Goal: Transaction & Acquisition: Book appointment/travel/reservation

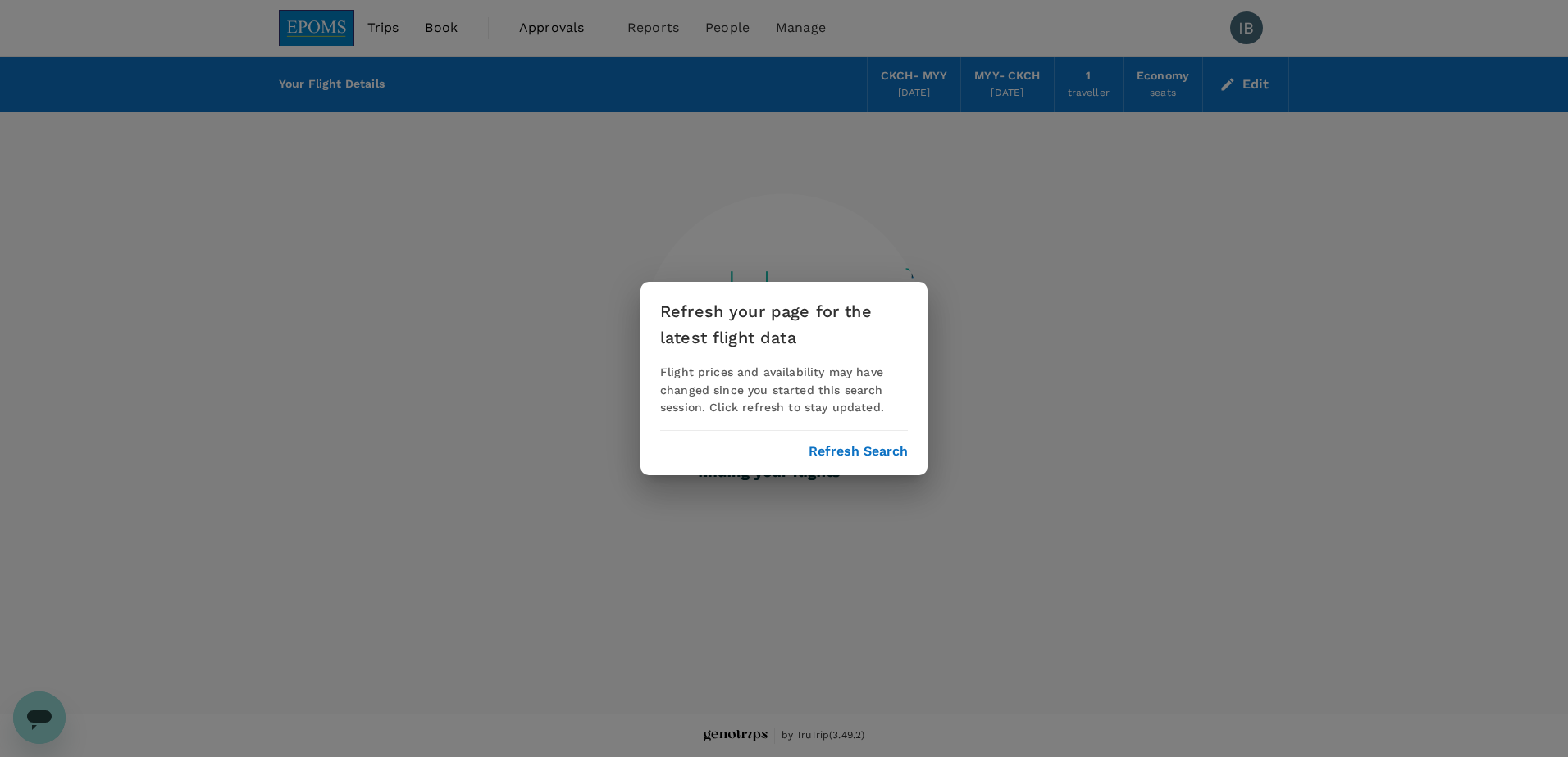
click at [848, 458] on button "Refresh Search" at bounding box center [858, 451] width 99 height 14
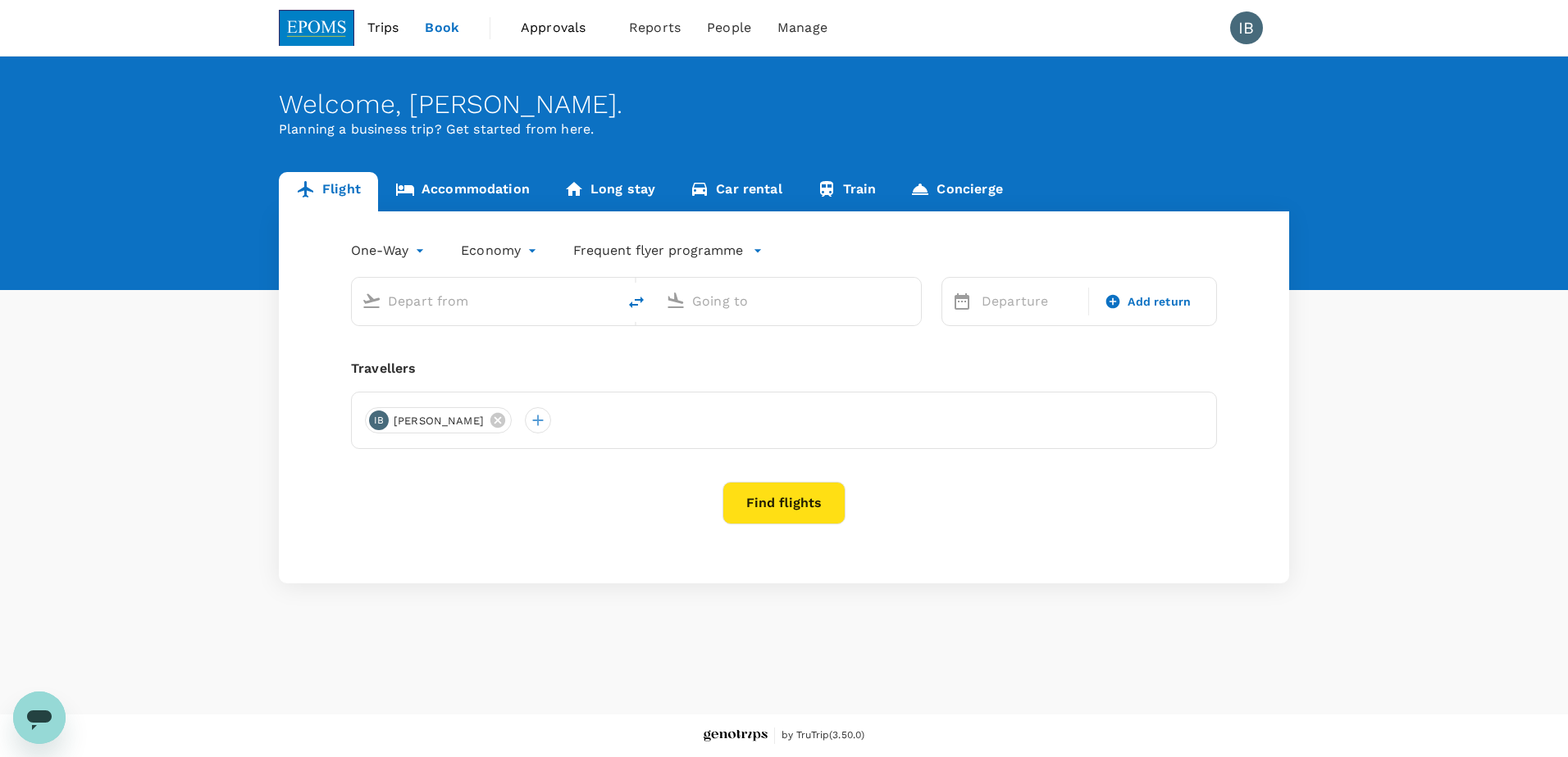
type input "roundtrip"
type input "Kuching, [GEOGRAPHIC_DATA] (any)"
type input "Miri Intl (MYY)"
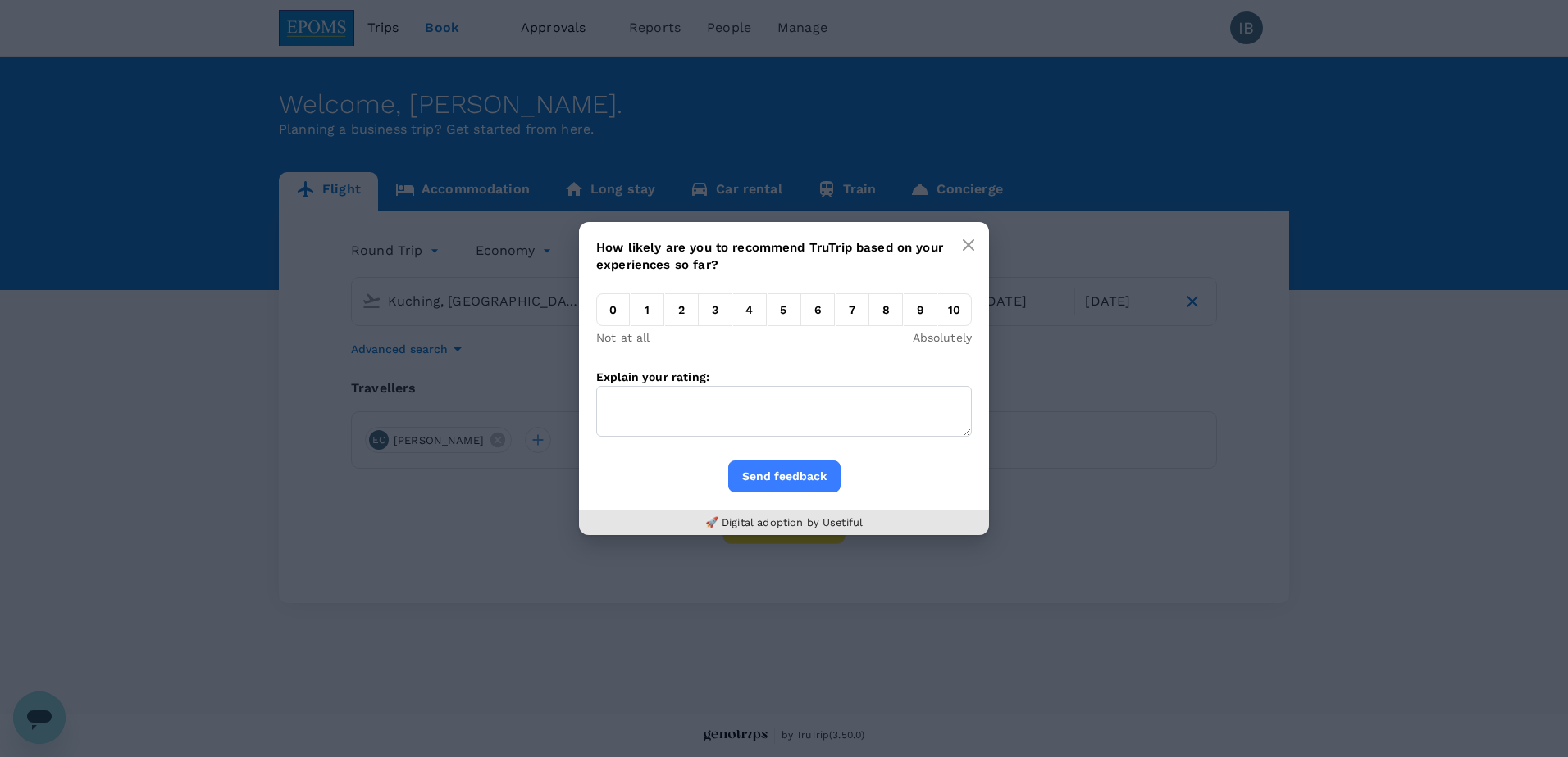
click at [981, 239] on button "button" at bounding box center [968, 245] width 32 height 32
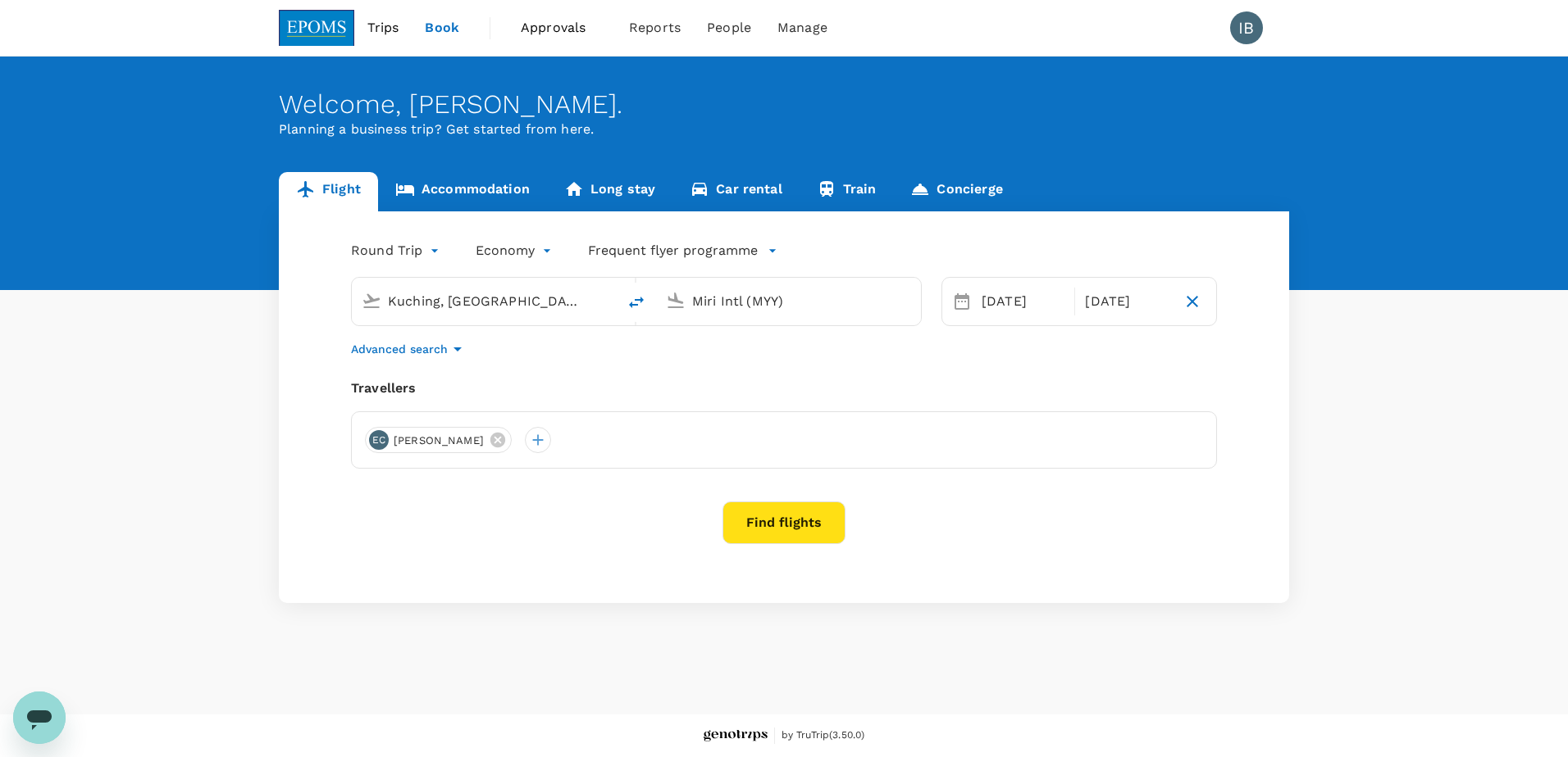
click at [462, 308] on input "Kuching, [GEOGRAPHIC_DATA] (any)" at bounding box center [485, 301] width 194 height 25
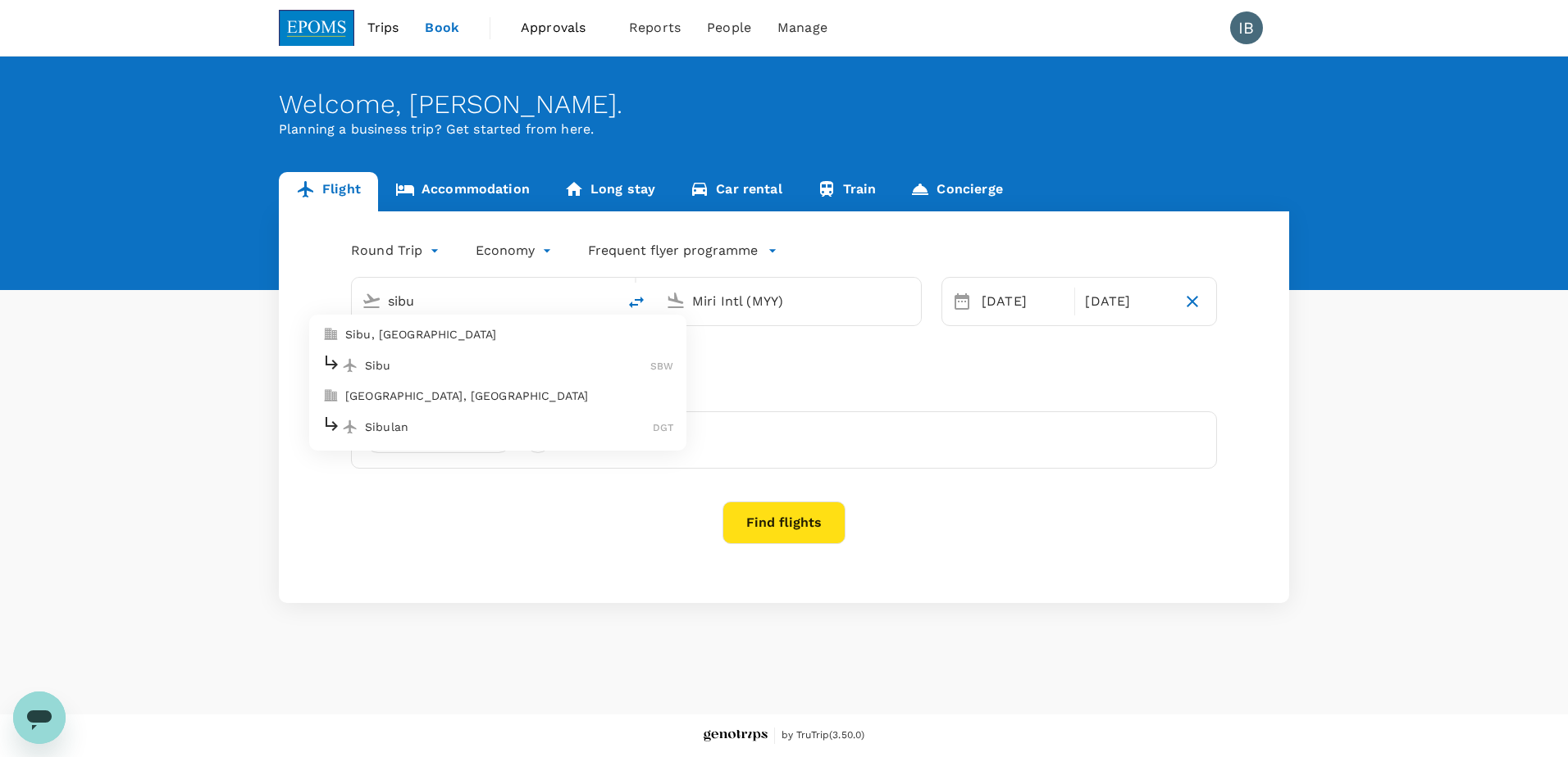
click at [417, 329] on p "Sibu, [GEOGRAPHIC_DATA]" at bounding box center [509, 334] width 328 height 16
type input "Sibu, [GEOGRAPHIC_DATA] (any)"
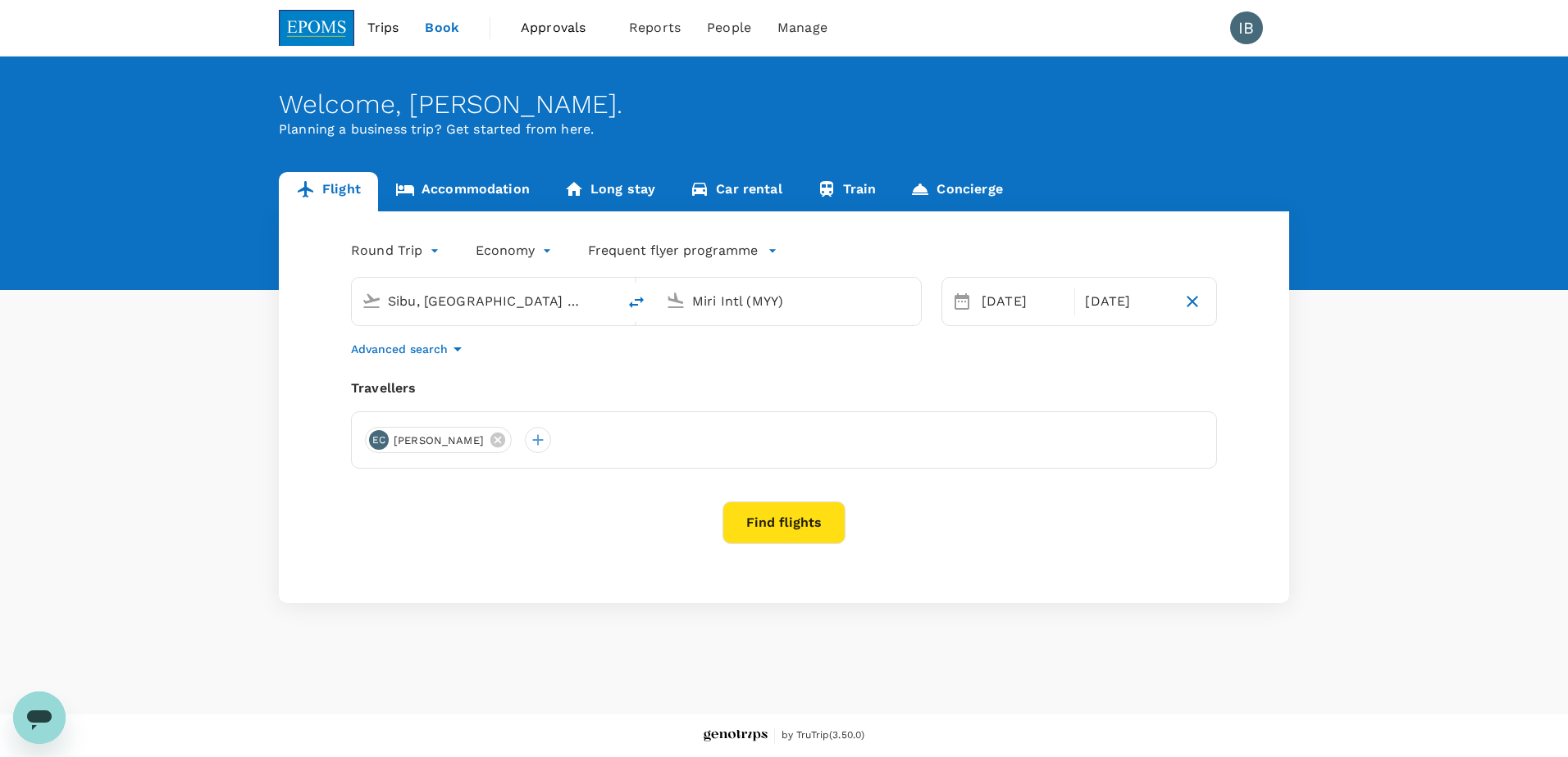
click at [766, 524] on button "Find flights" at bounding box center [784, 522] width 123 height 42
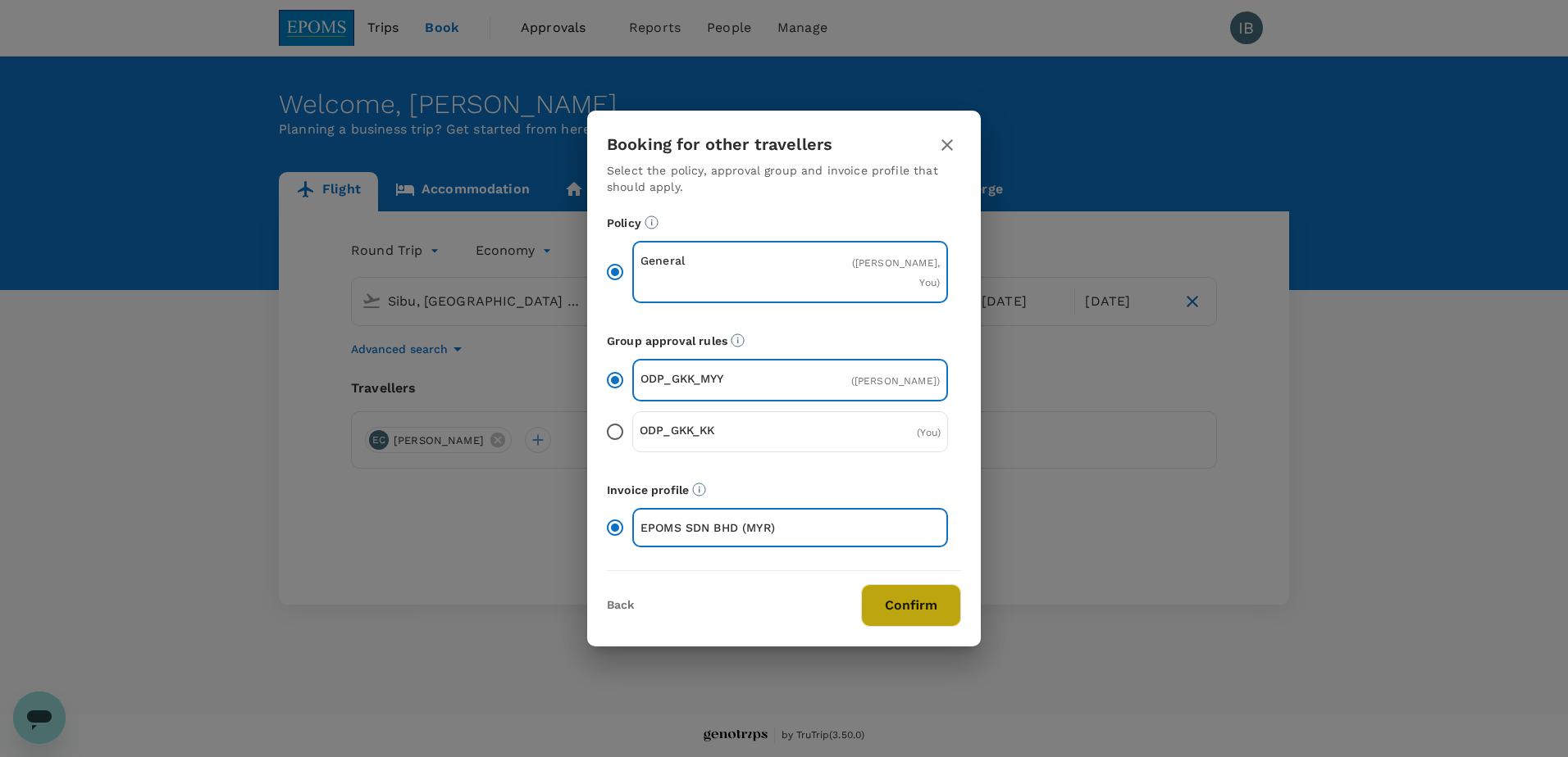
click at [910, 612] on button "Confirm" at bounding box center [910, 605] width 100 height 42
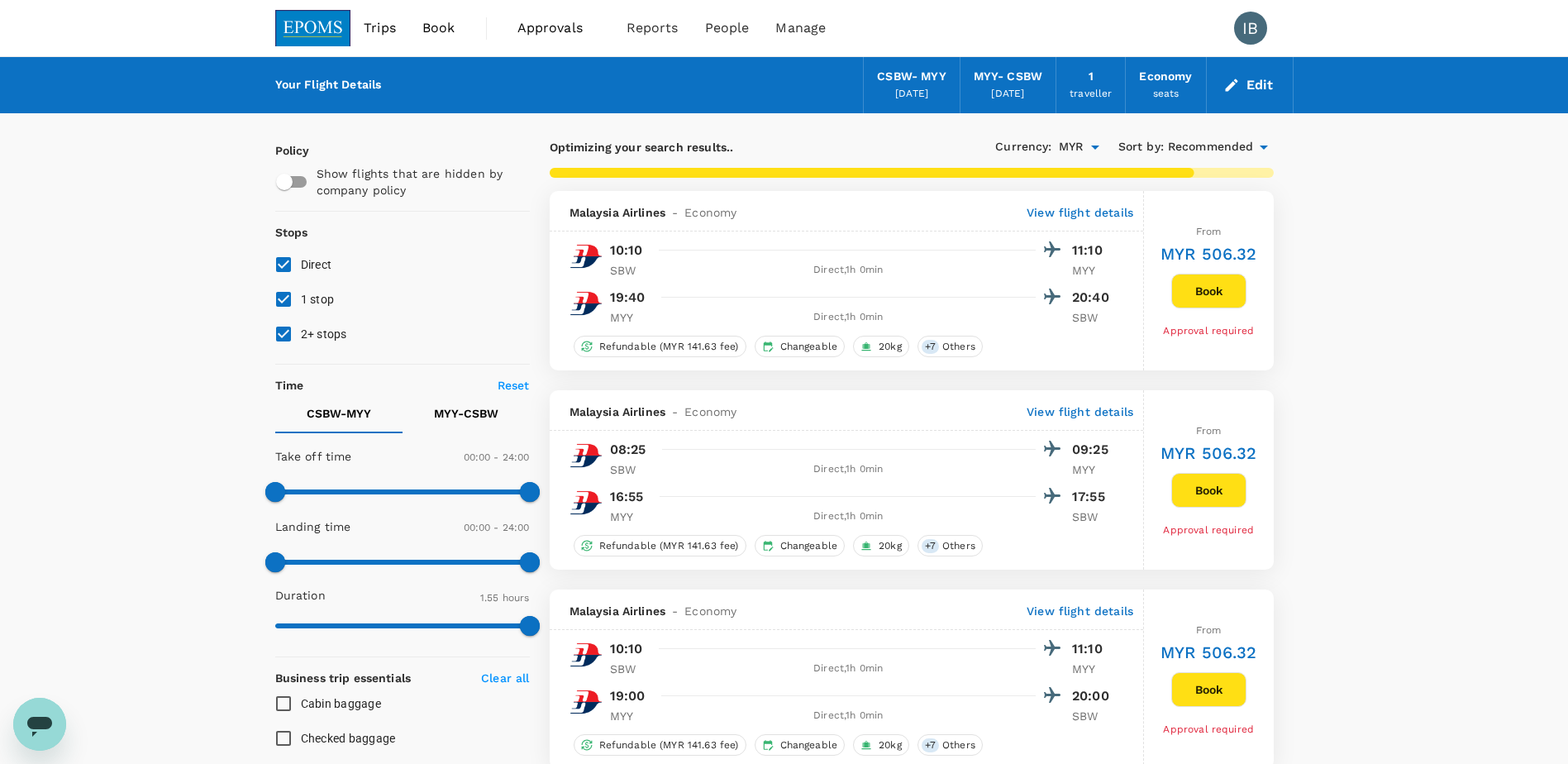
type input "520"
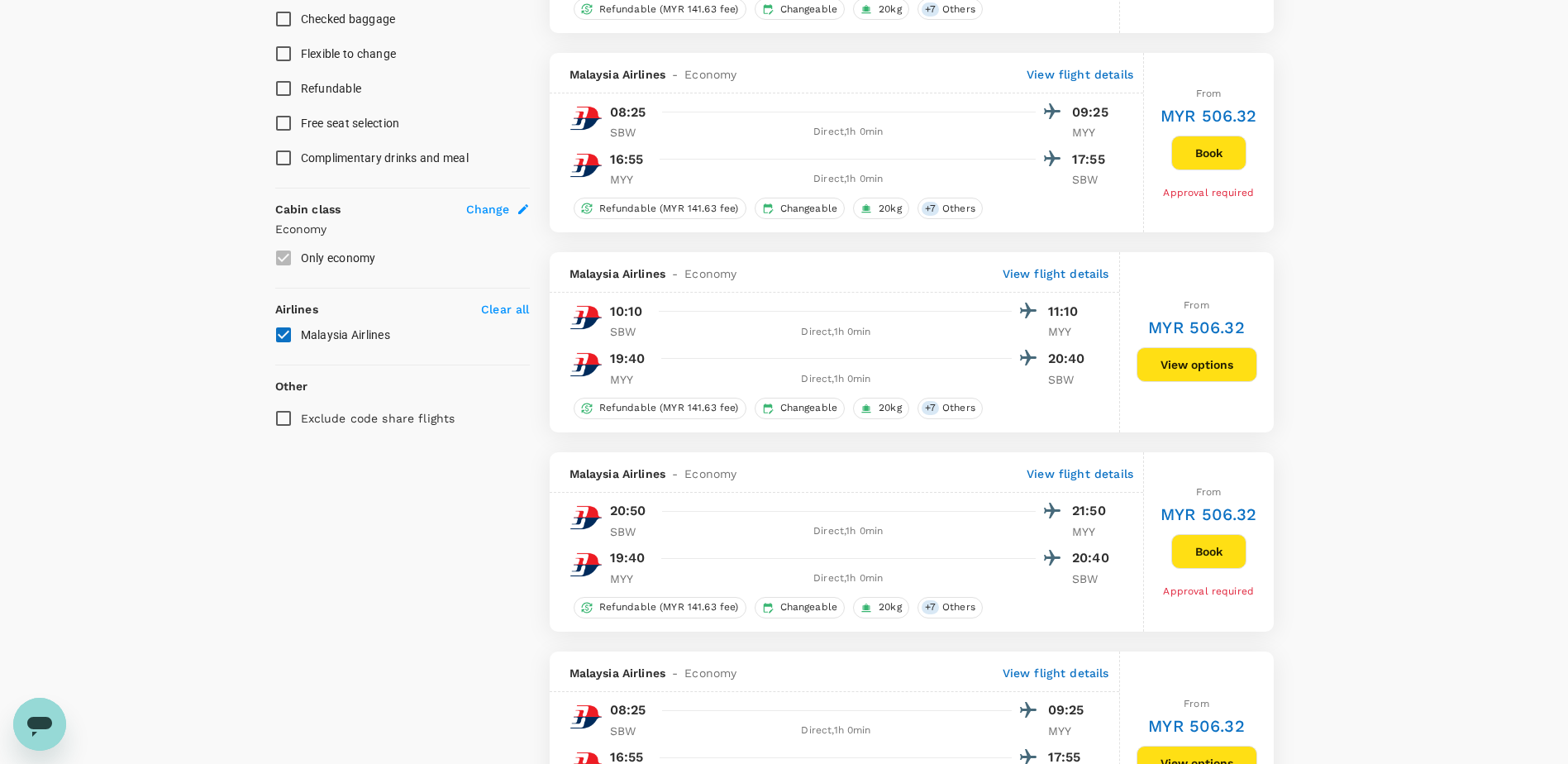
scroll to position [745, 0]
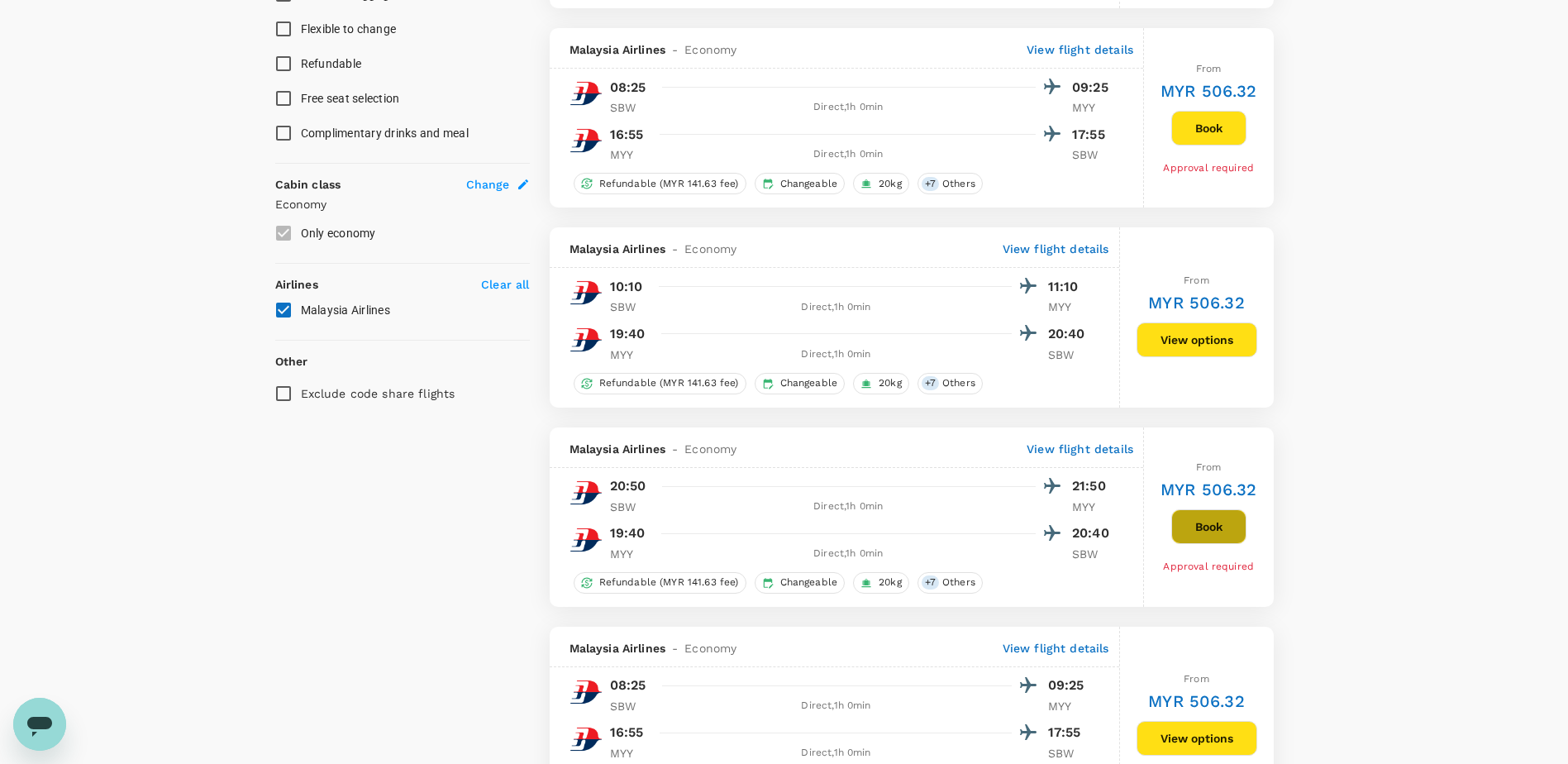
click at [1199, 525] on button "Book" at bounding box center [1209, 527] width 75 height 34
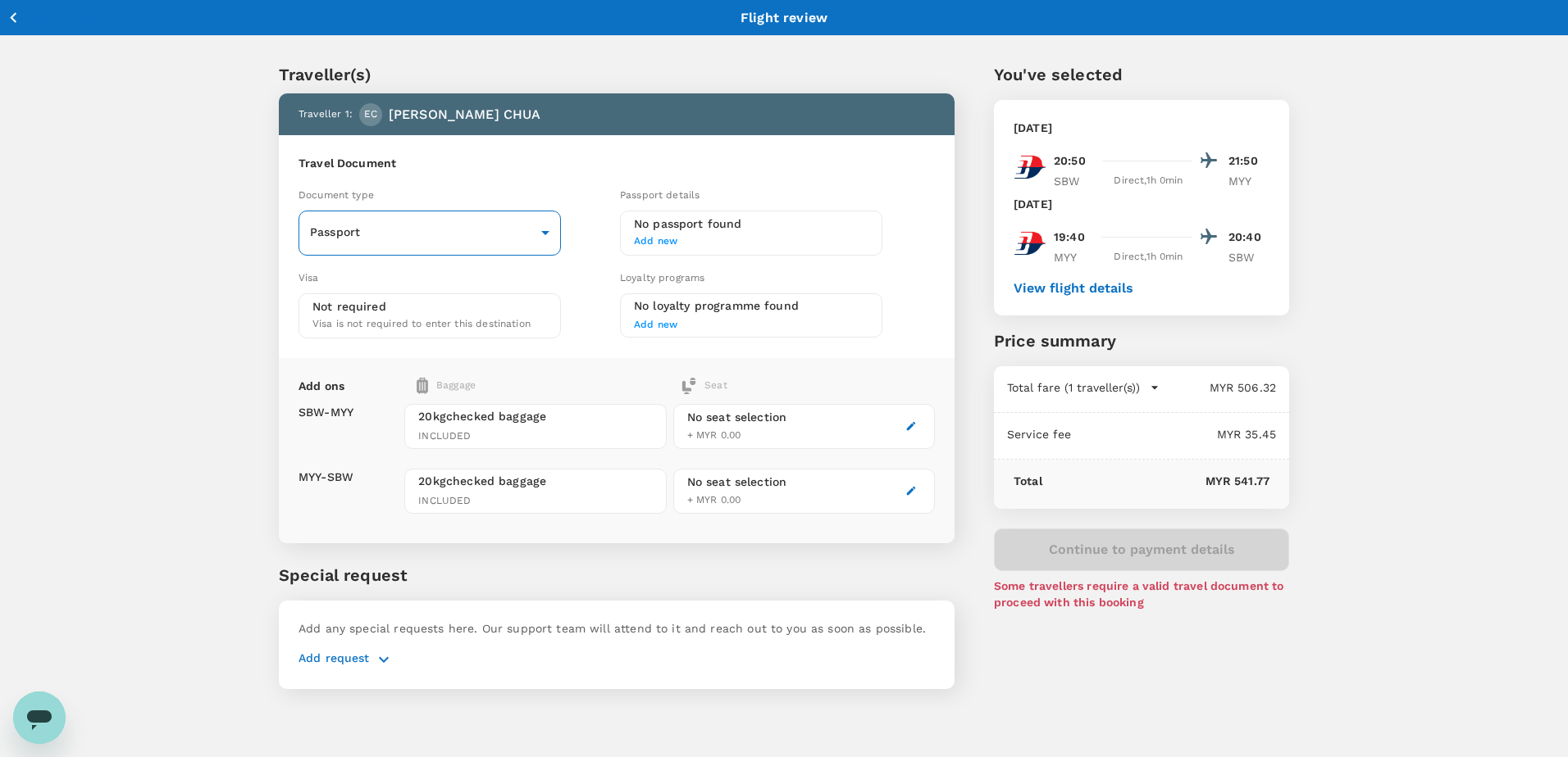
click at [543, 230] on body "Back to flight results Flight review Traveller(s) Traveller 1 : EC EDMUND CHUA …" at bounding box center [784, 400] width 1568 height 800
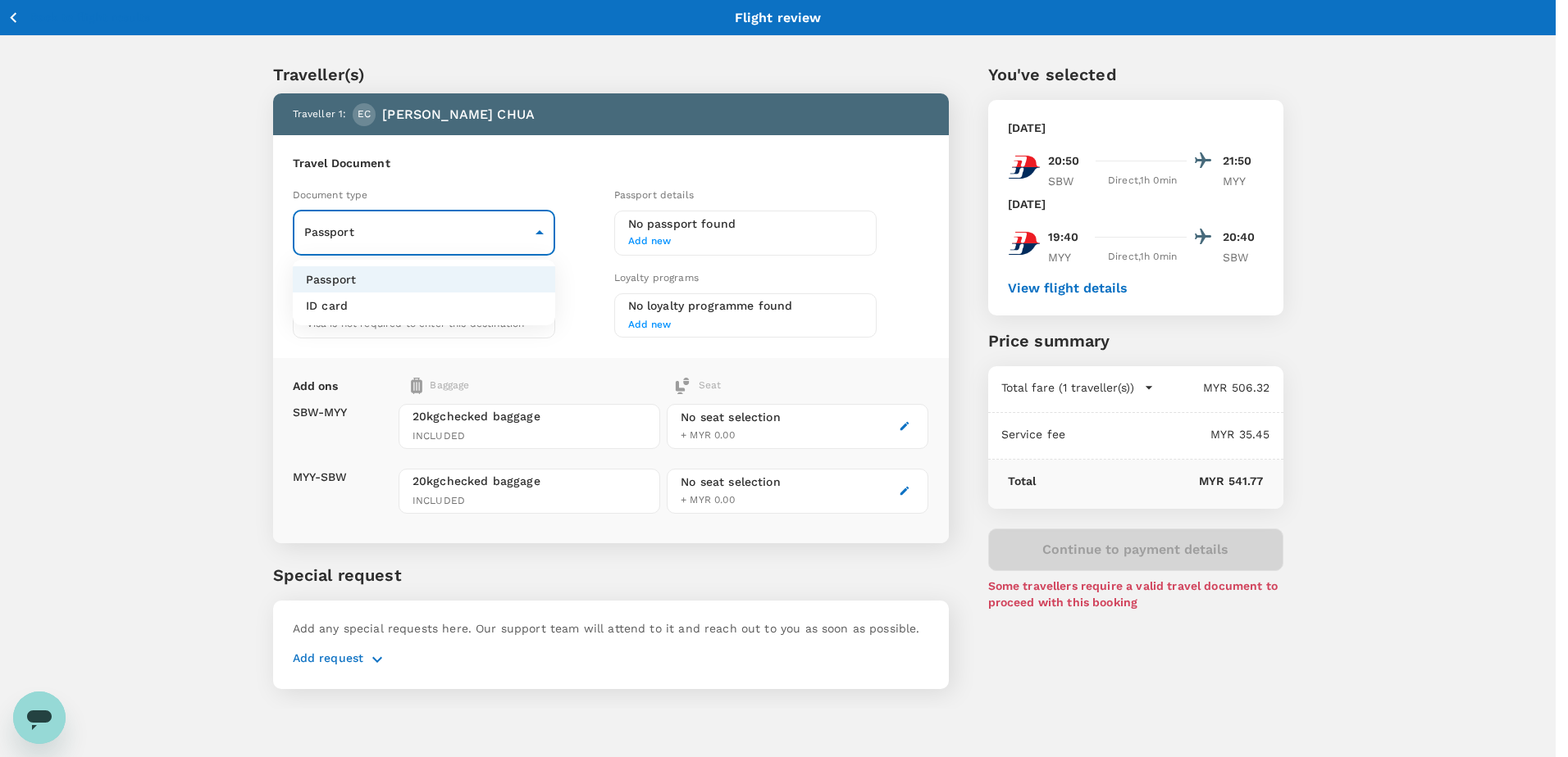
click at [389, 311] on li "ID card" at bounding box center [424, 305] width 263 height 26
type input "Id card"
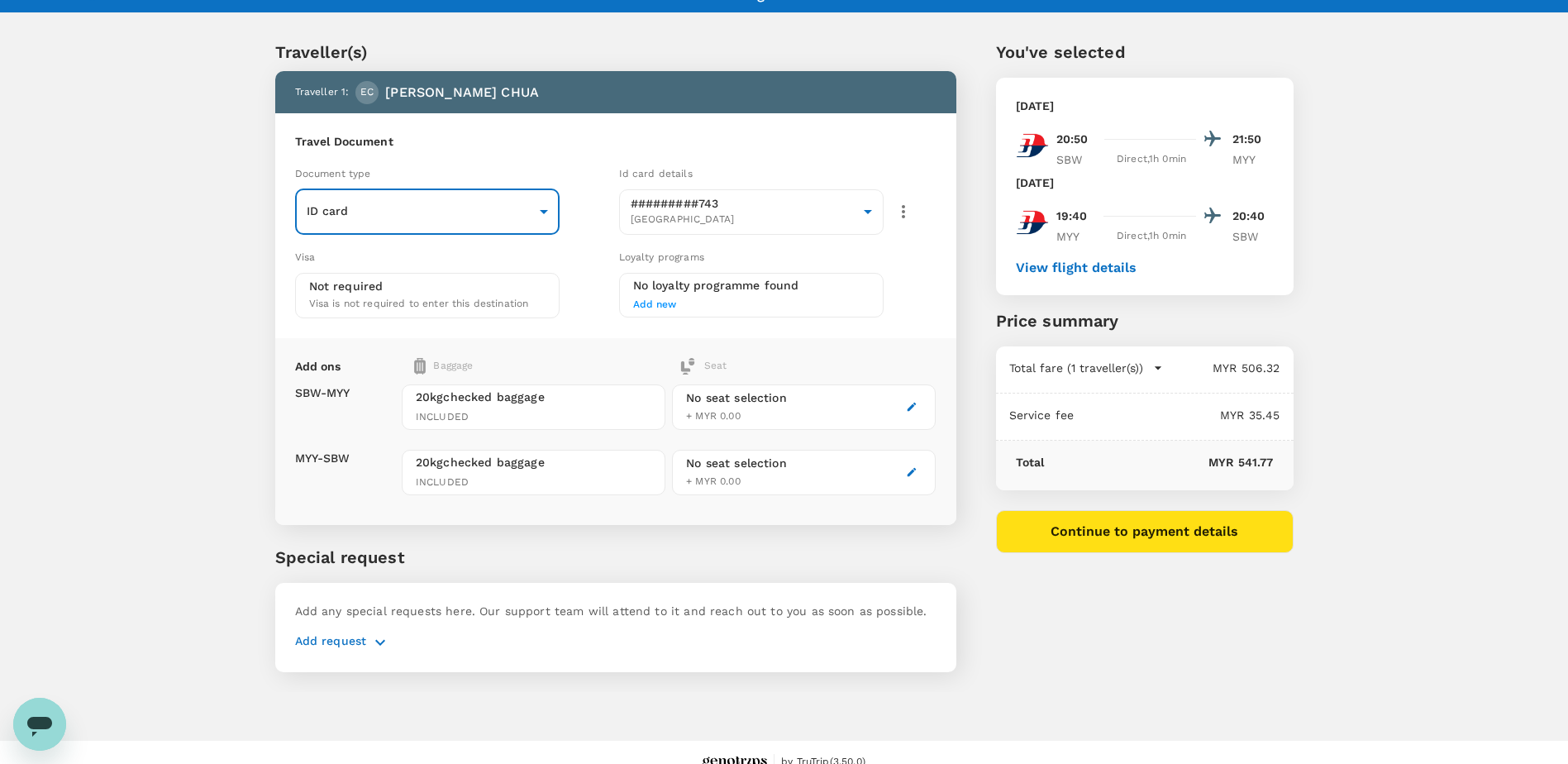
scroll to position [43, 0]
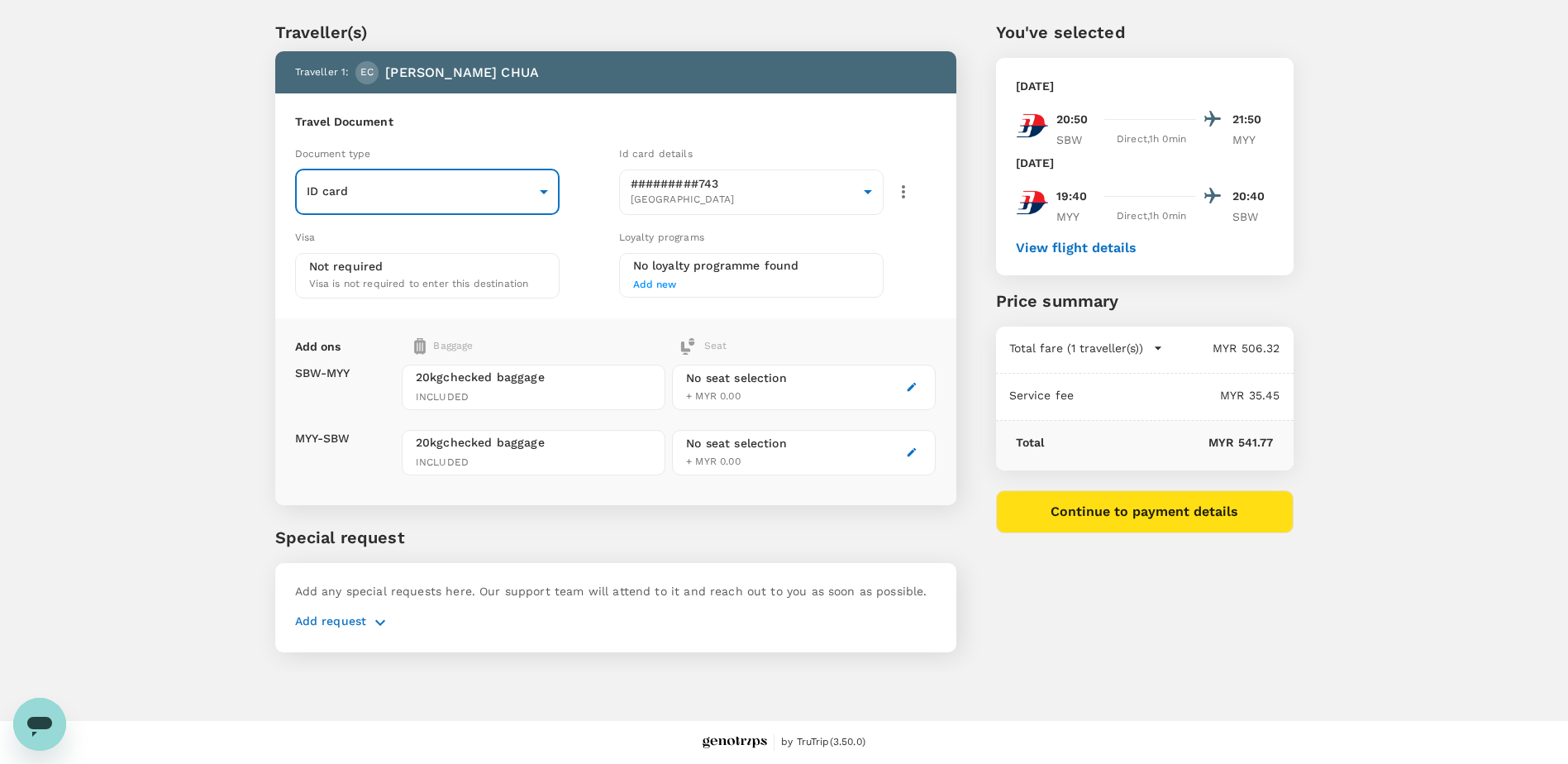
click at [377, 620] on icon "button" at bounding box center [380, 623] width 20 height 20
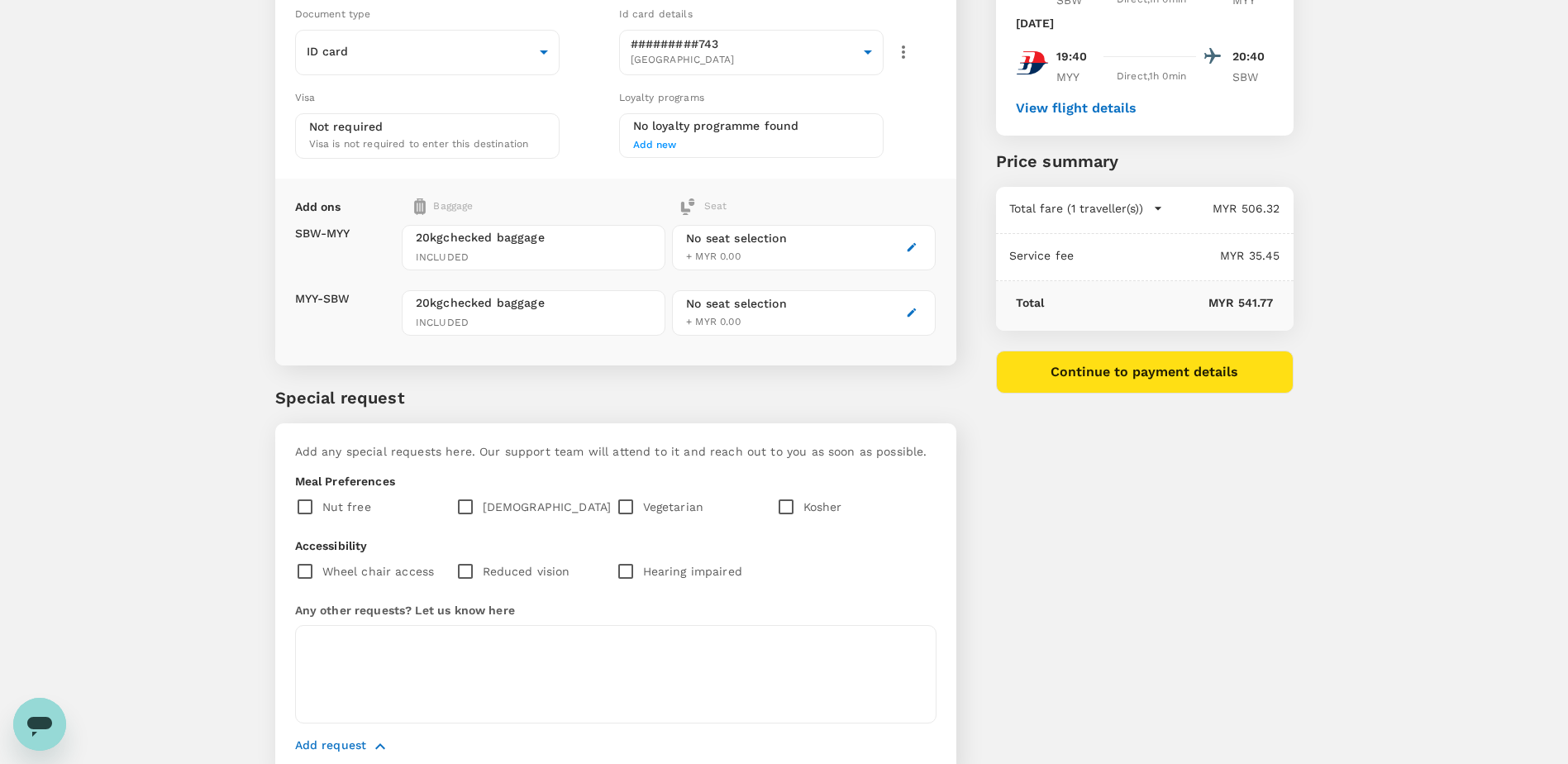
scroll to position [258, 0]
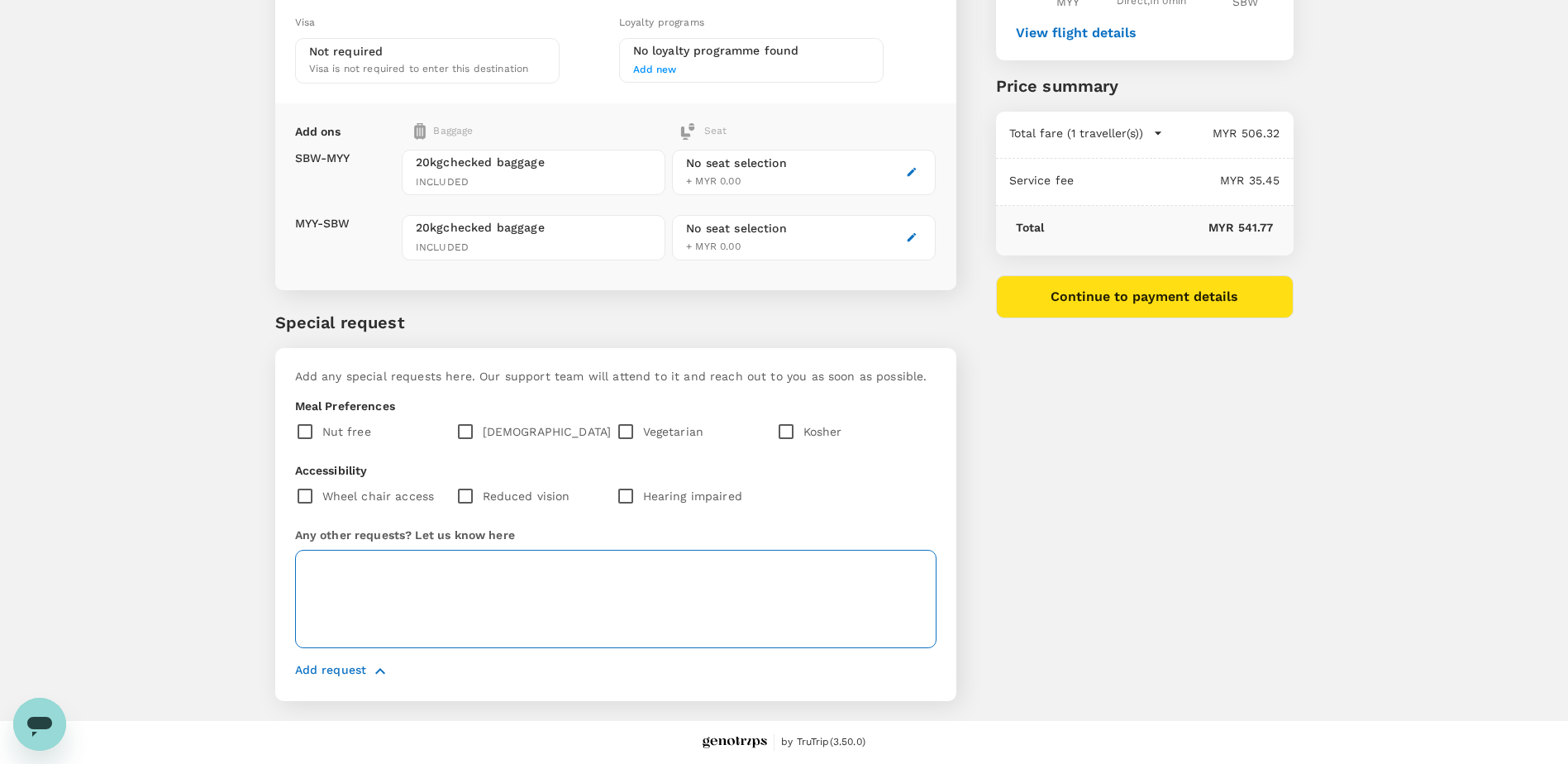
click at [355, 569] on textarea at bounding box center [615, 599] width 641 height 98
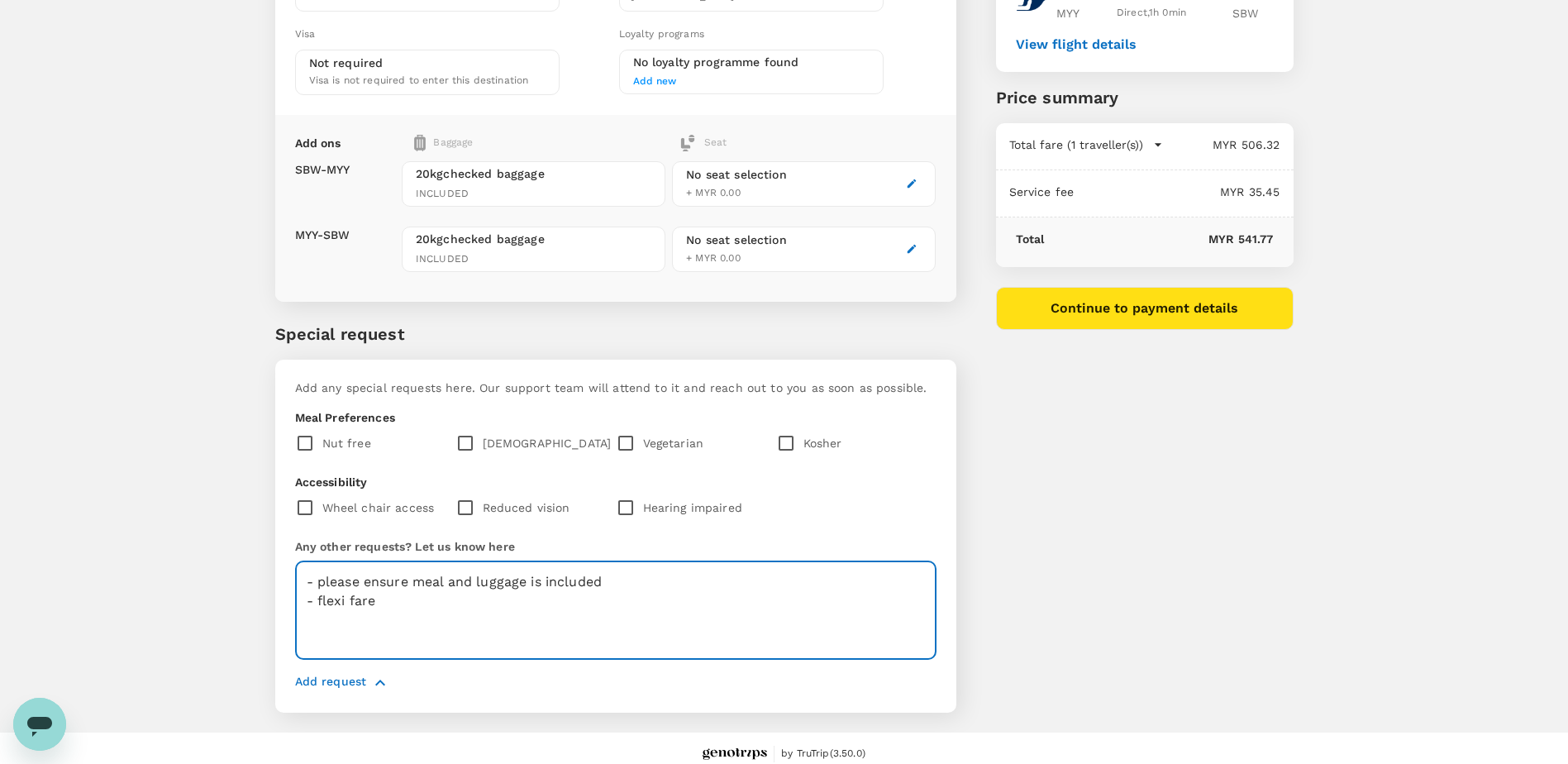
scroll to position [249, 0]
type textarea "- please ensure meal and luggage is included - flexi fare"
click at [1107, 314] on button "Continue to payment details" at bounding box center [1145, 307] width 297 height 43
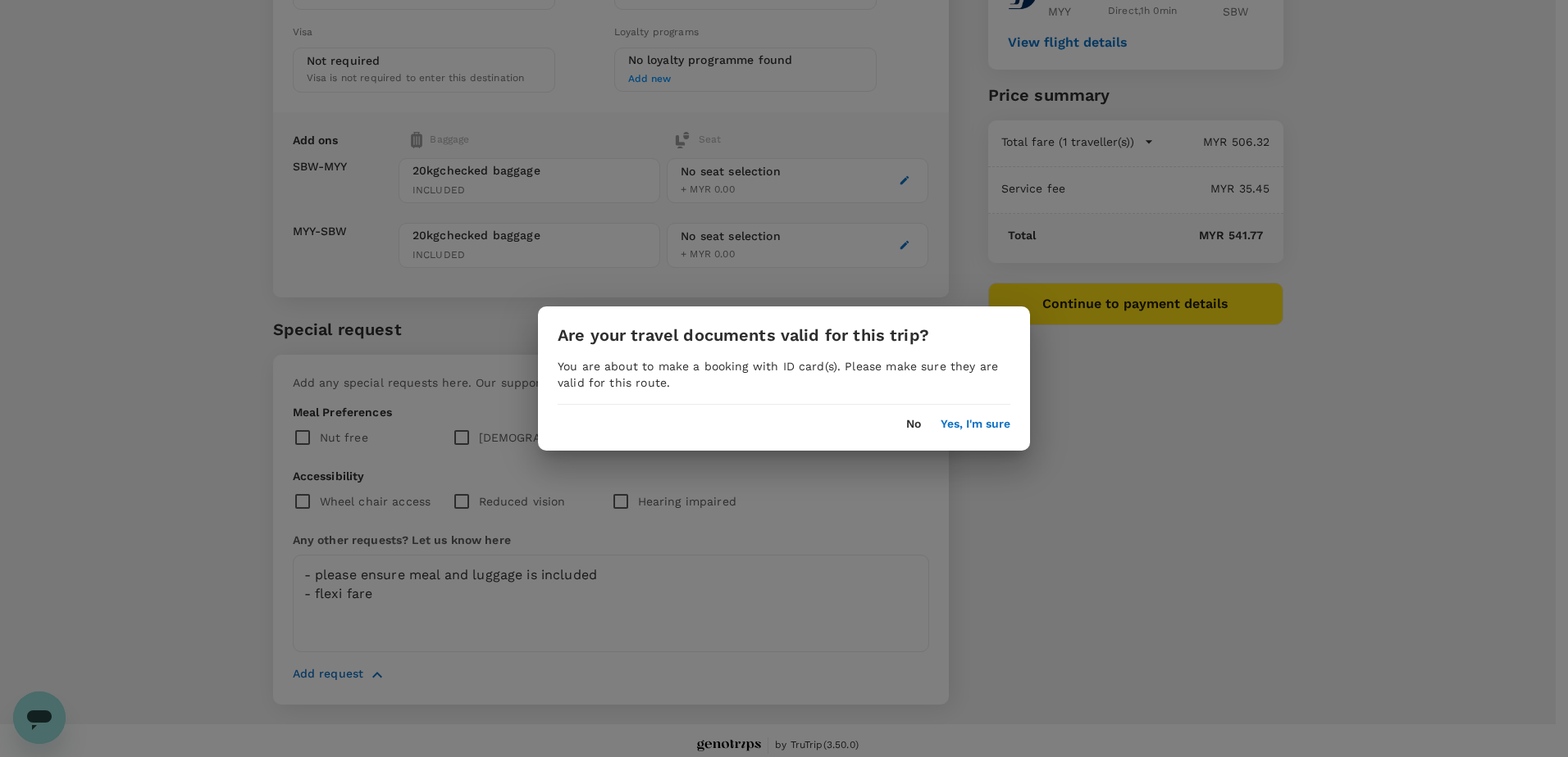
click at [914, 427] on button "No" at bounding box center [913, 424] width 14 height 13
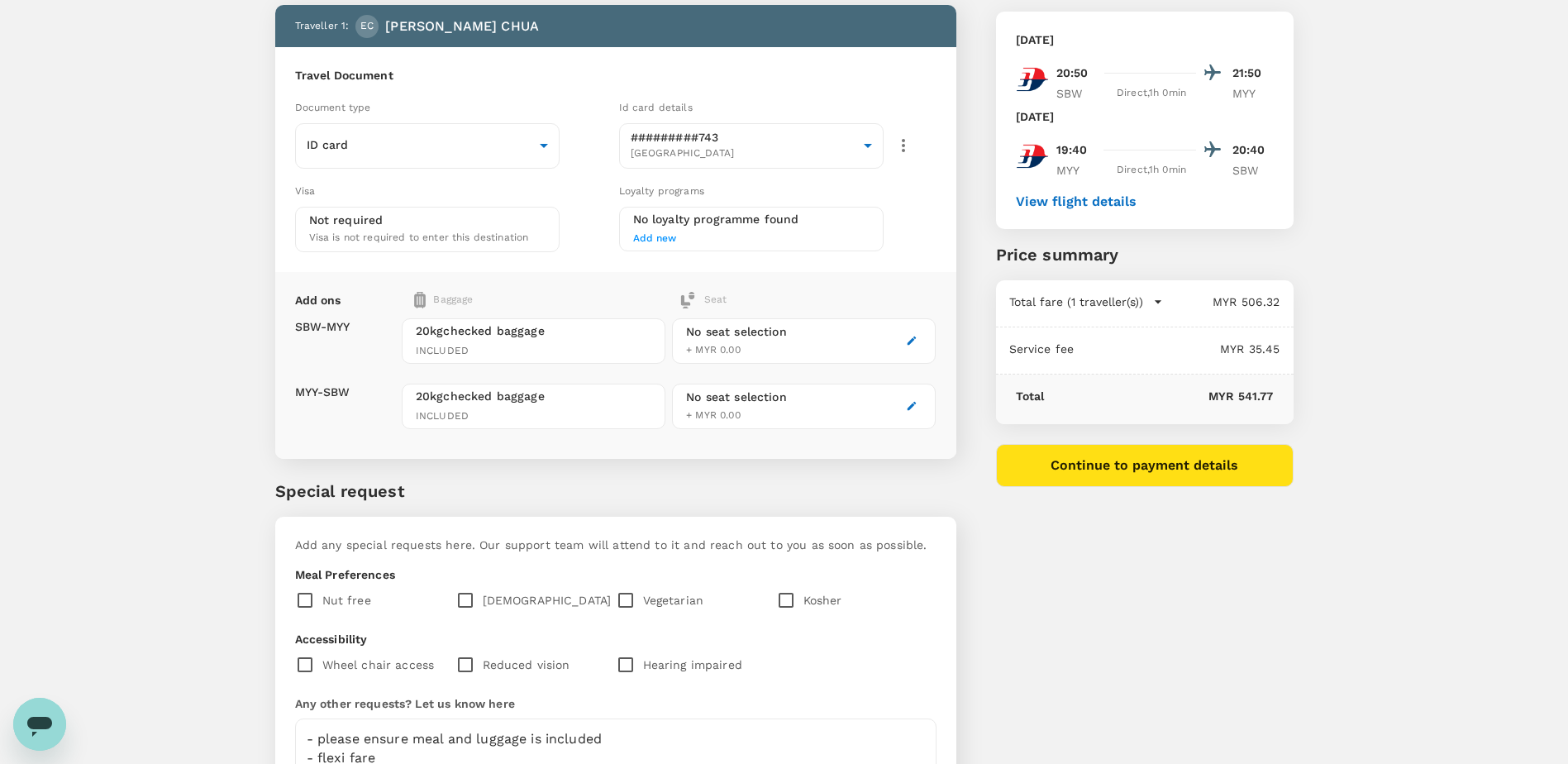
scroll to position [0, 0]
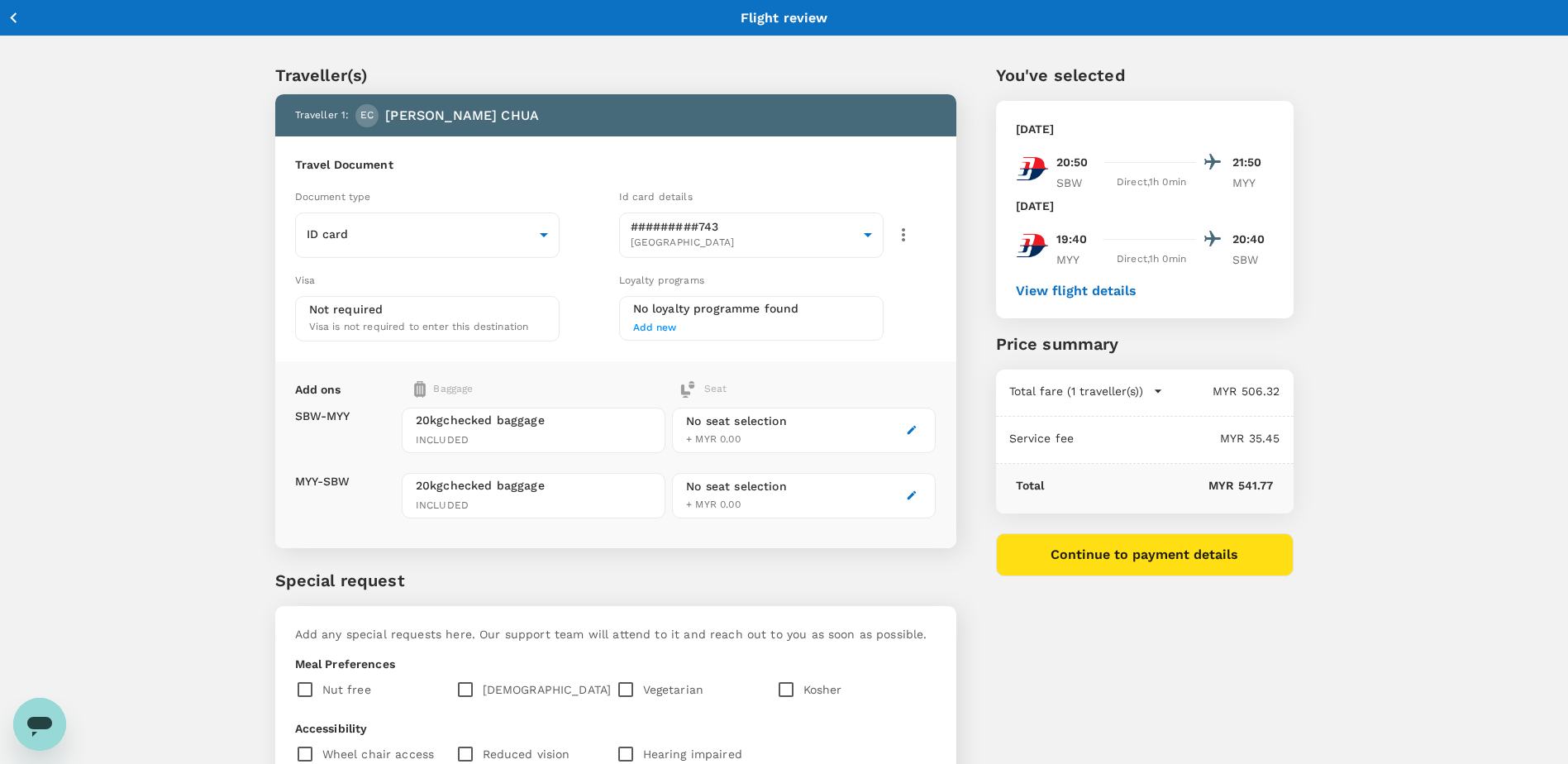
click at [15, 21] on icon "button" at bounding box center [13, 18] width 6 height 11
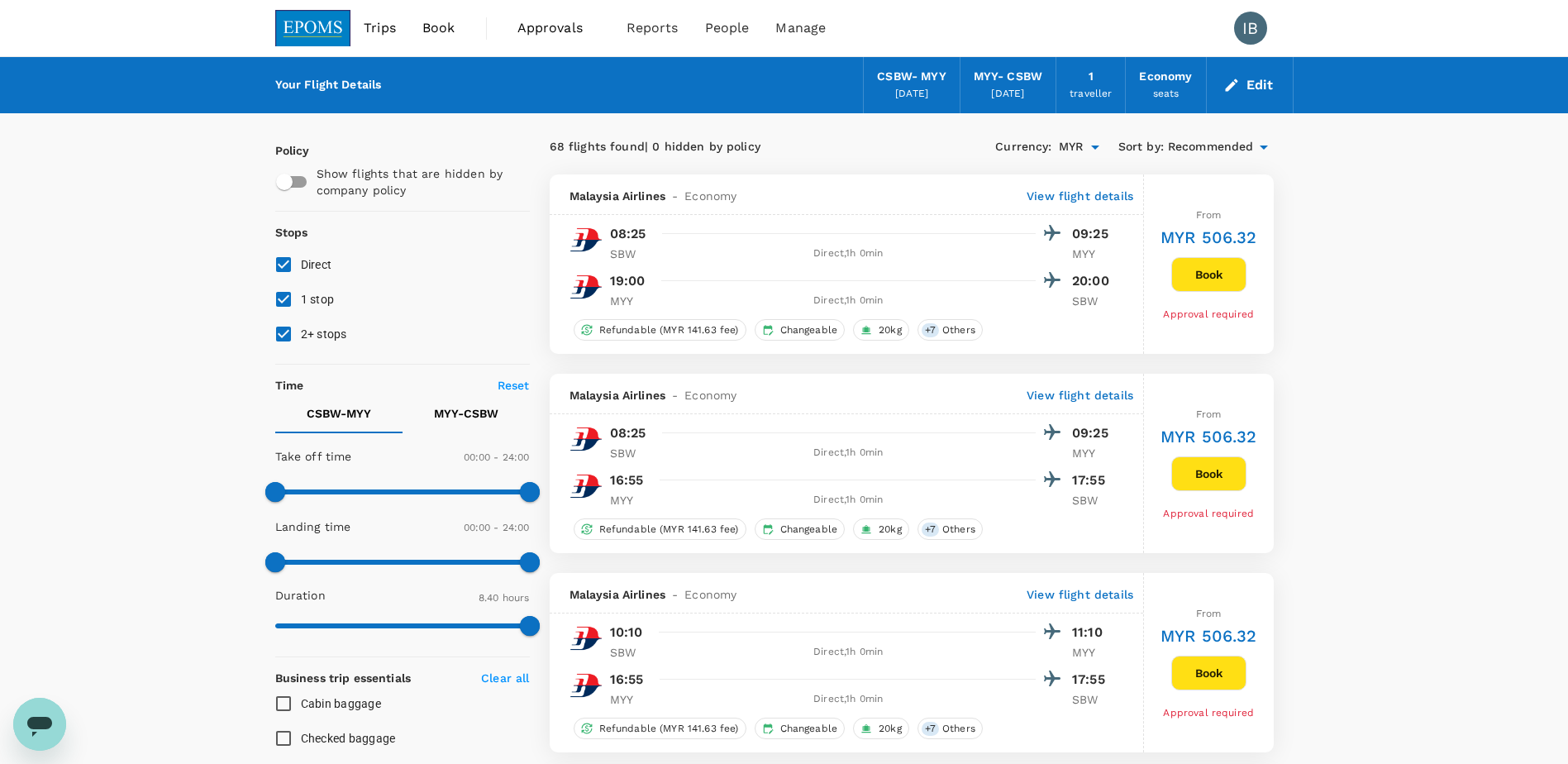
click at [435, 29] on span "Book" at bounding box center [439, 28] width 33 height 20
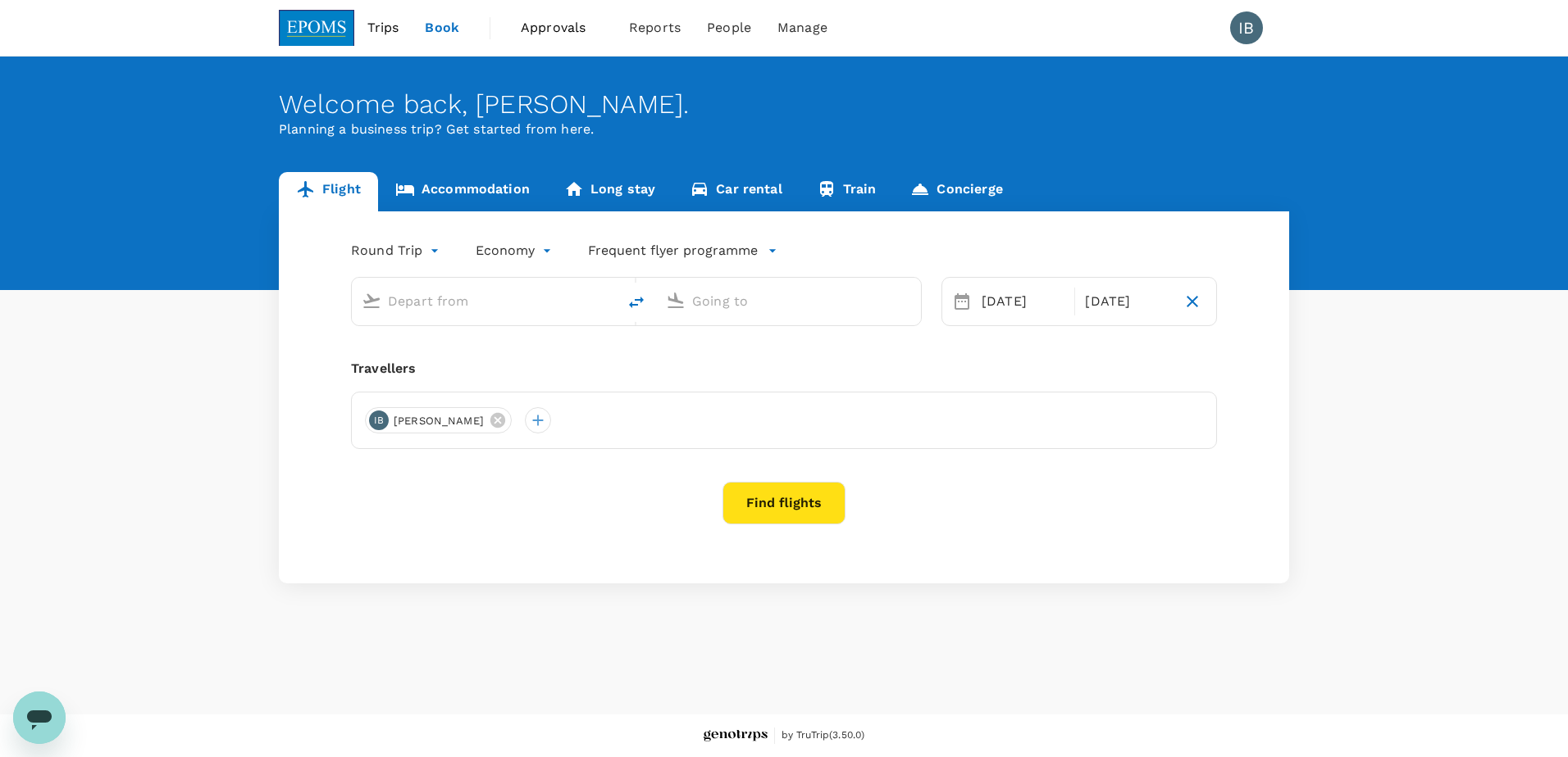
type input "Sibu, Malaysia (any)"
type input "Miri Intl (MYY)"
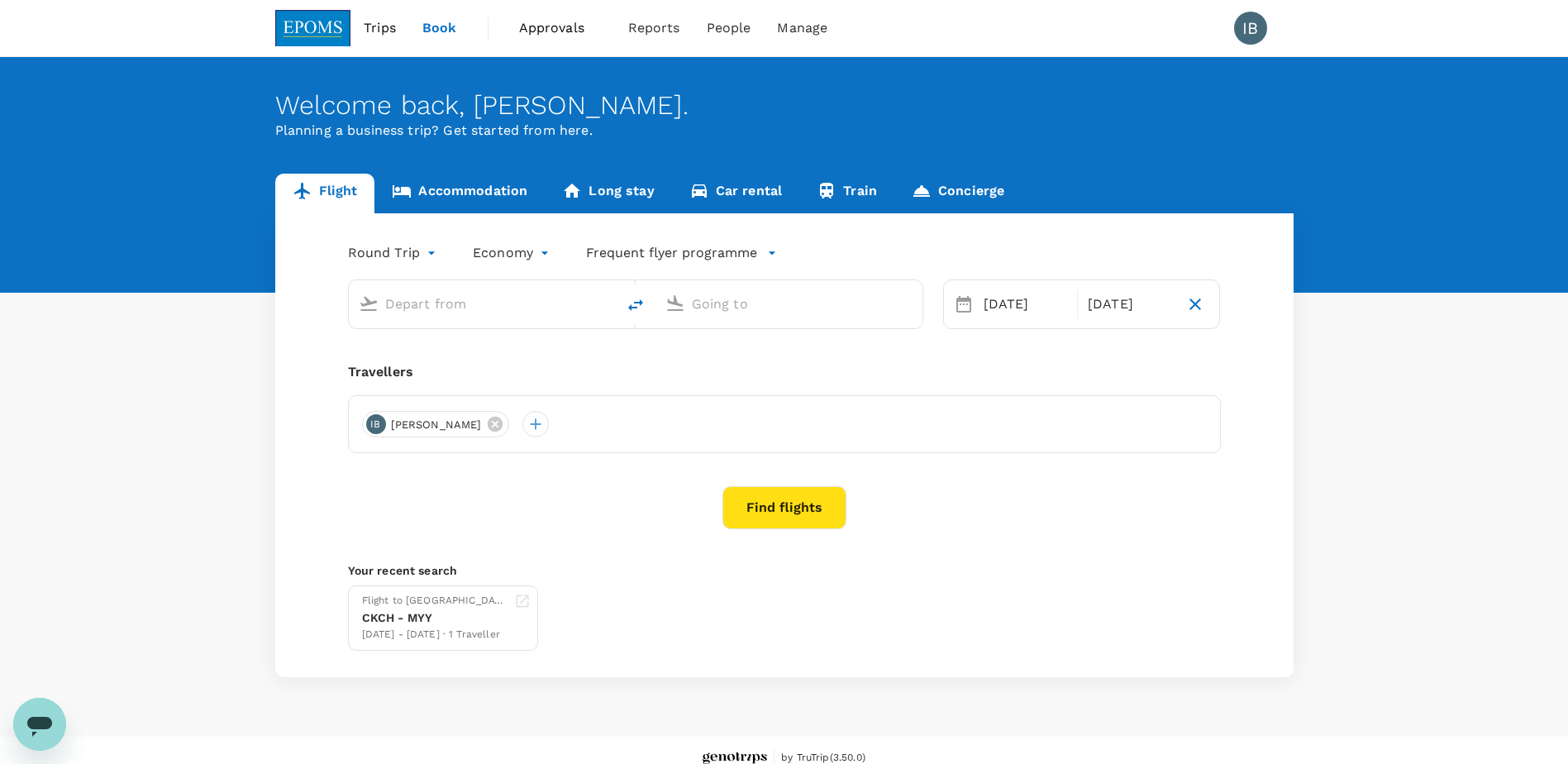
type input "Sibu, Malaysia (any)"
type input "Miri Intl (MYY)"
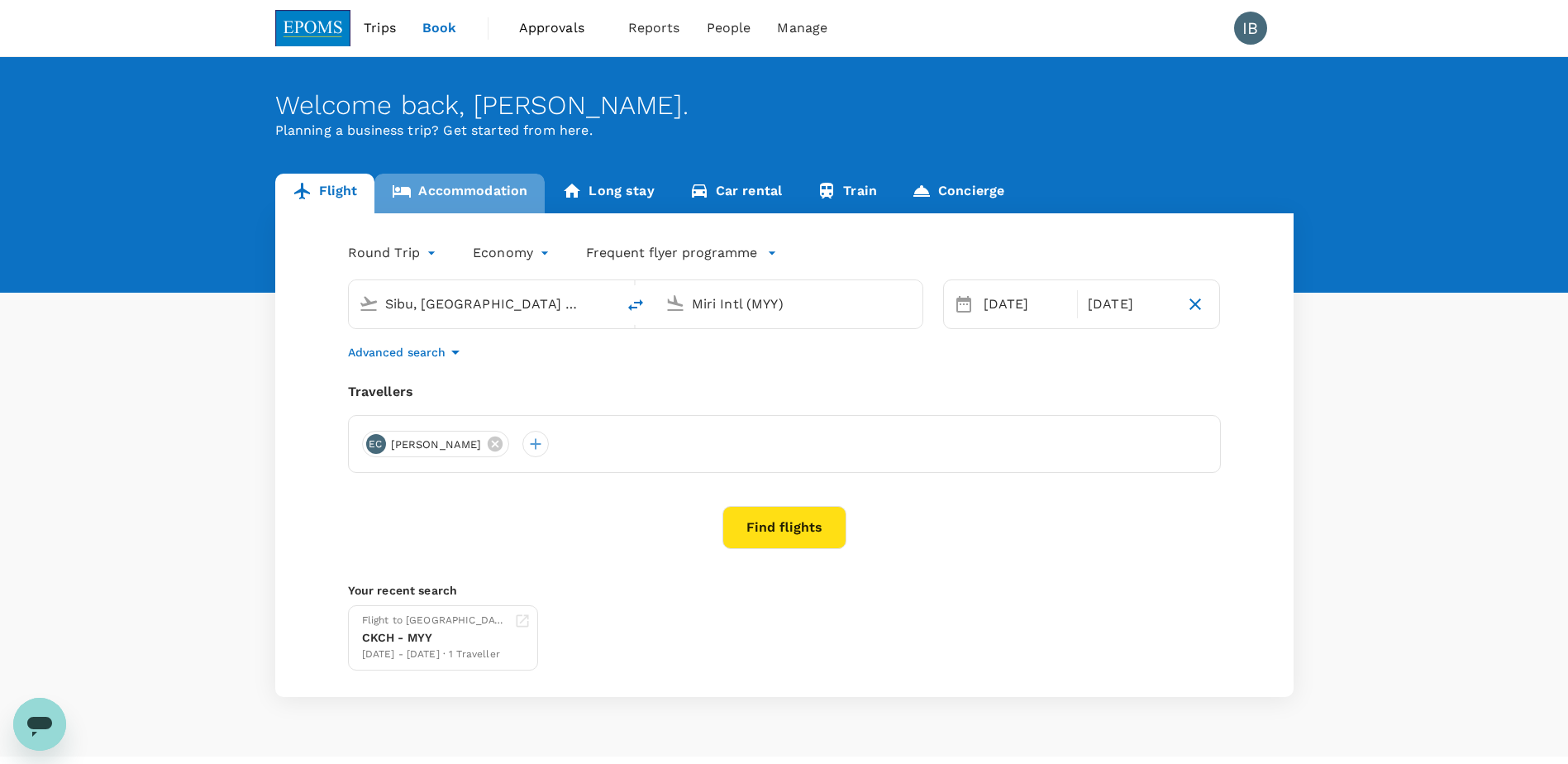
click at [466, 191] on link "Accommodation" at bounding box center [460, 193] width 170 height 40
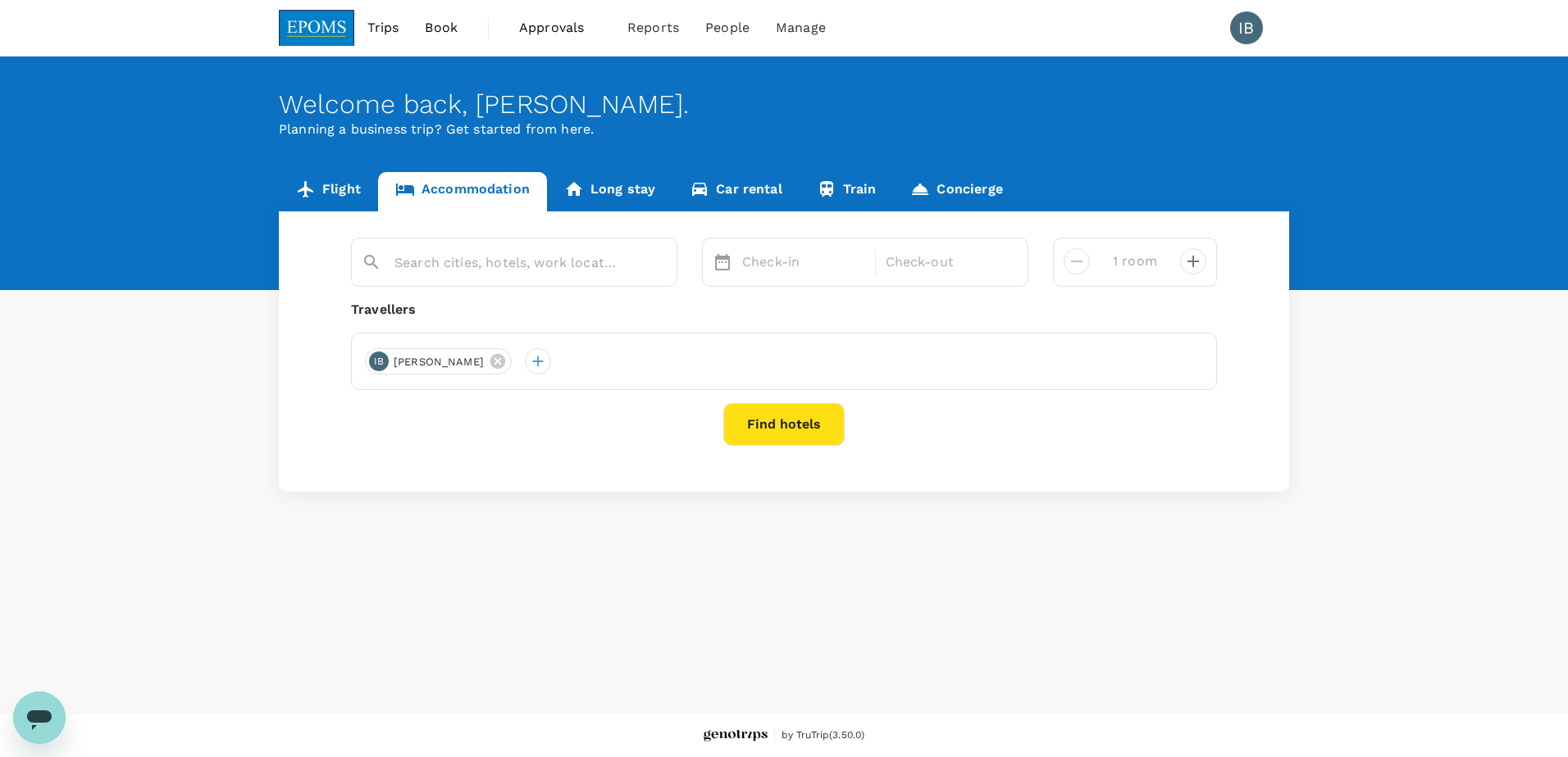
click at [334, 187] on link "Flight" at bounding box center [328, 191] width 99 height 40
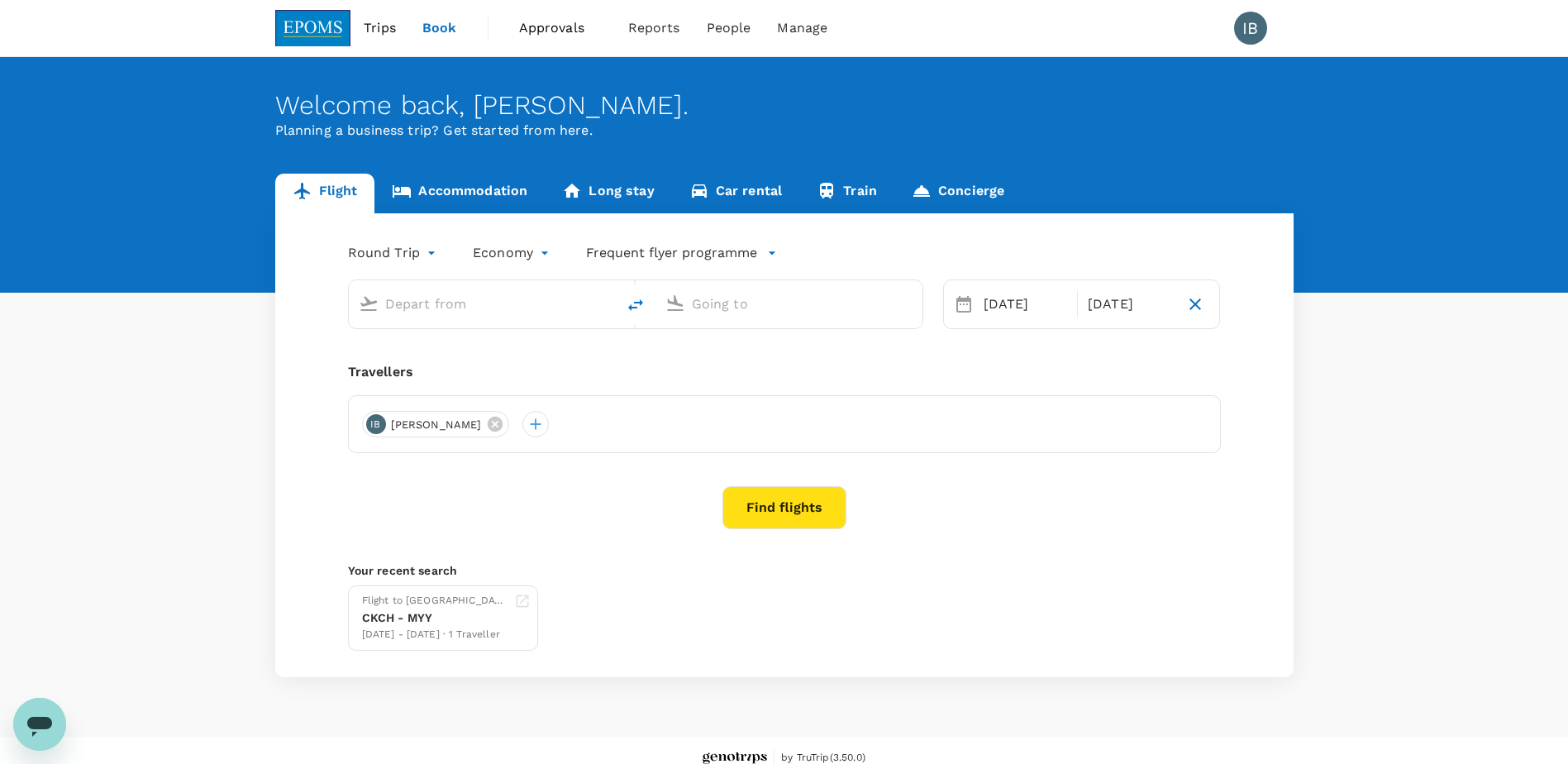
type input "Sibu, Malaysia (any)"
type input "Miri Intl (MYY)"
type input "Sibu, Malaysia (any)"
type input "Miri Intl (MYY)"
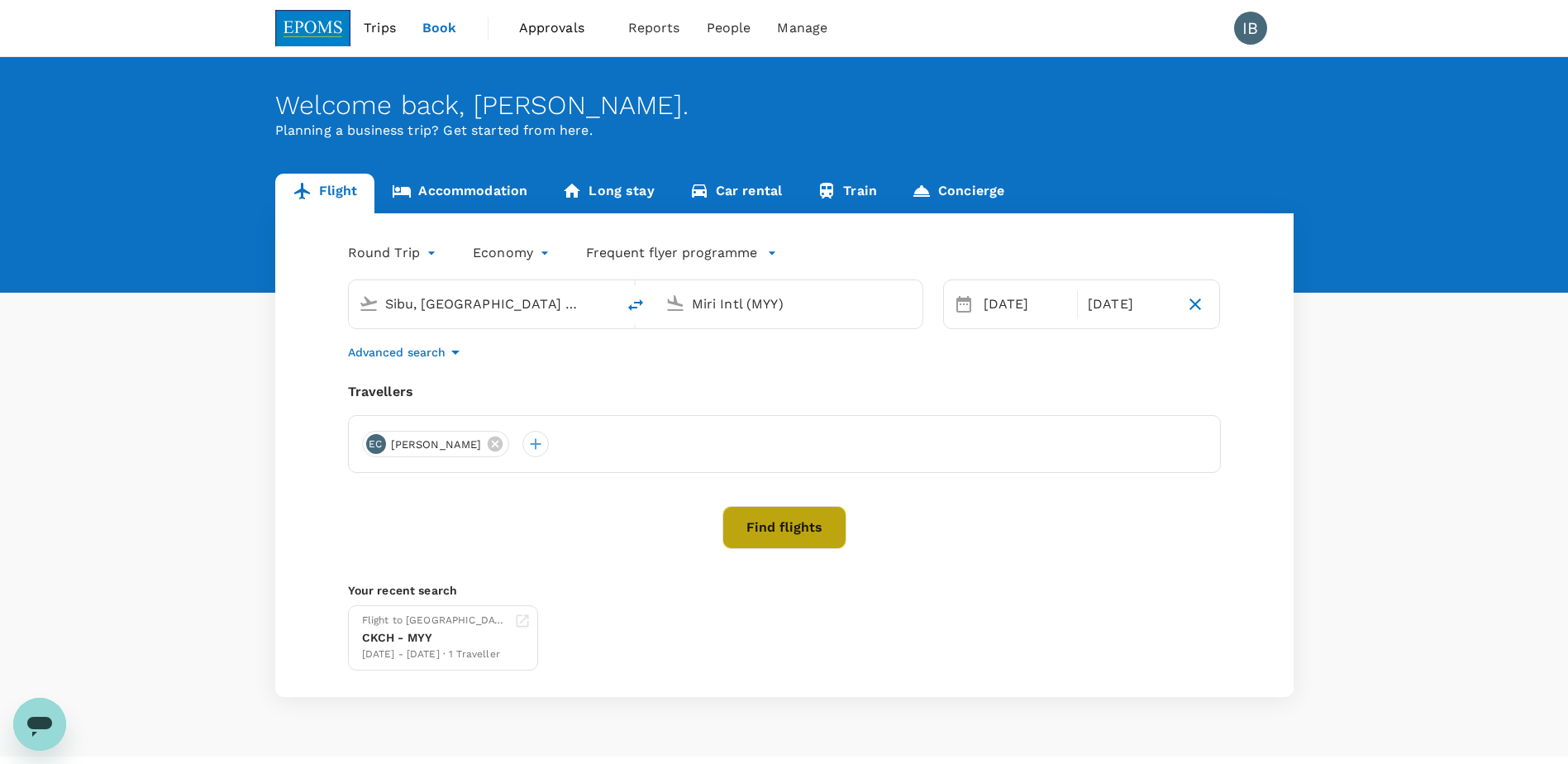
click at [783, 538] on button "Find flights" at bounding box center [784, 527] width 124 height 43
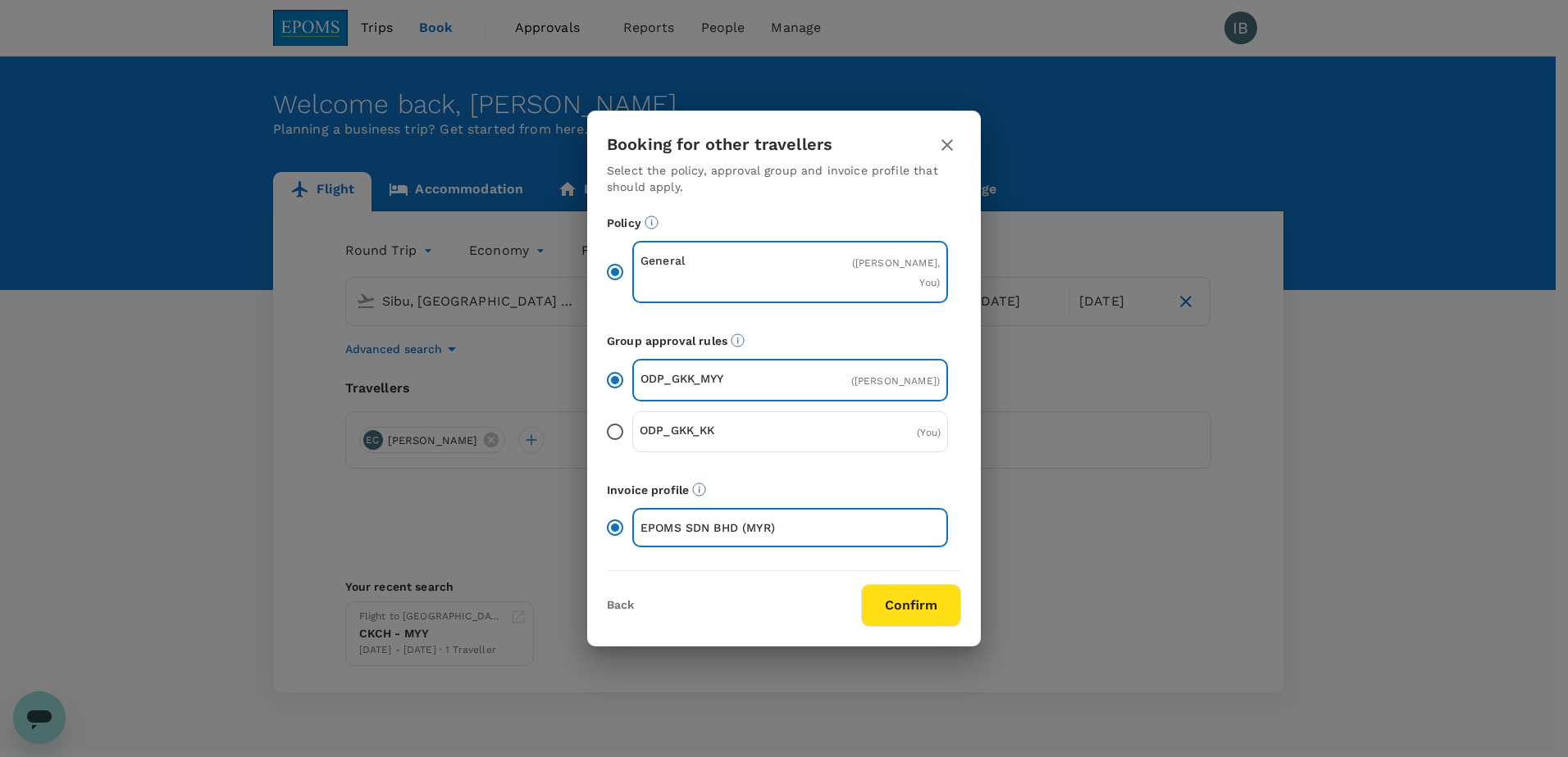
click at [900, 610] on button "Confirm" at bounding box center [910, 605] width 100 height 42
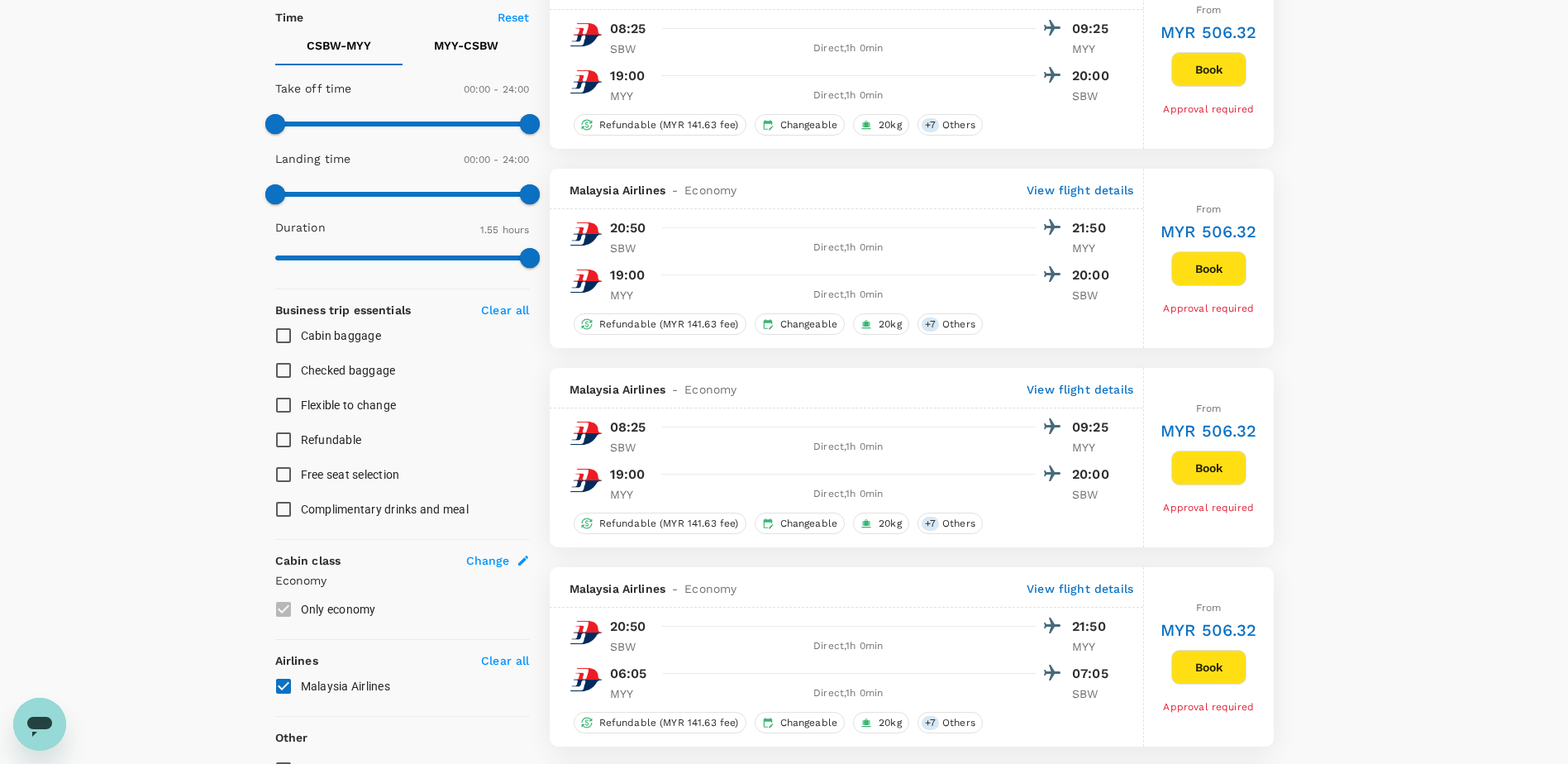
scroll to position [579, 0]
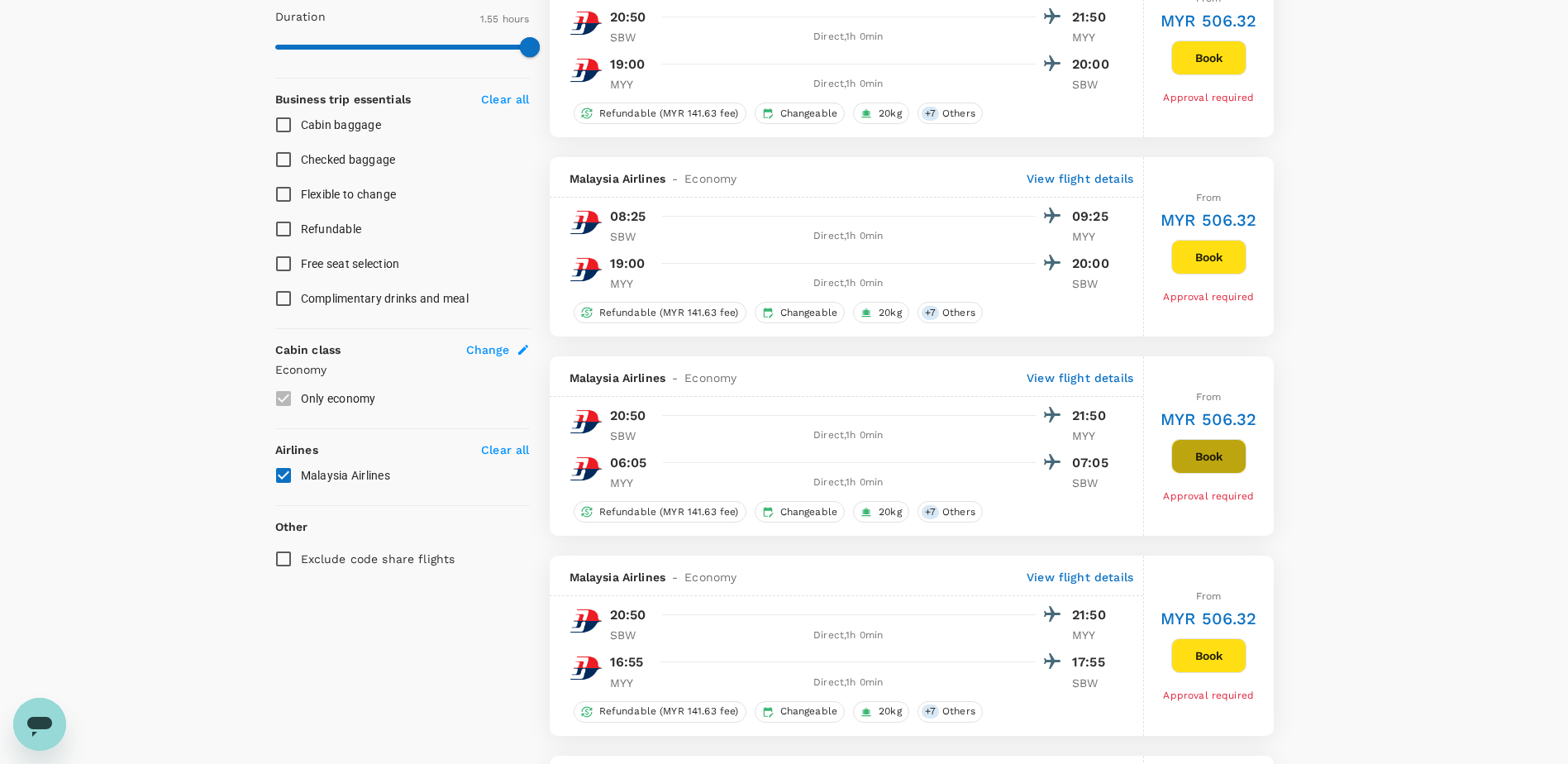
click at [1222, 454] on button "Book" at bounding box center [1209, 456] width 75 height 34
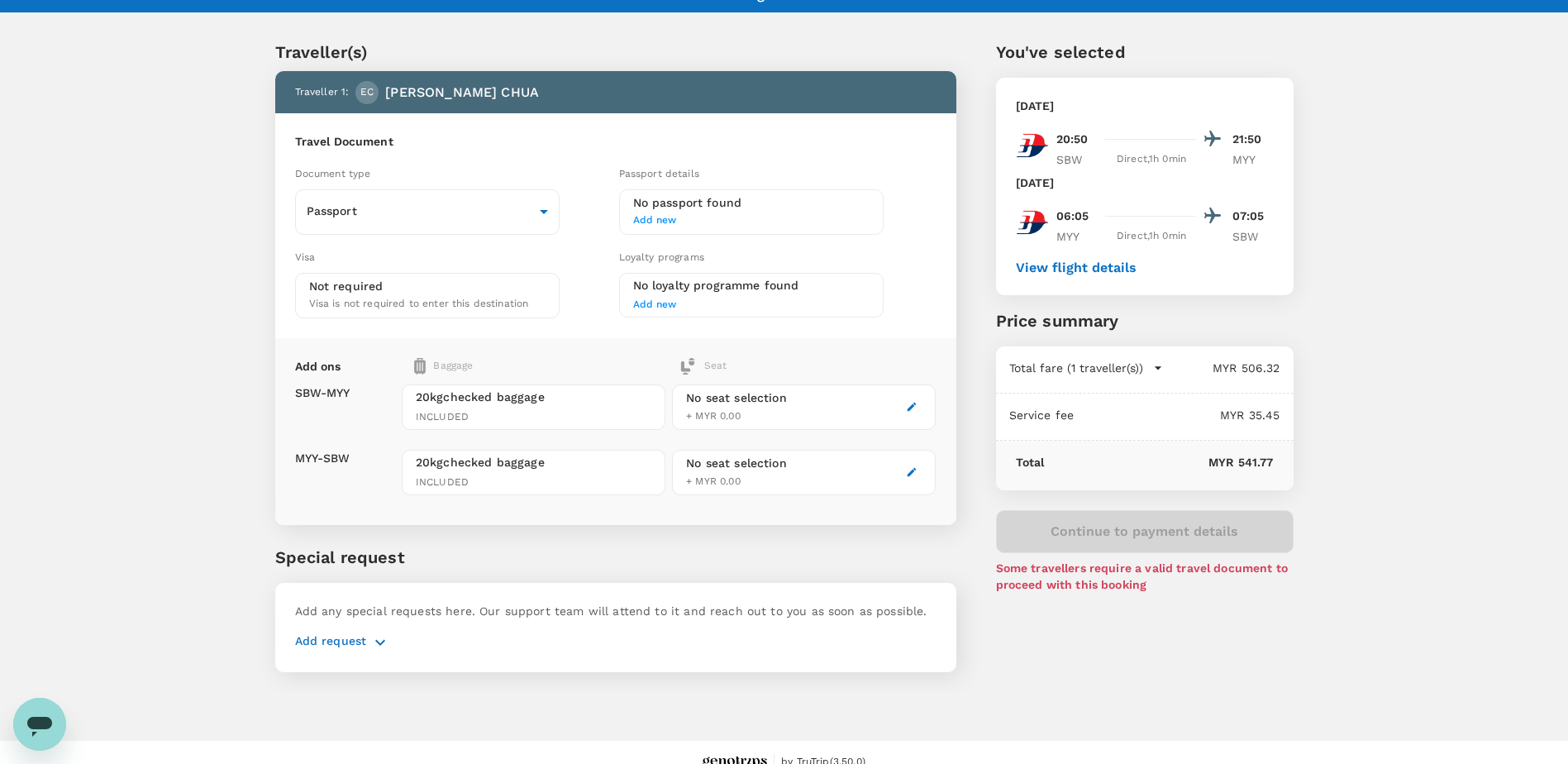
scroll to position [43, 0]
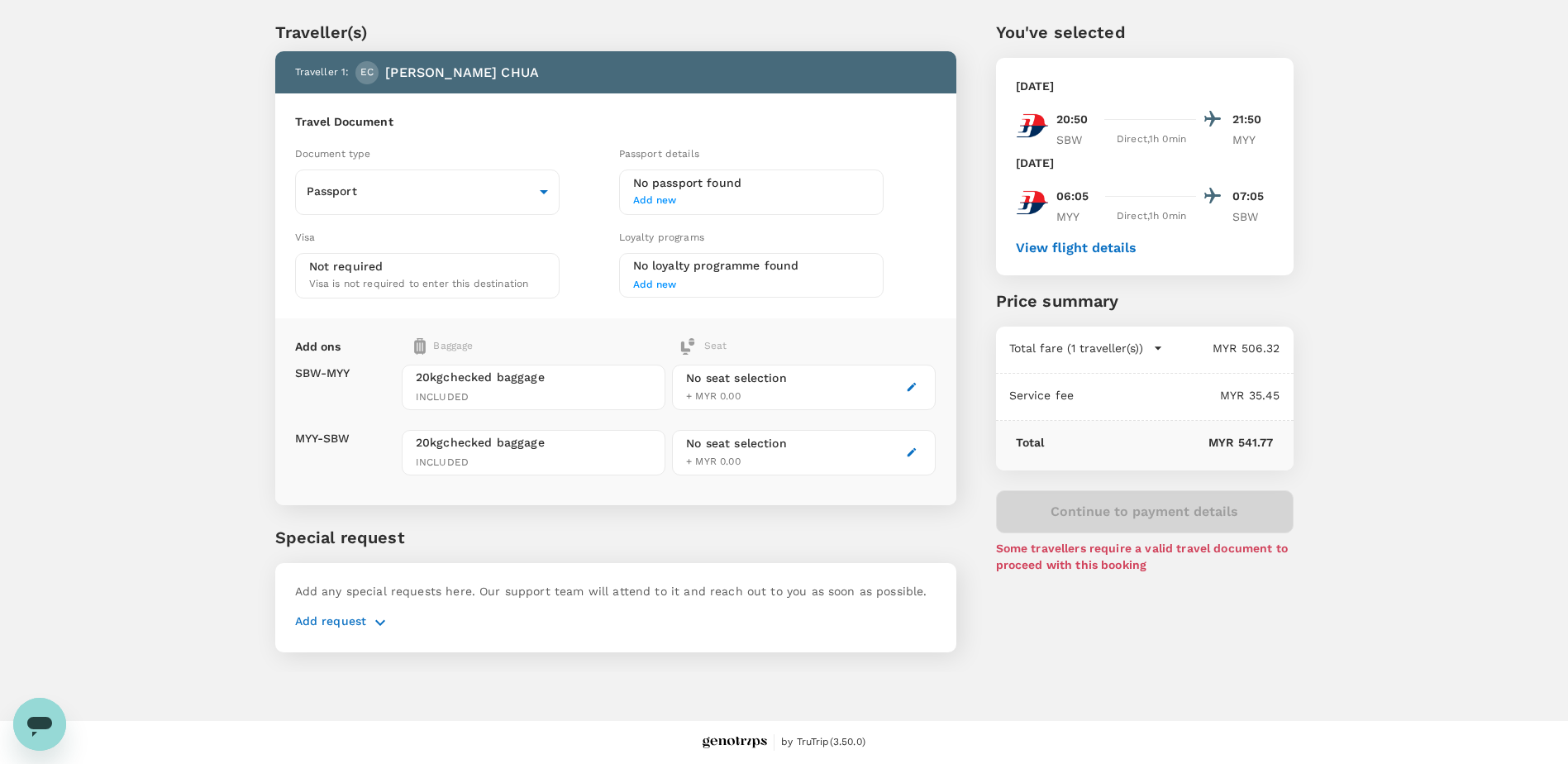
click at [368, 613] on div "Add request" at bounding box center [615, 623] width 641 height 20
click at [375, 625] on icon "button" at bounding box center [380, 623] width 20 height 20
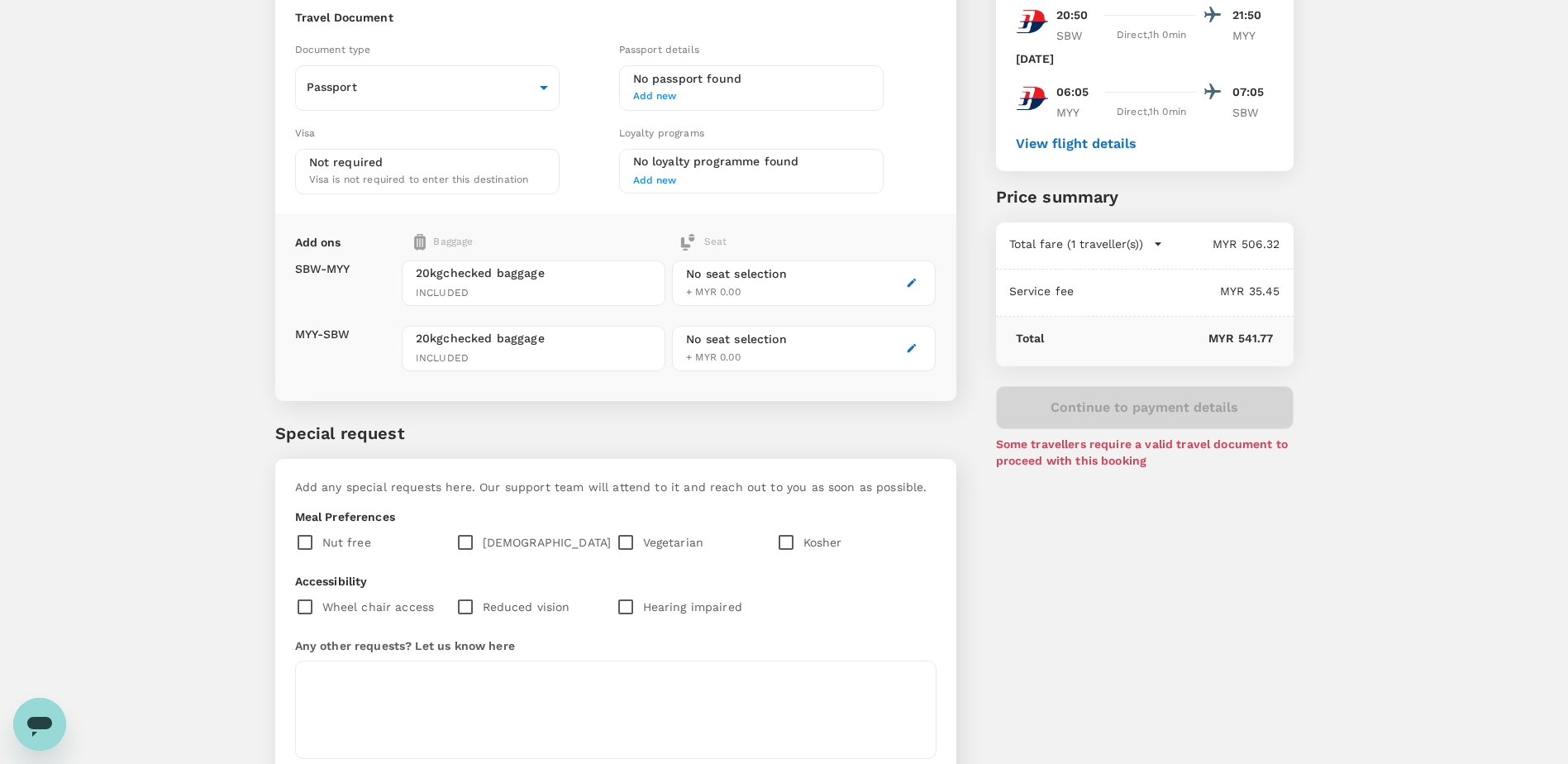
scroll to position [258, 0]
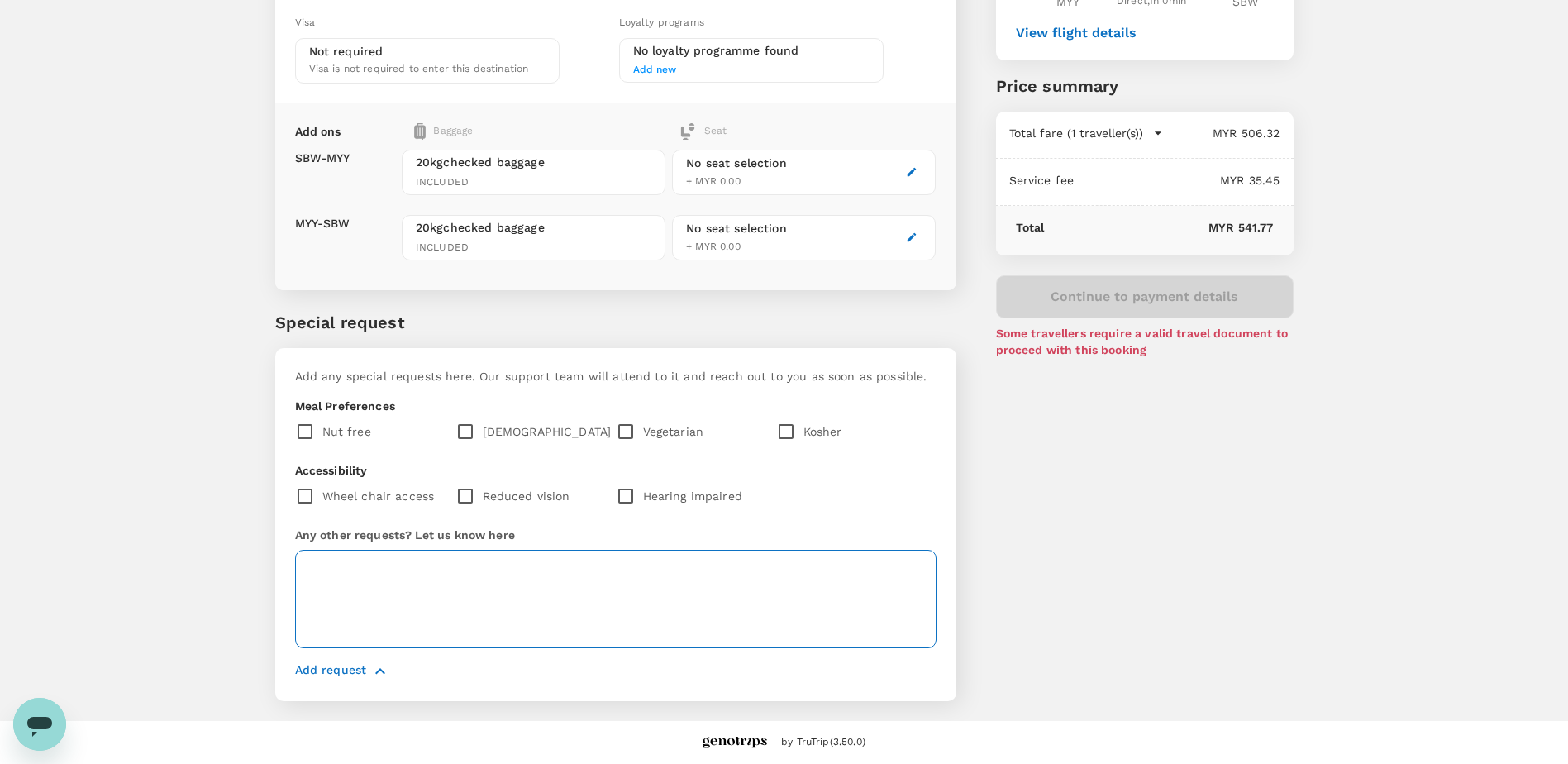
click at [365, 570] on textarea at bounding box center [615, 599] width 641 height 98
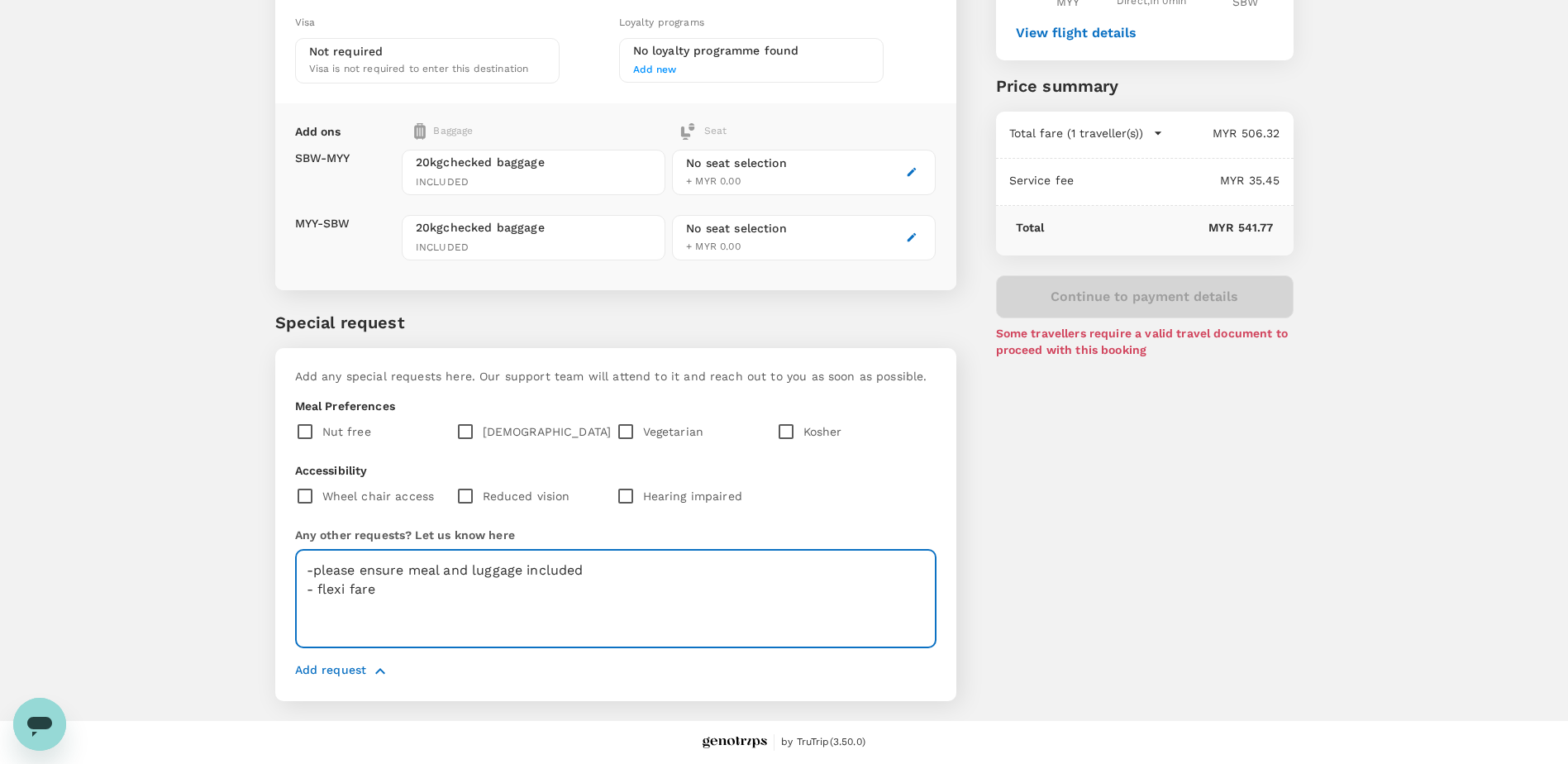
type textarea "-please ensure meal and luggage included - flexi fare"
click at [887, 491] on div at bounding box center [856, 496] width 161 height 34
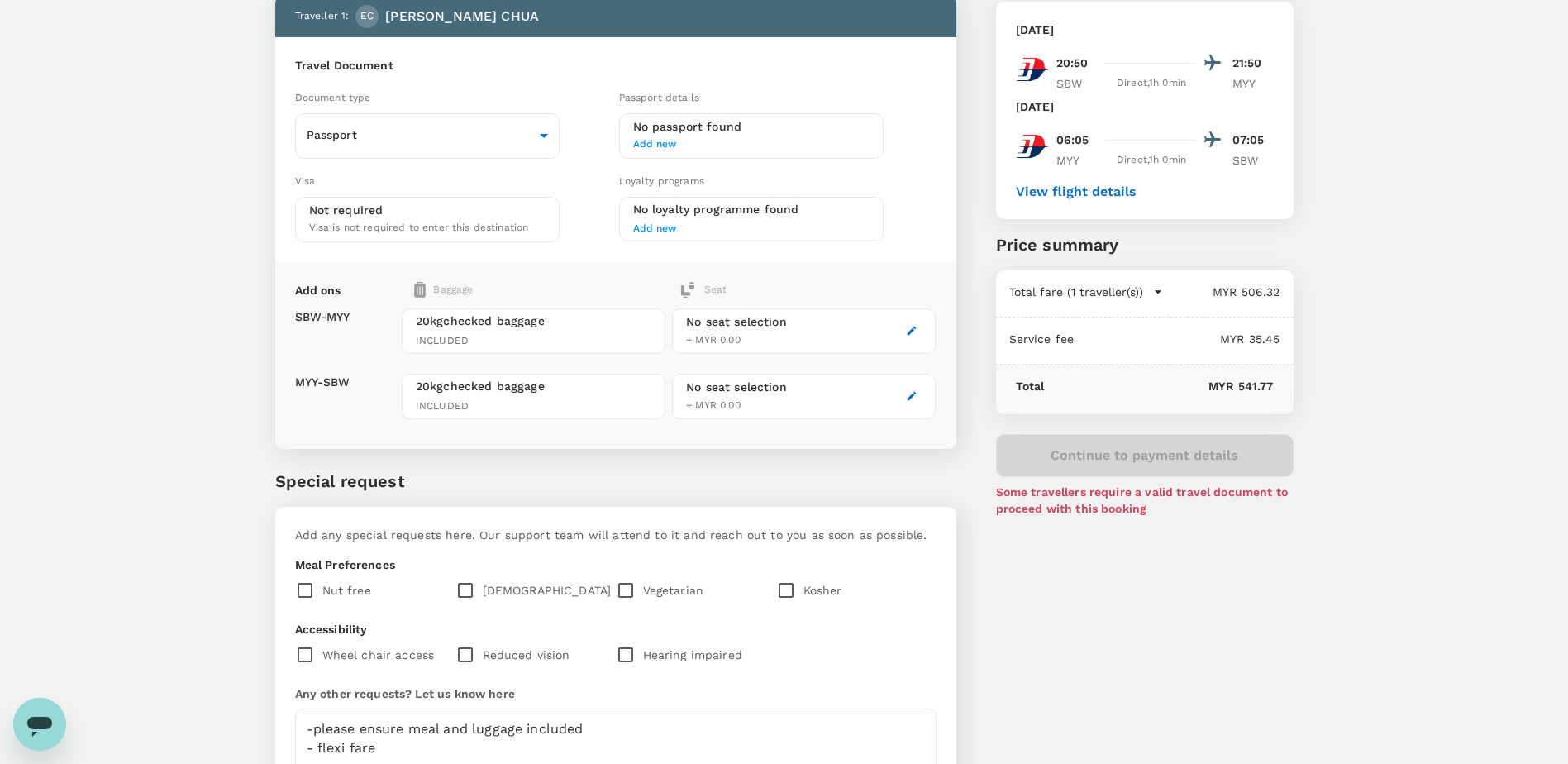
scroll to position [93, 0]
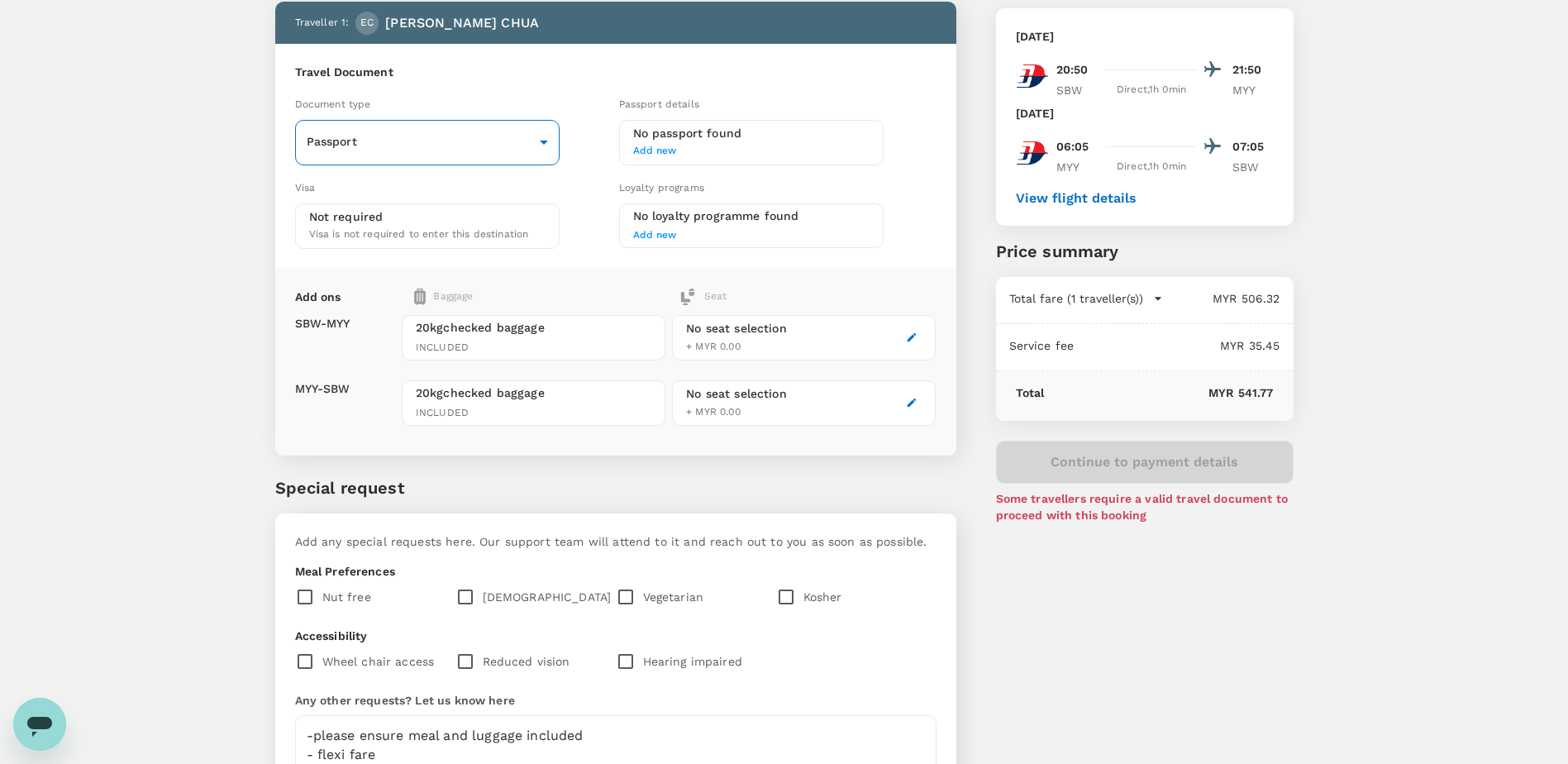
click at [539, 148] on body "Back to flight results Flight review Traveller(s) Traveller 1 : EC EDMUND CHUA …" at bounding box center [784, 418] width 1568 height 1023
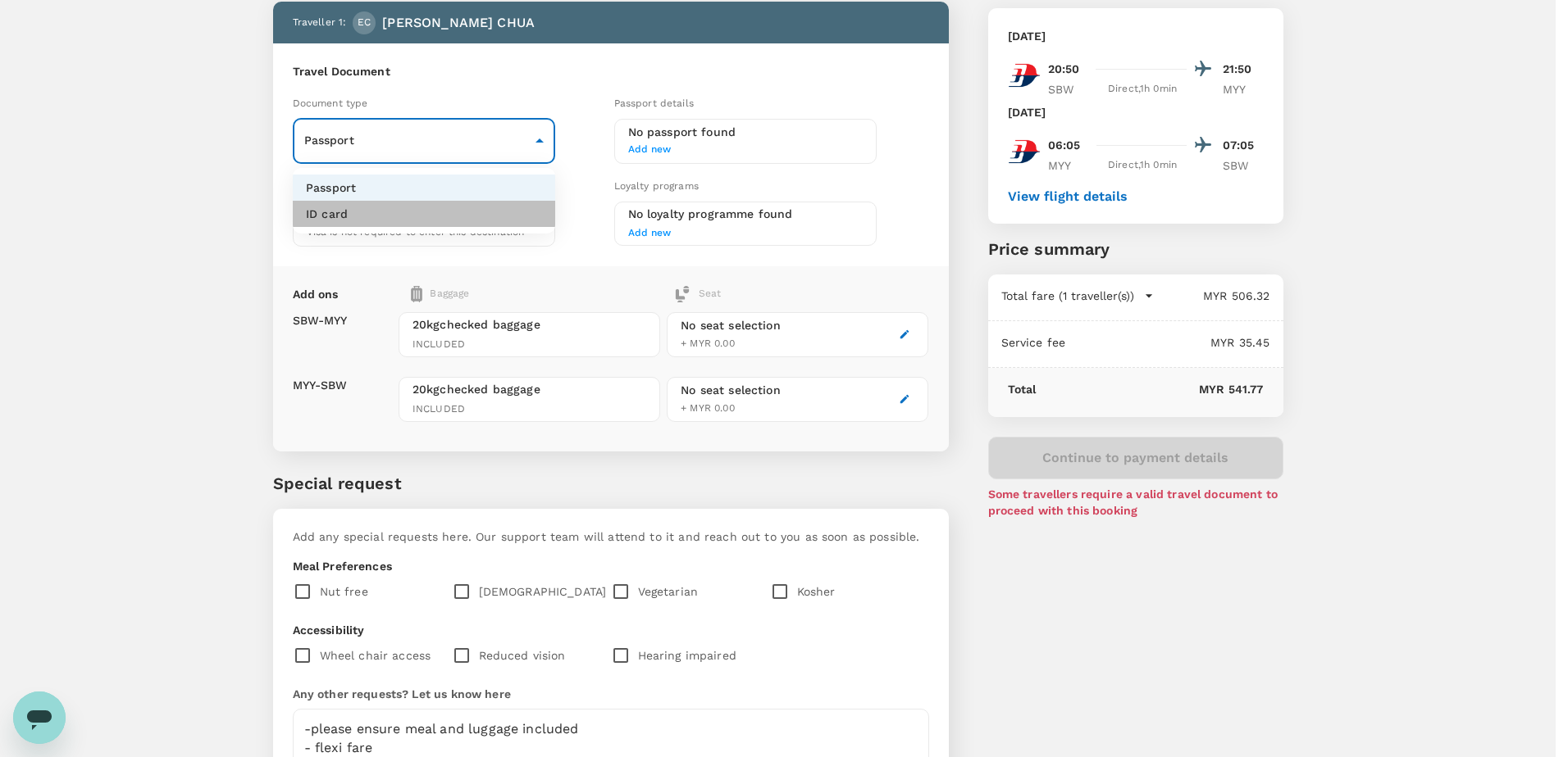
click at [388, 218] on li "ID card" at bounding box center [424, 213] width 263 height 26
type input "Id card"
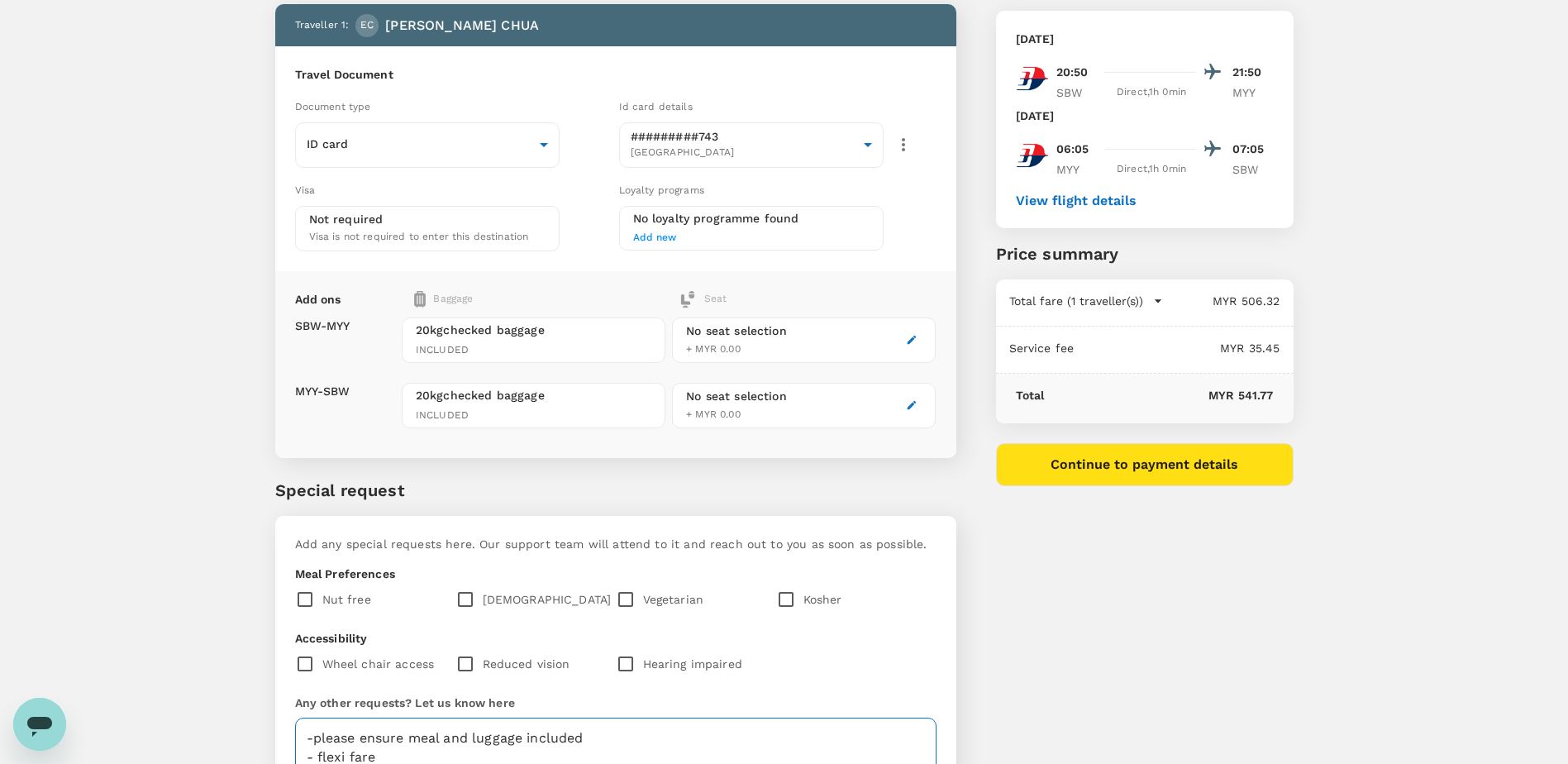
scroll to position [249, 0]
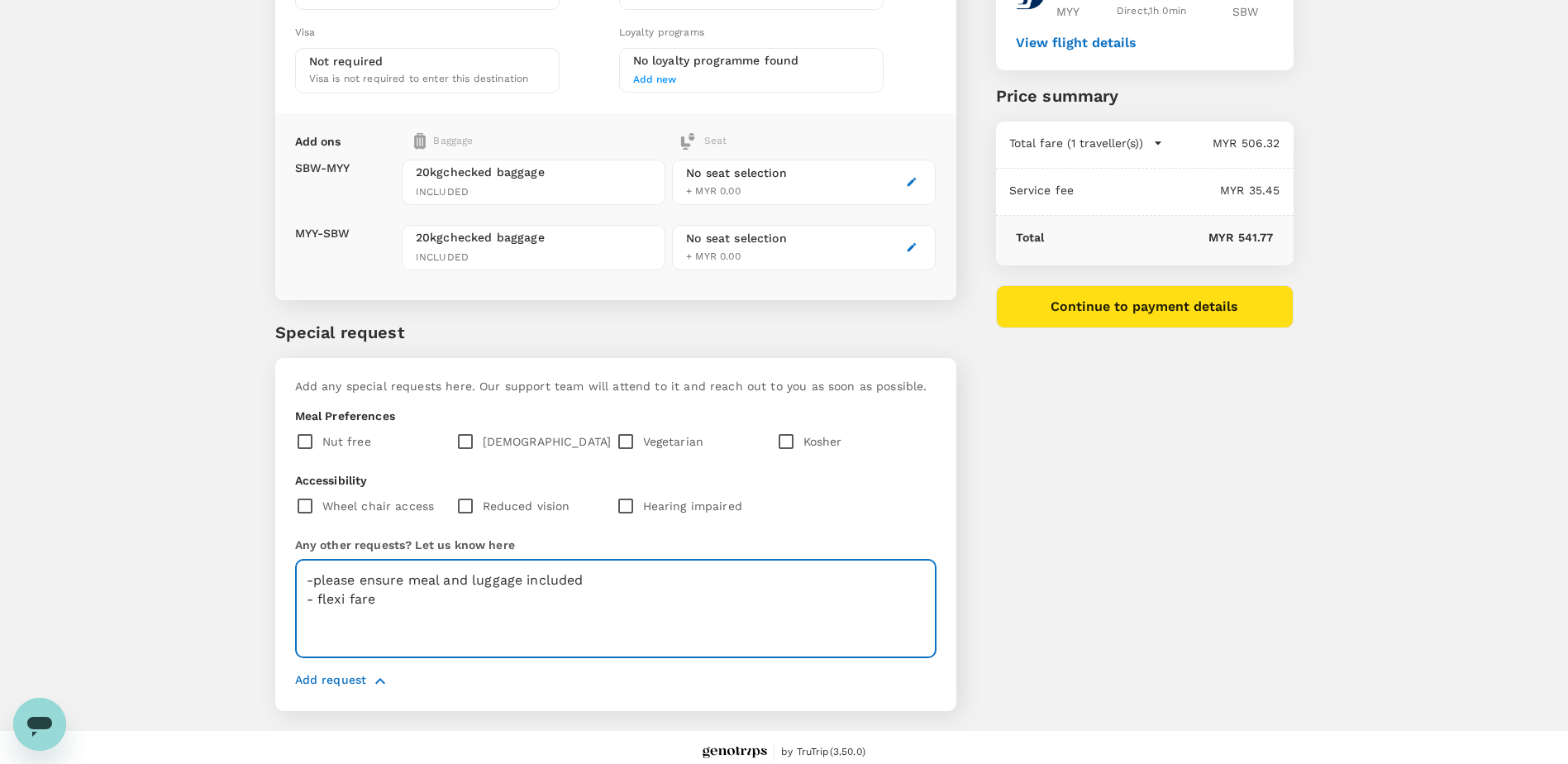
drag, startPoint x: 383, startPoint y: 603, endPoint x: 297, endPoint y: 581, distance: 88.8
click at [297, 581] on textarea "-please ensure meal and luggage included - flexi fare" at bounding box center [615, 609] width 641 height 98
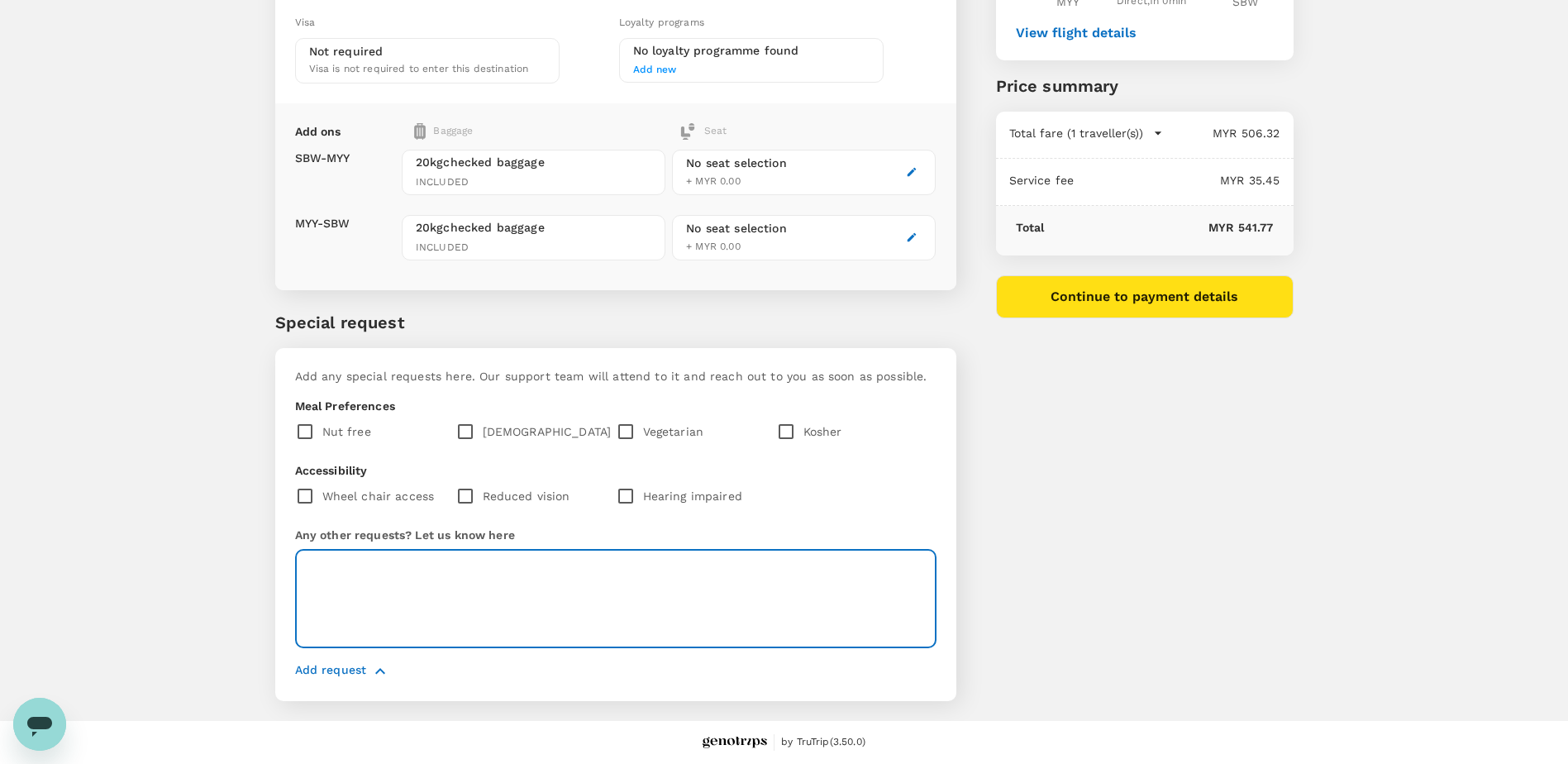
scroll to position [0, 0]
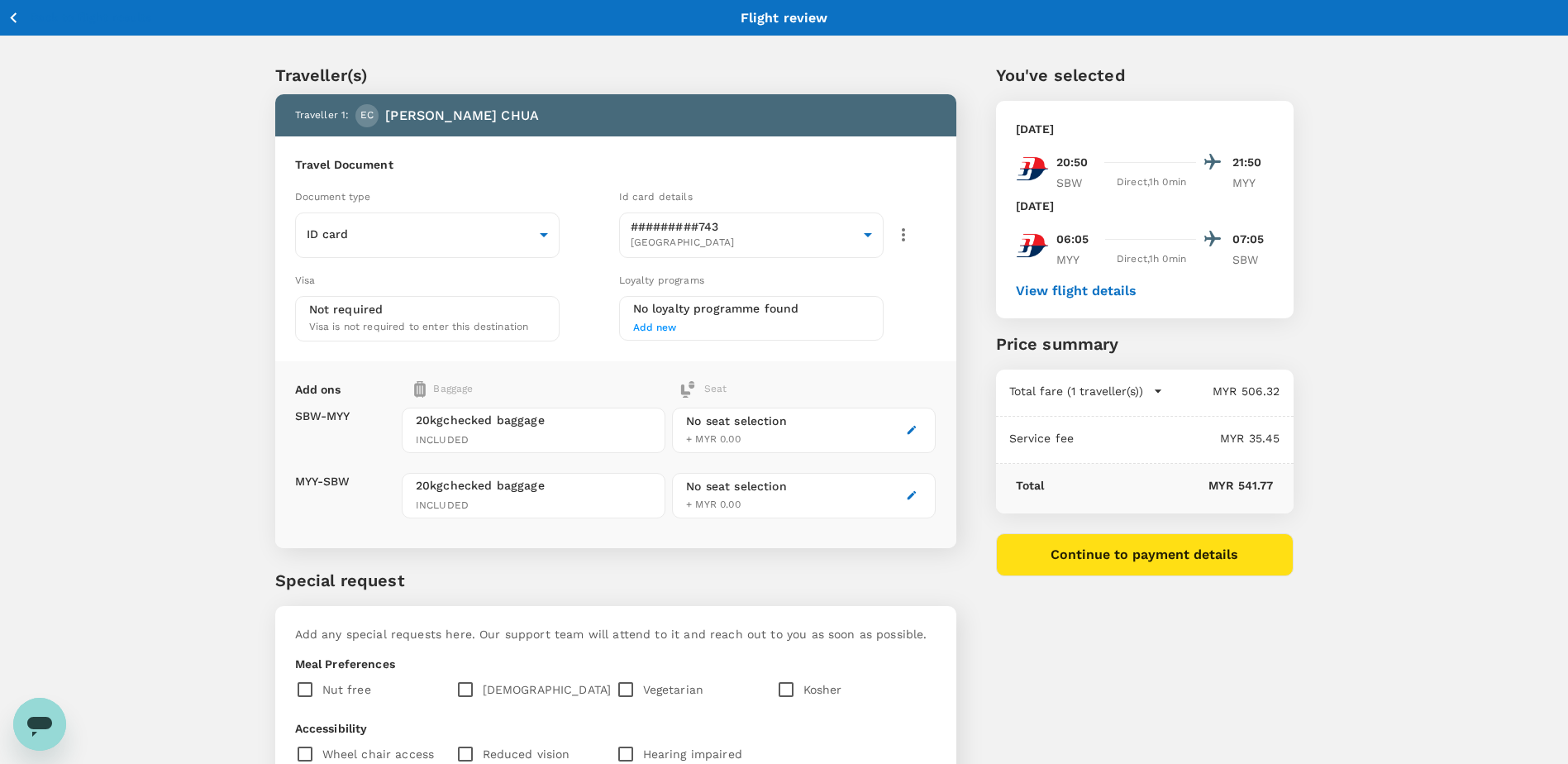
click at [15, 16] on icon "button" at bounding box center [14, 17] width 21 height 21
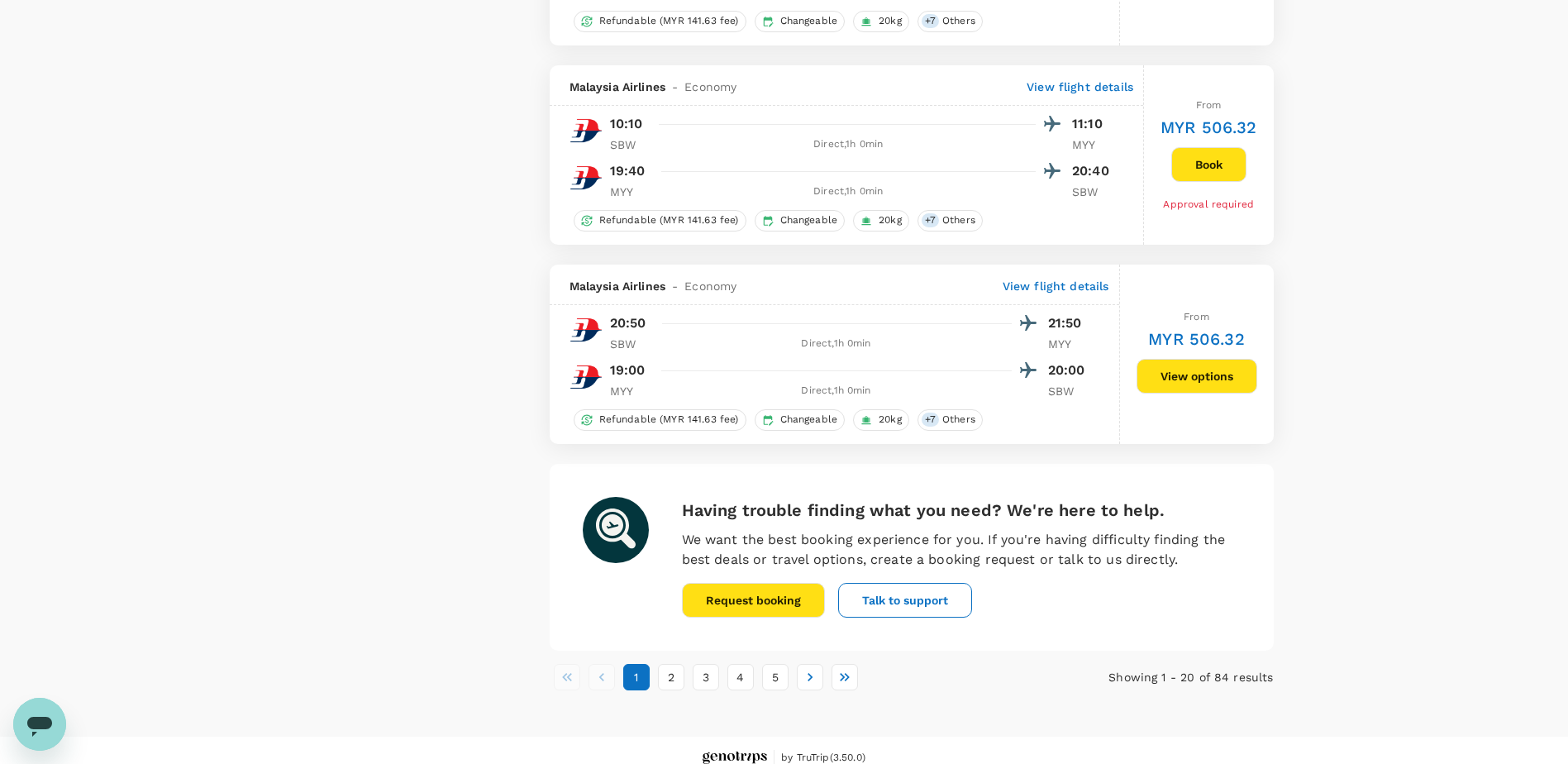
scroll to position [3715, 0]
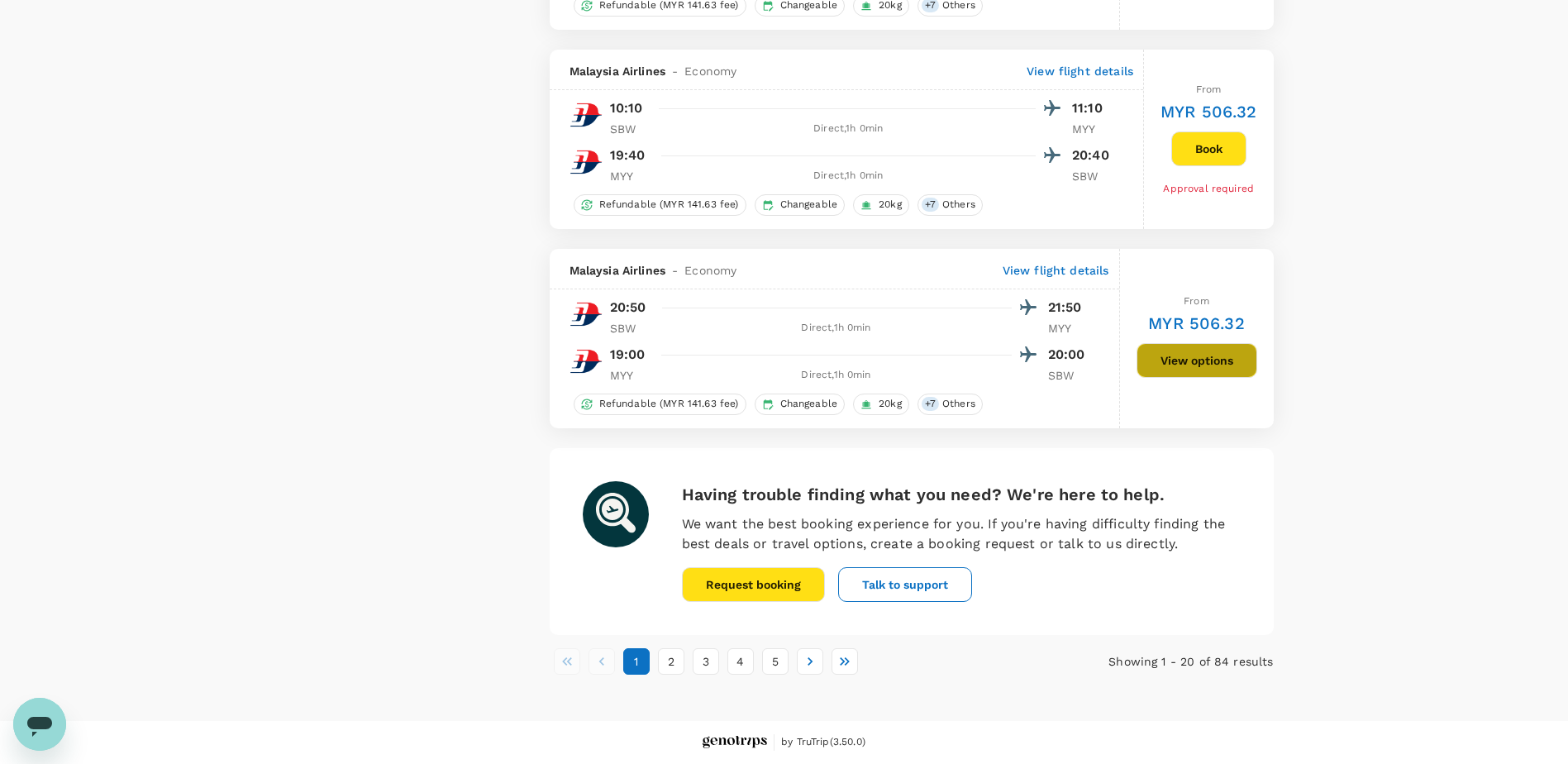
click at [1209, 355] on button "View options" at bounding box center [1197, 360] width 121 height 34
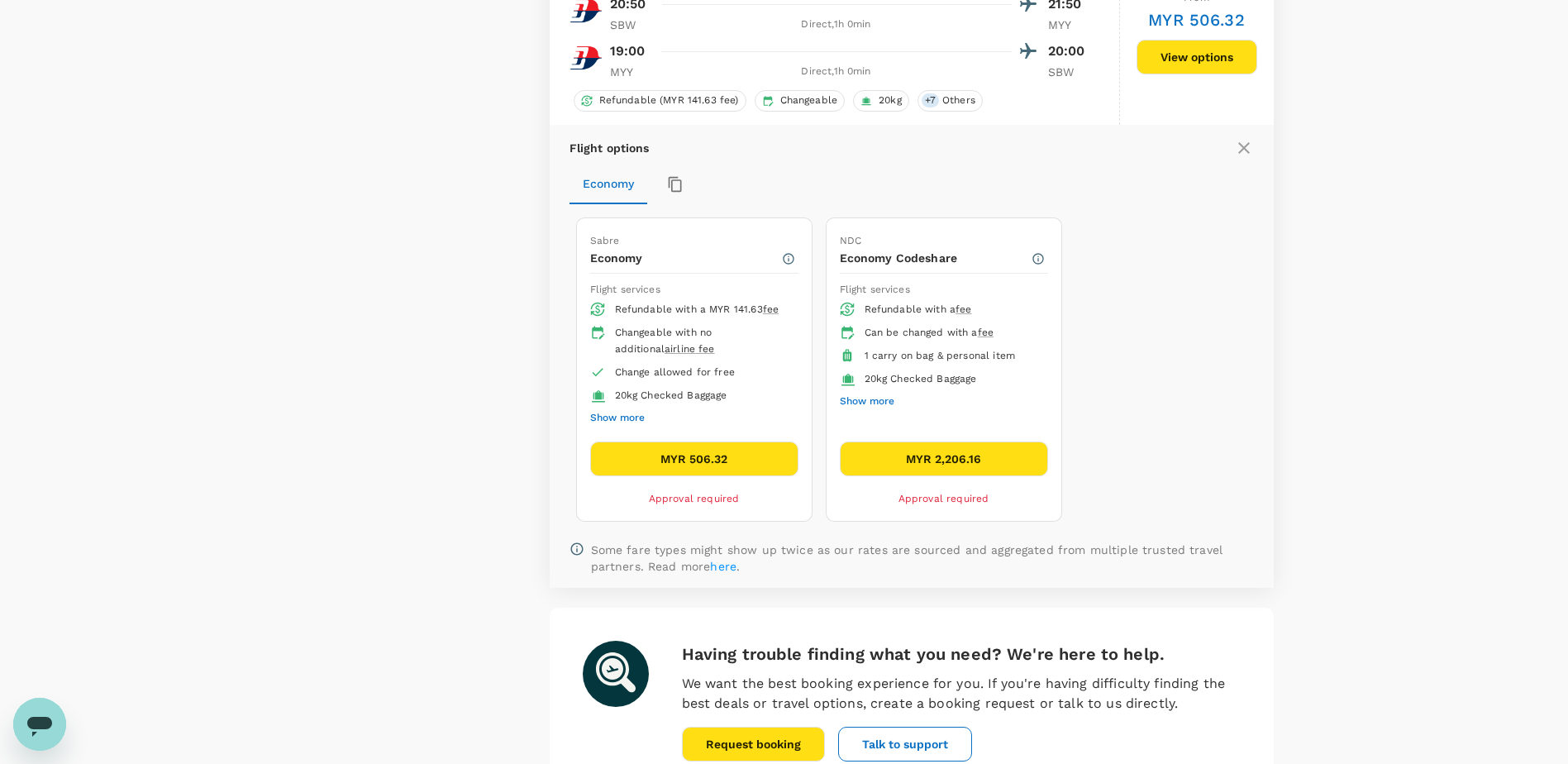
scroll to position [4047, 0]
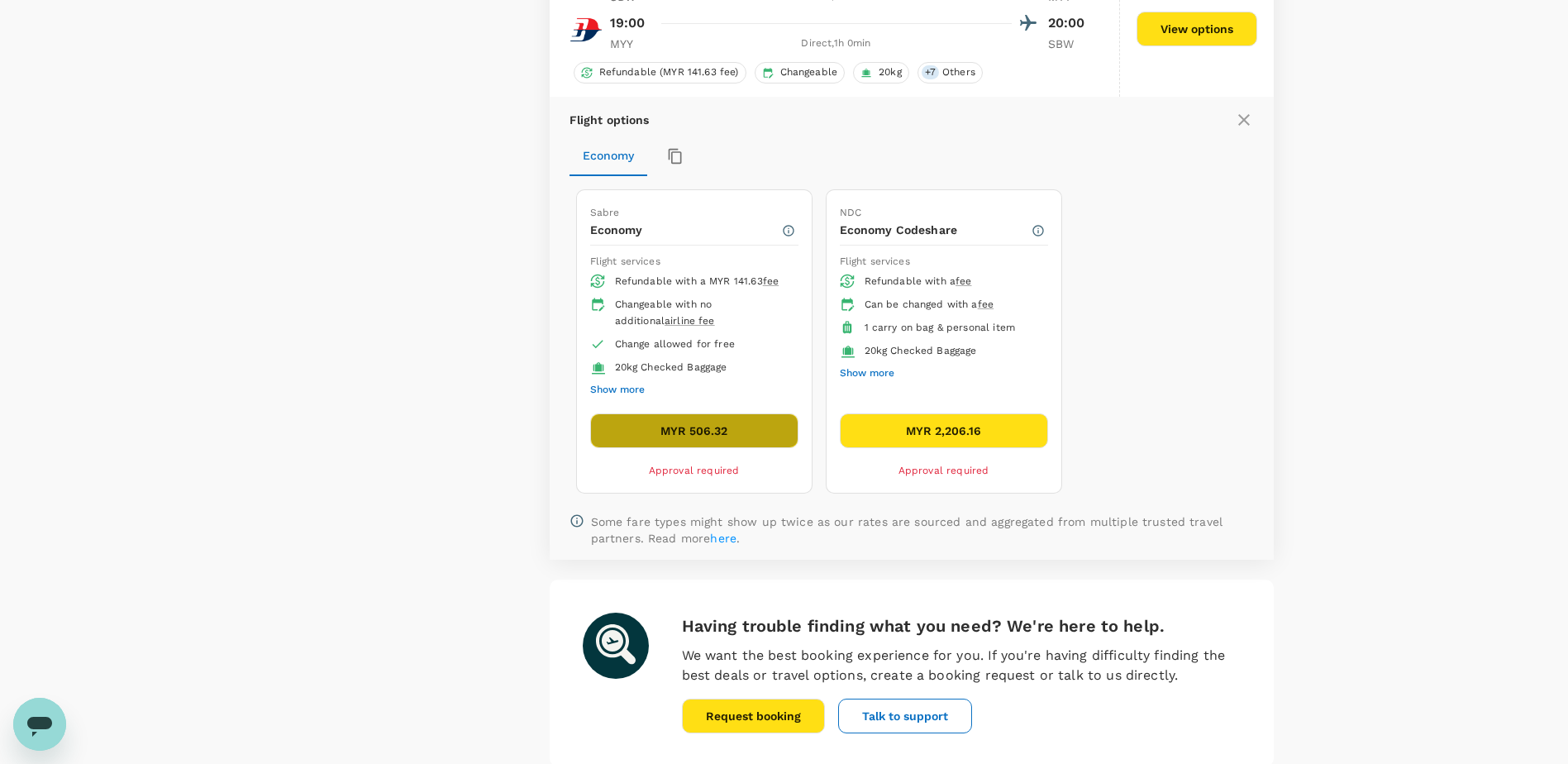
click at [696, 436] on button "MYR 506.32" at bounding box center [695, 431] width 209 height 34
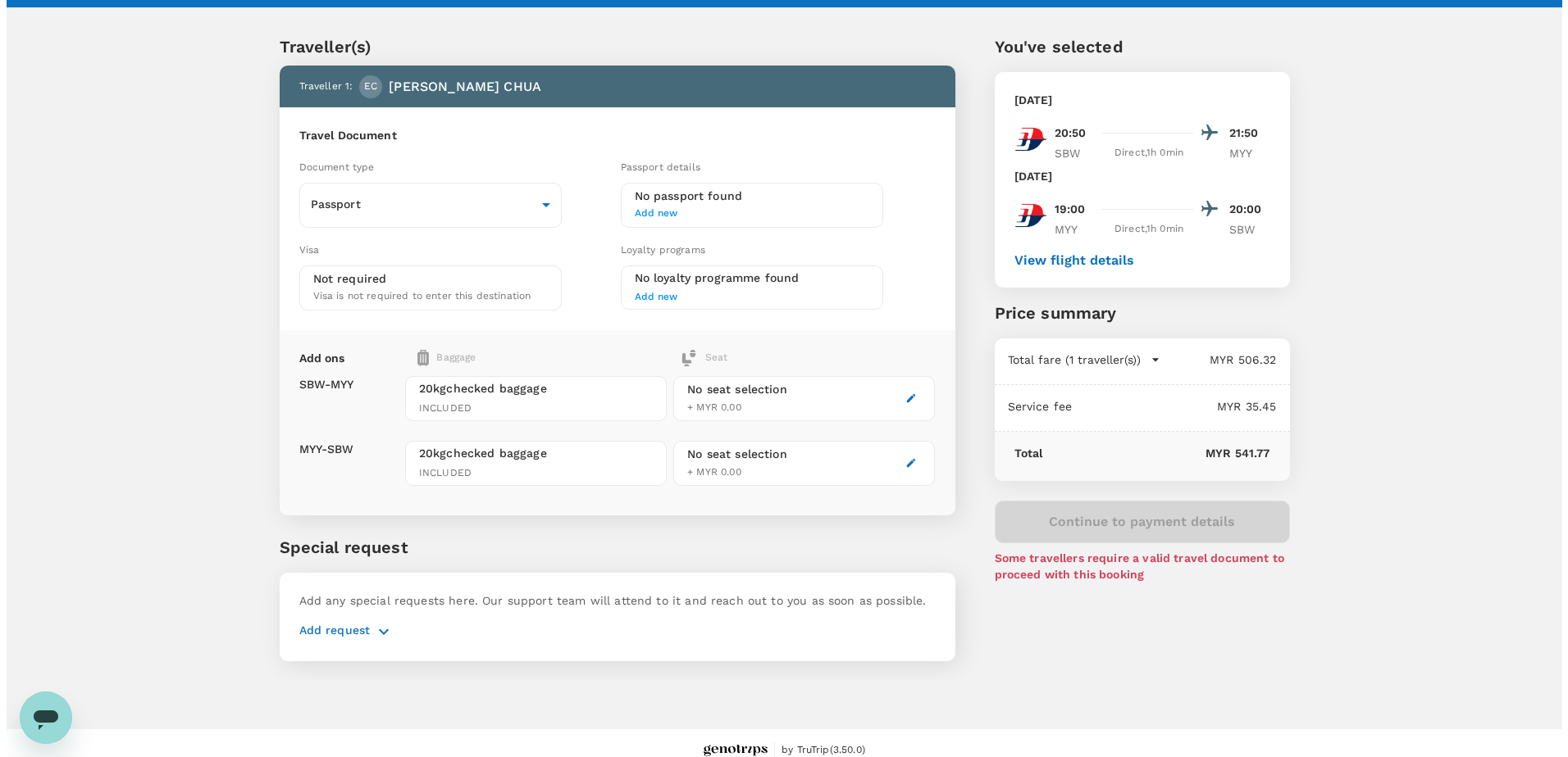
scroll to position [42, 0]
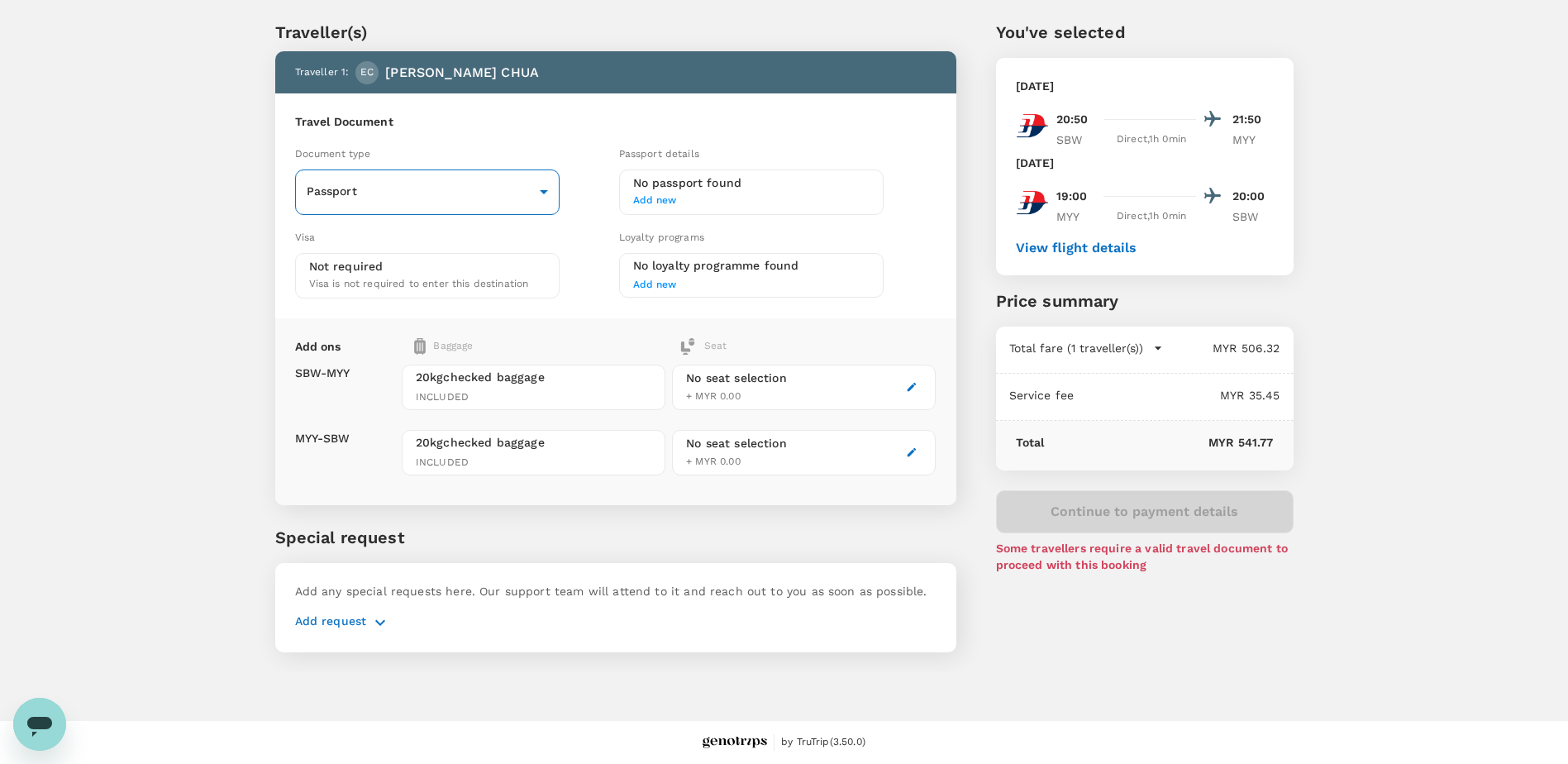
click at [535, 187] on body "Back to flight results Flight review Traveller(s) Traveller 1 : EC EDMUND CHUA …" at bounding box center [784, 361] width 1568 height 808
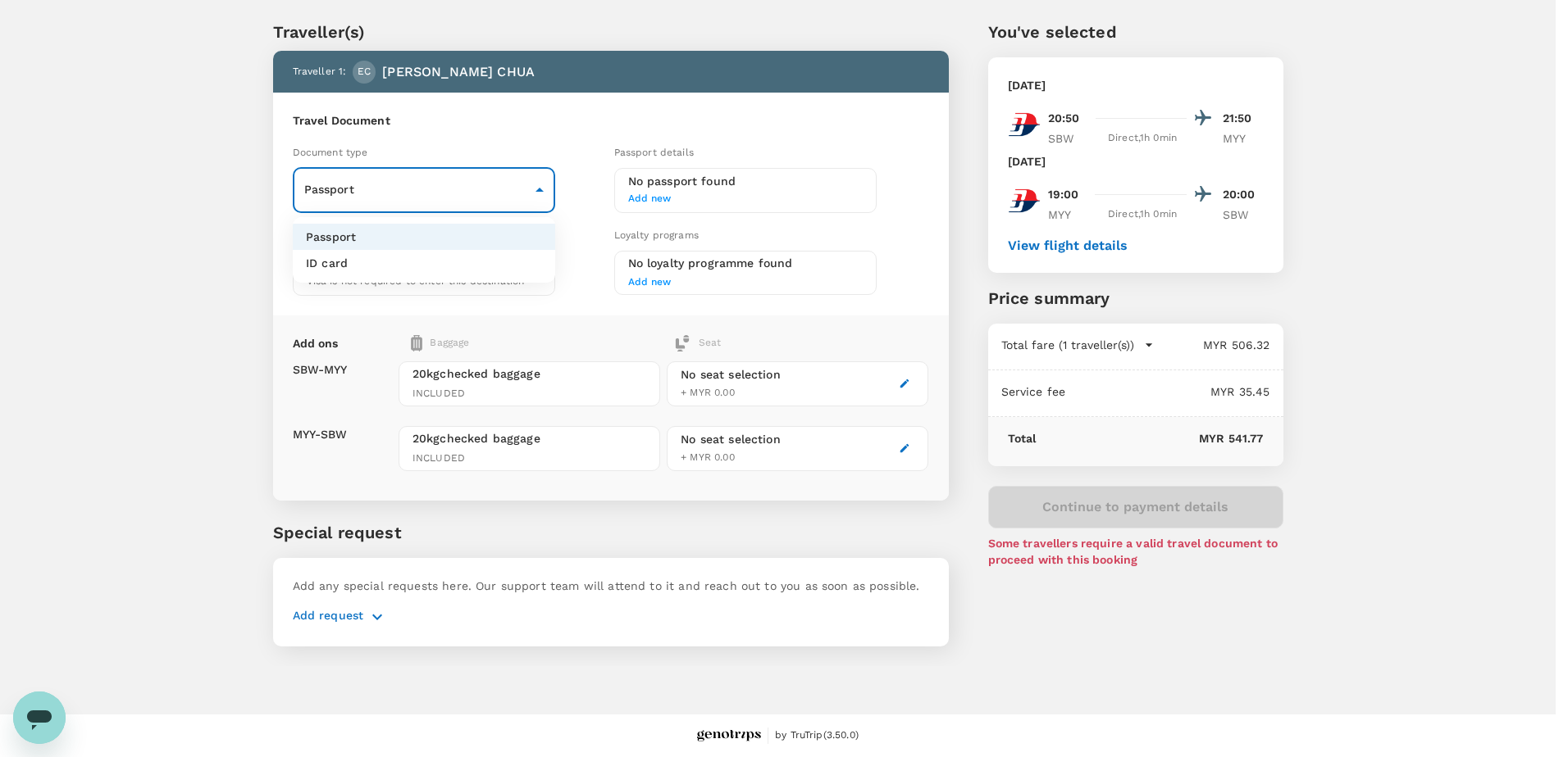
click at [355, 268] on li "ID card" at bounding box center [424, 263] width 263 height 26
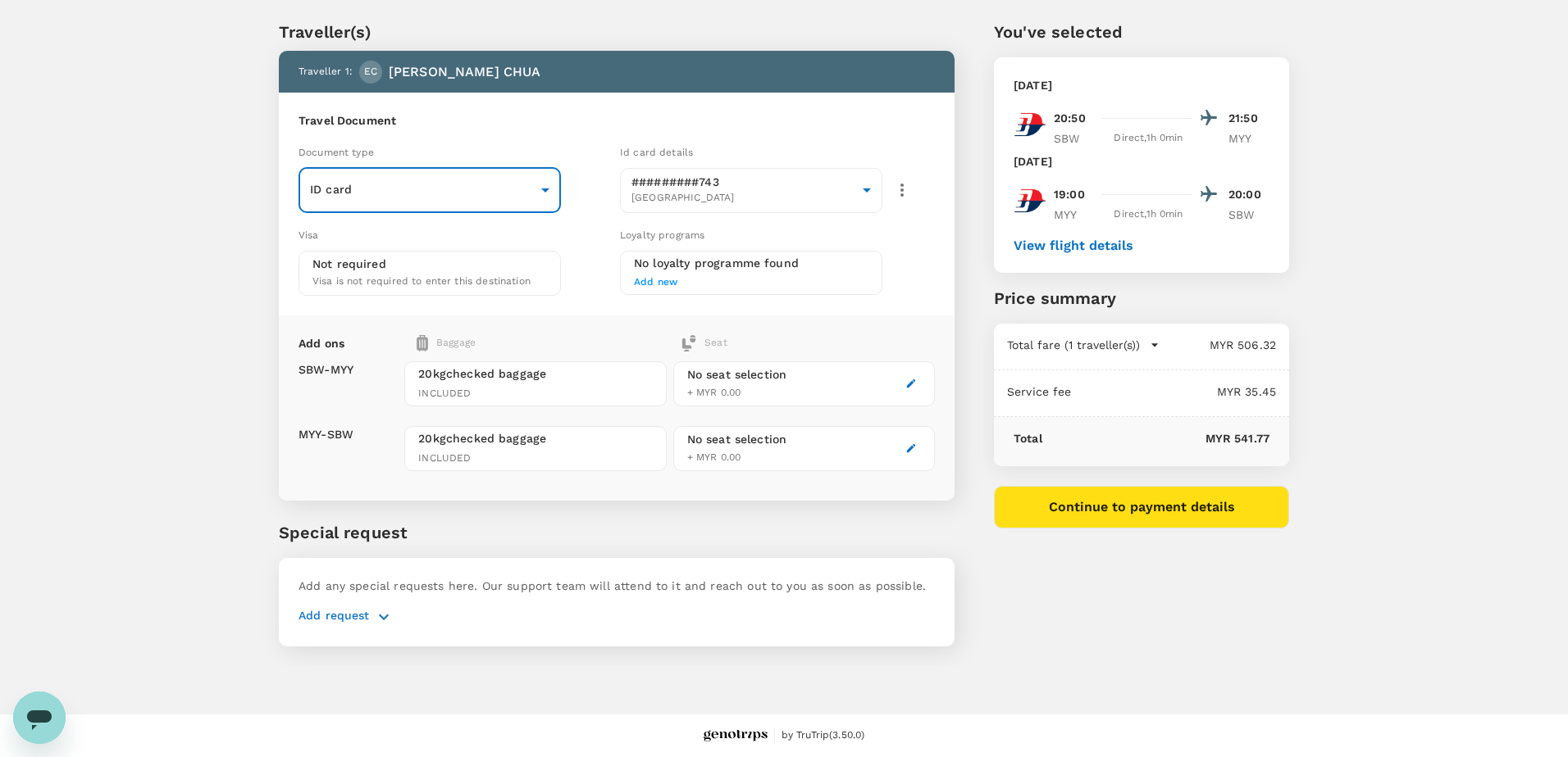
type input "Id card"
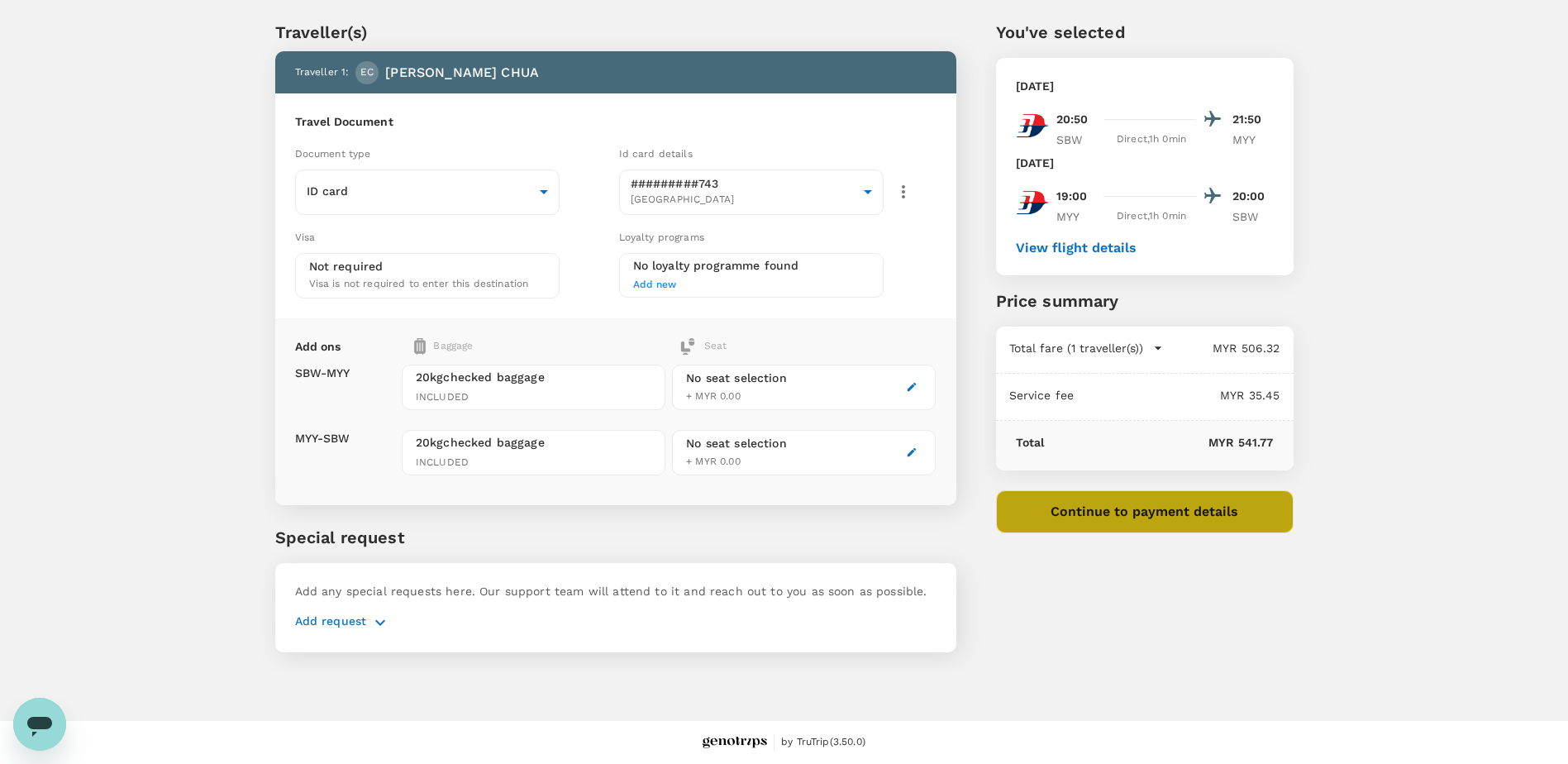
click at [1135, 522] on button "Continue to payment details" at bounding box center [1145, 512] width 297 height 43
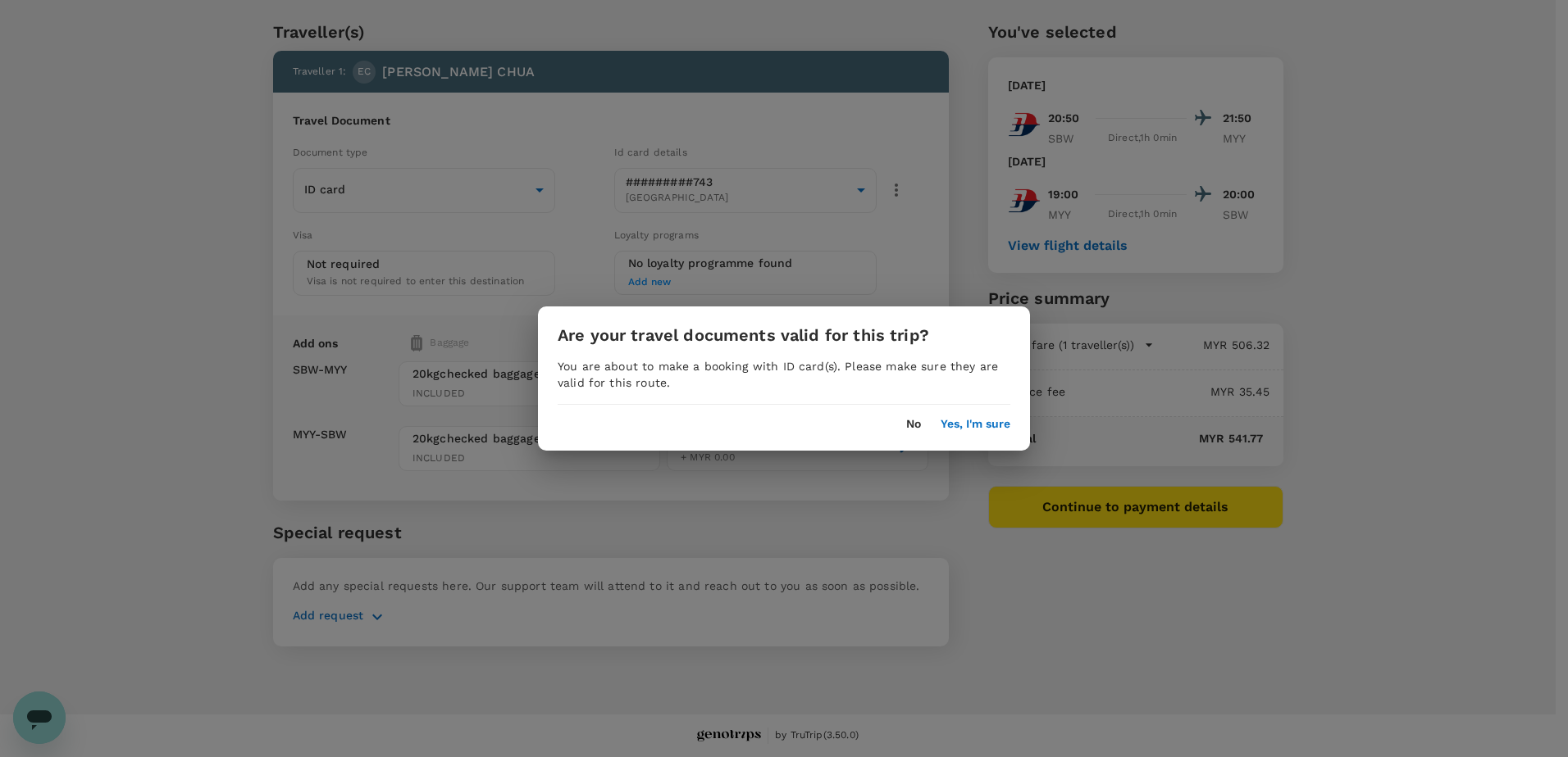
click at [965, 423] on button "Yes, I'm sure" at bounding box center [975, 424] width 69 height 13
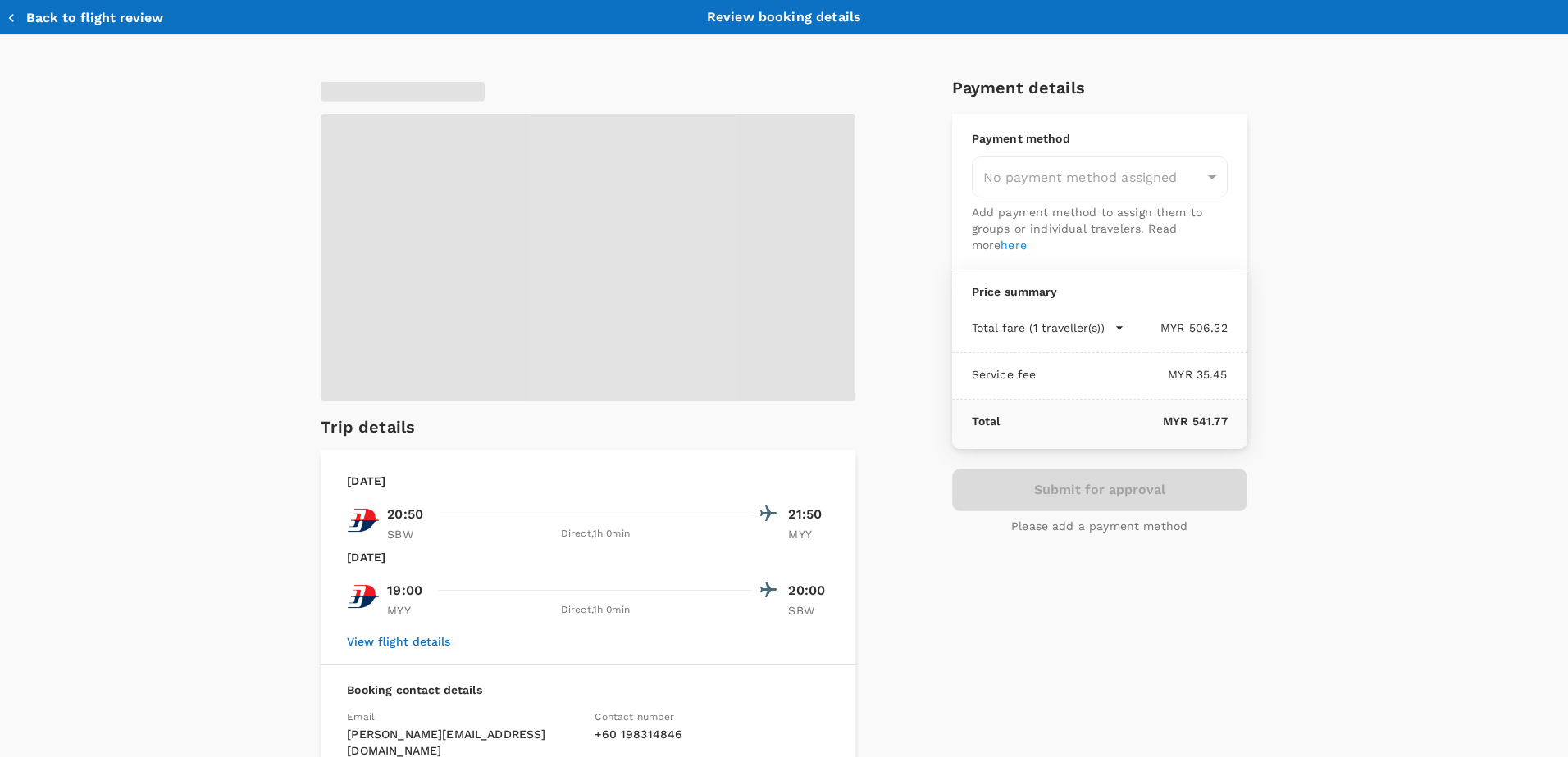
type input "9ea61a02-274a-4f65-9d5b-ca51ac7b2cfc"
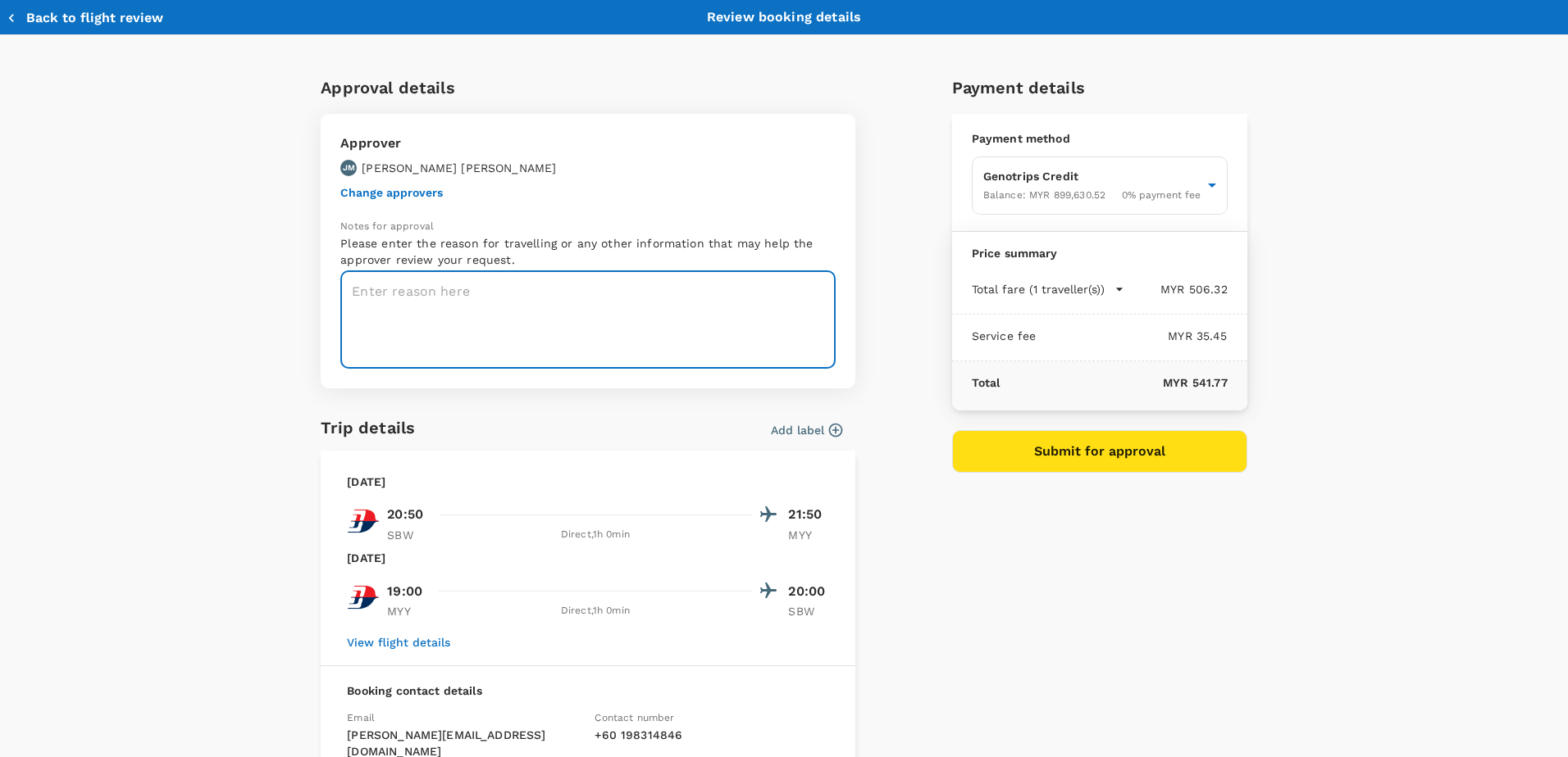
click at [392, 283] on textarea at bounding box center [587, 320] width 496 height 97
paste textarea "TRF-055-25_ DFA TRAINING AT BSTS MIRI ON 25-28 AUG"
click at [397, 308] on textarea "TRF-055-25_ DFA TRAINING AT BSTS MIRI ON 25-28 AUG" at bounding box center [587, 320] width 496 height 97
click at [749, 298] on textarea "TRF-055-25_ DFA TRAINING AT BSTS MIRI ON 25-28 AUG" at bounding box center [587, 320] width 496 height 97
paste textarea "TAF-041-25_DFA Training at BSTS_ Edmund Chua"
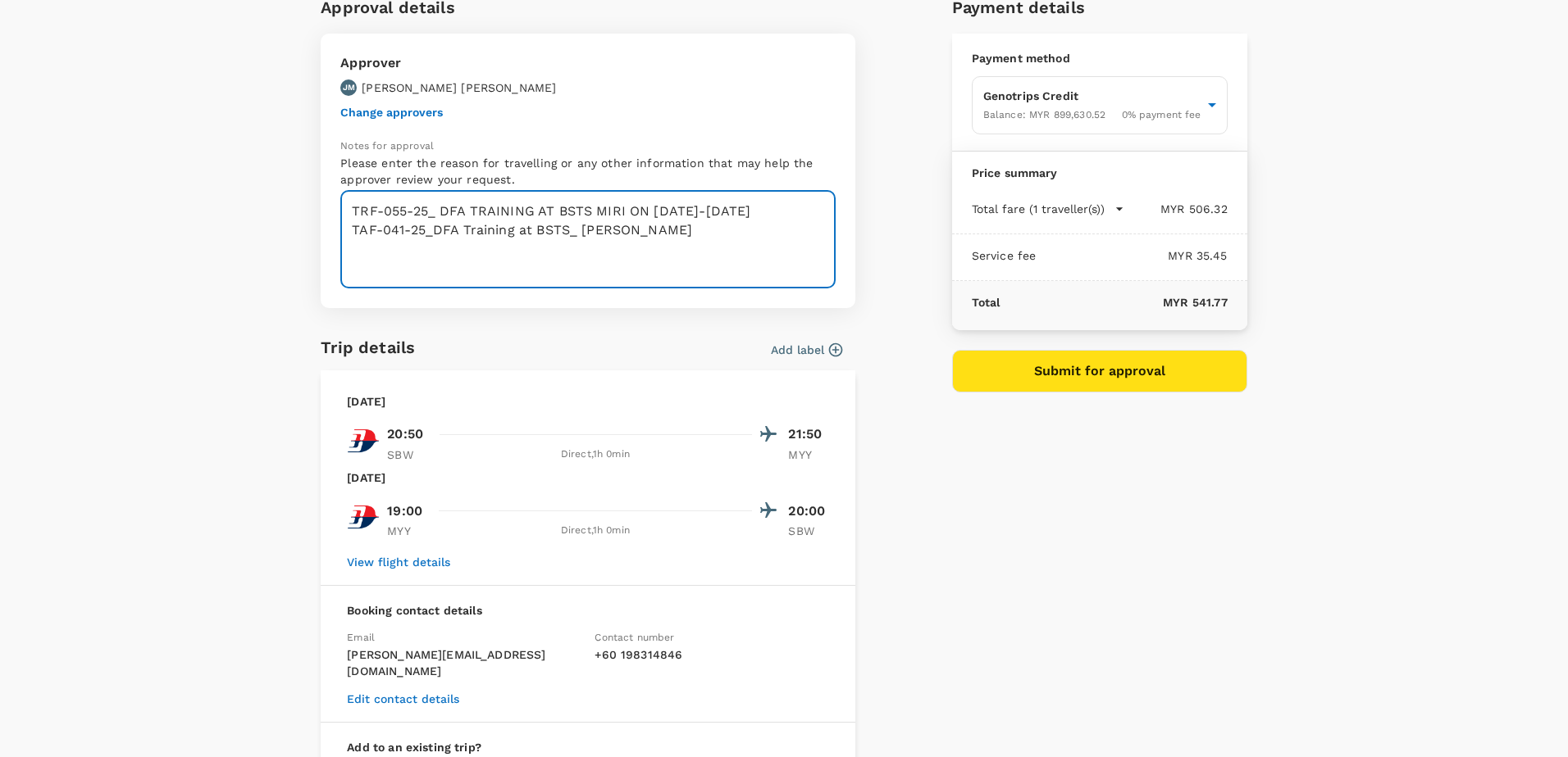
scroll to position [69, 0]
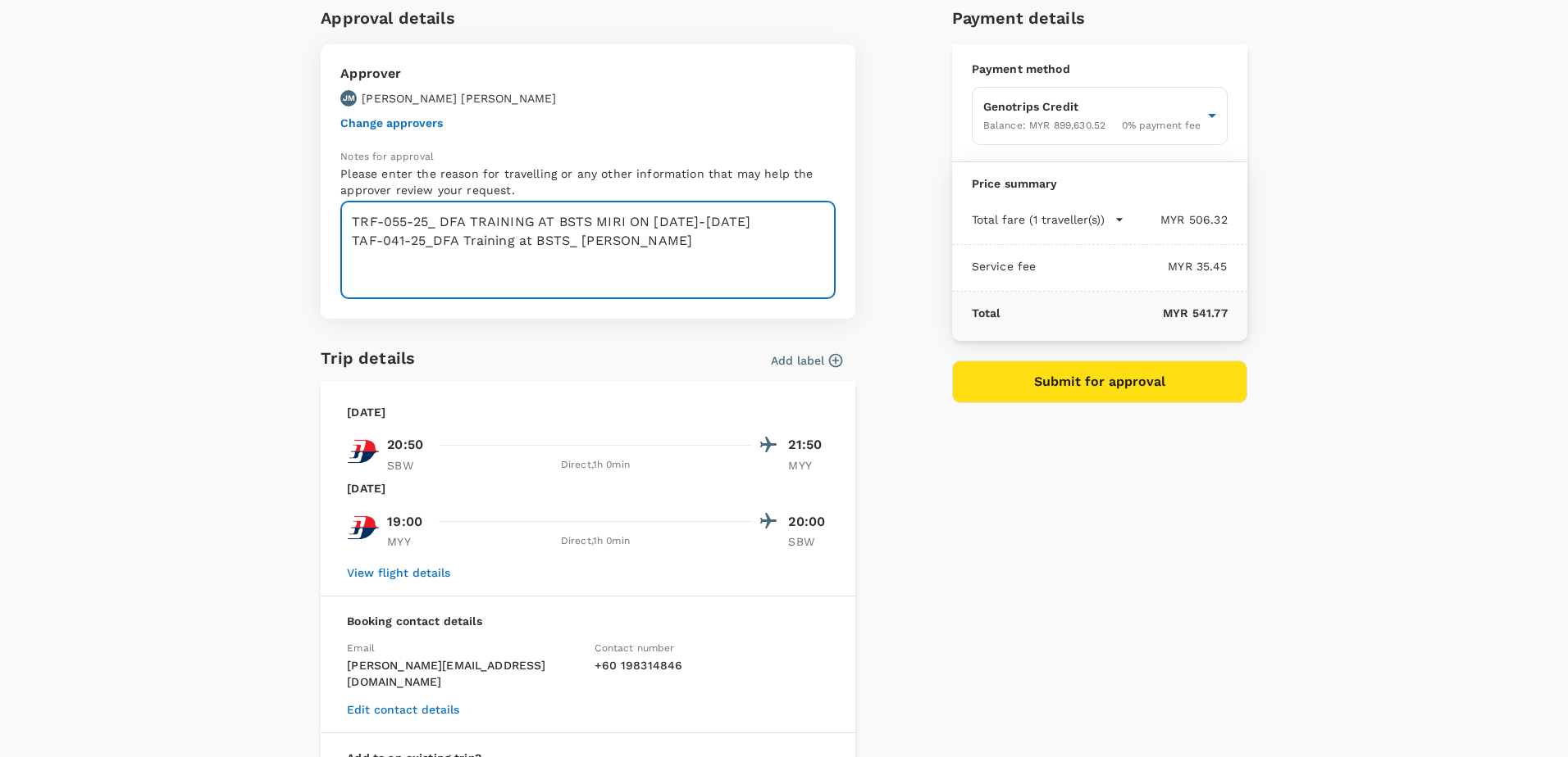
type textarea "TRF-055-25_ DFA TRAINING AT BSTS MIRI ON 25-28 AUG TAF-041-25_DFA Training at B…"
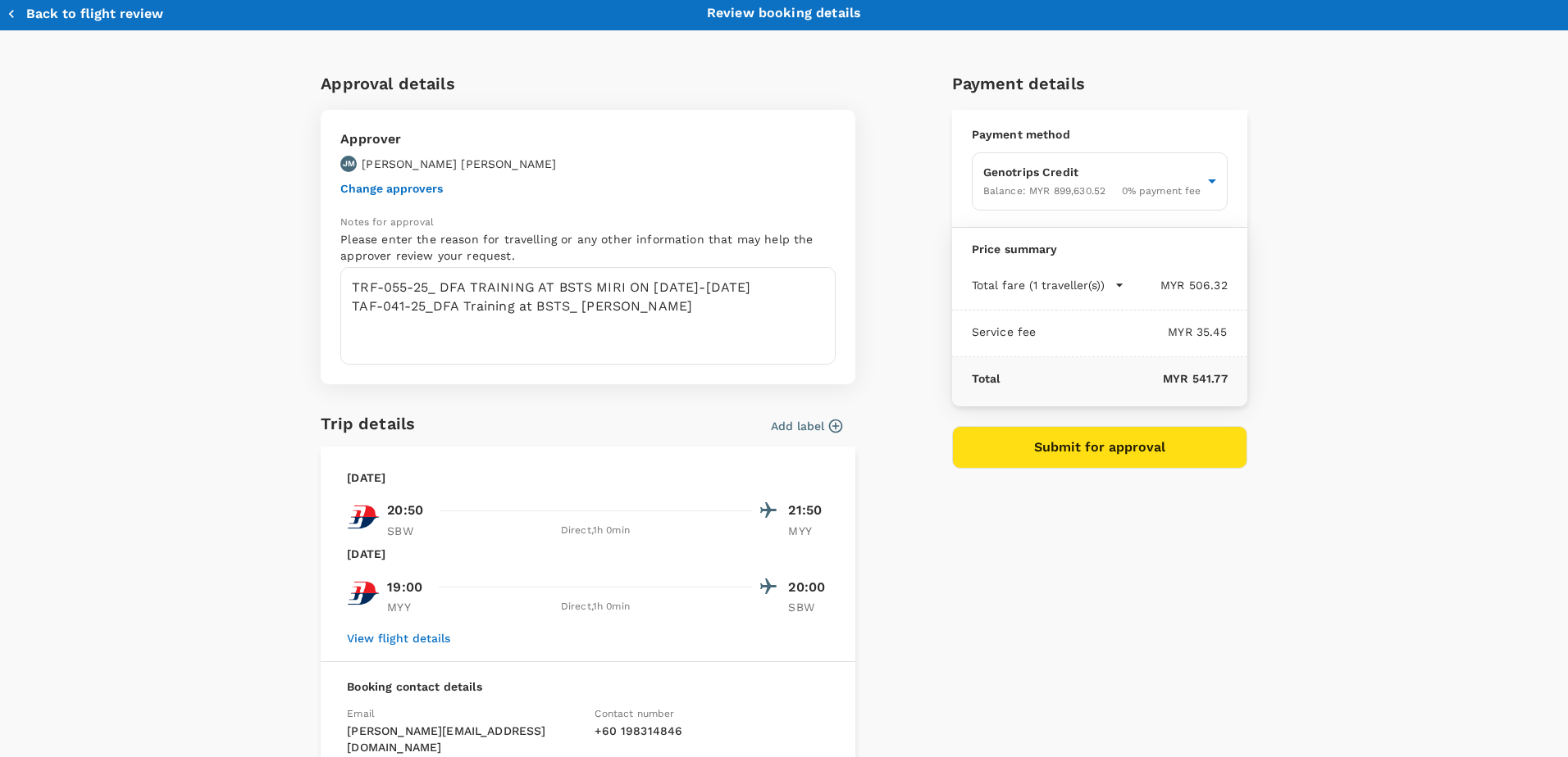
scroll to position [0, 0]
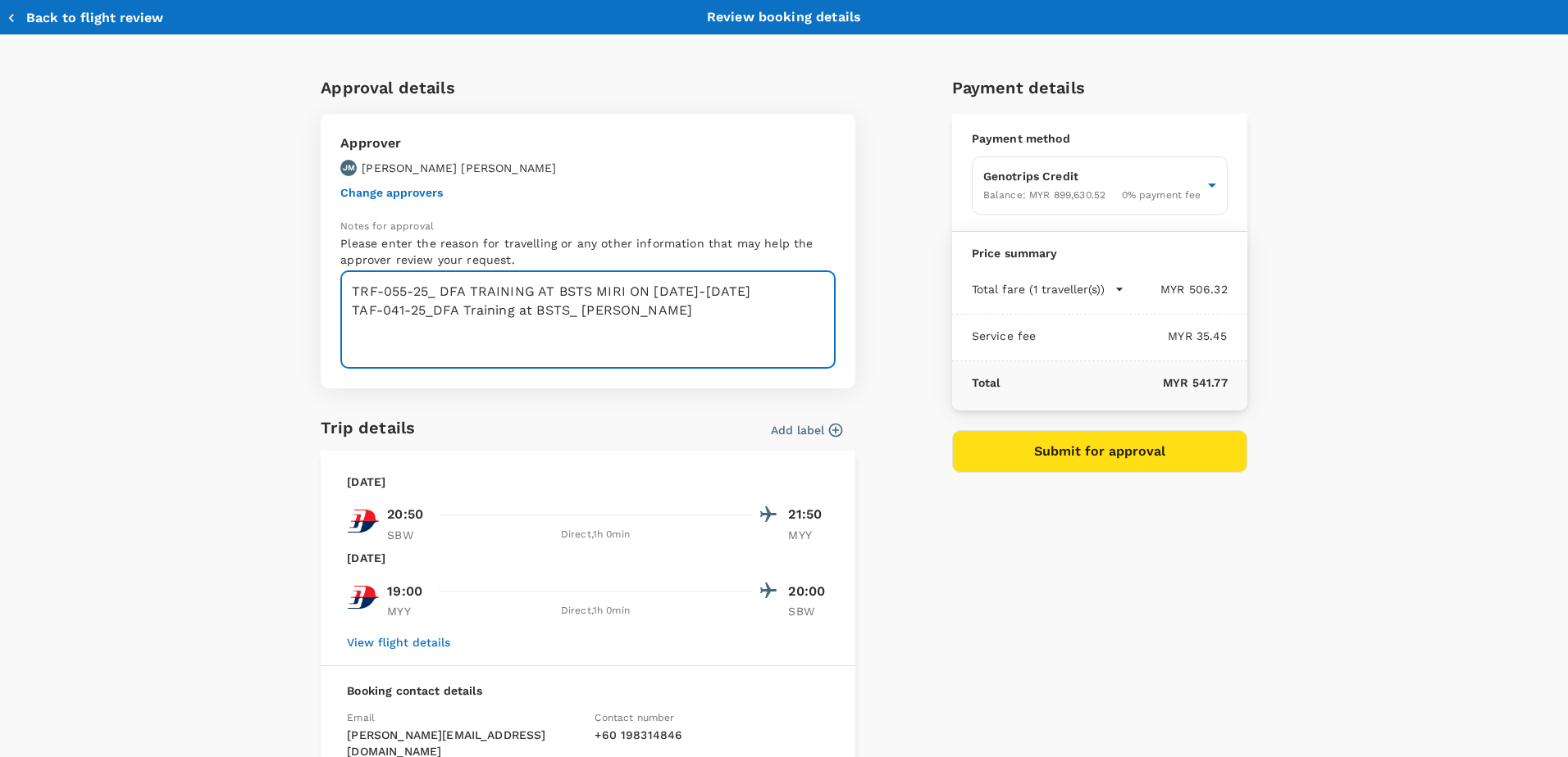
drag, startPoint x: 675, startPoint y: 313, endPoint x: 339, endPoint y: 295, distance: 336.5
click at [340, 295] on textarea "TRF-055-25_ DFA TRAINING AT BSTS MIRI ON 25-28 AUG TAF-041-25_DFA Training at B…" at bounding box center [587, 320] width 496 height 97
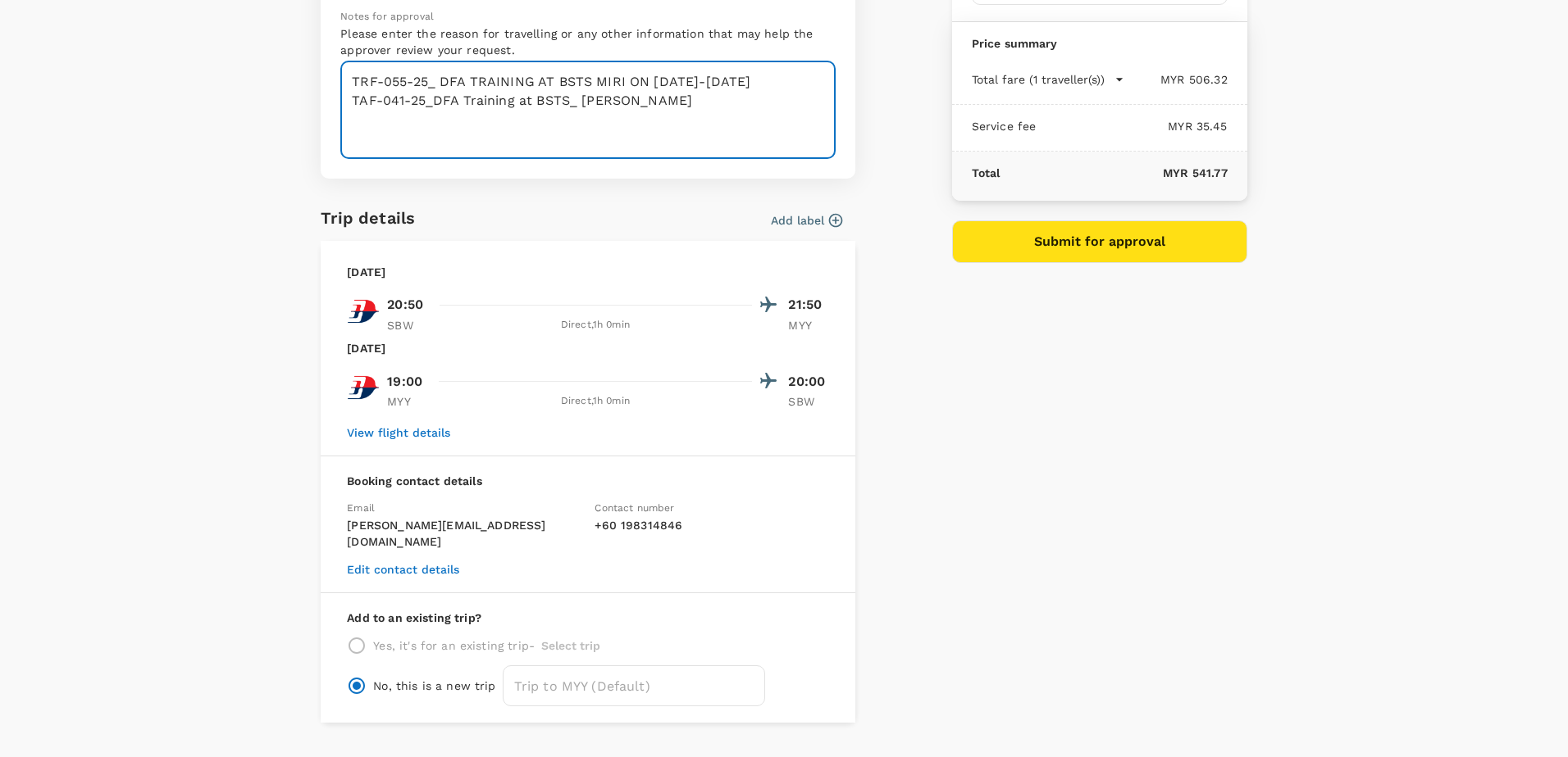
scroll to position [234, 0]
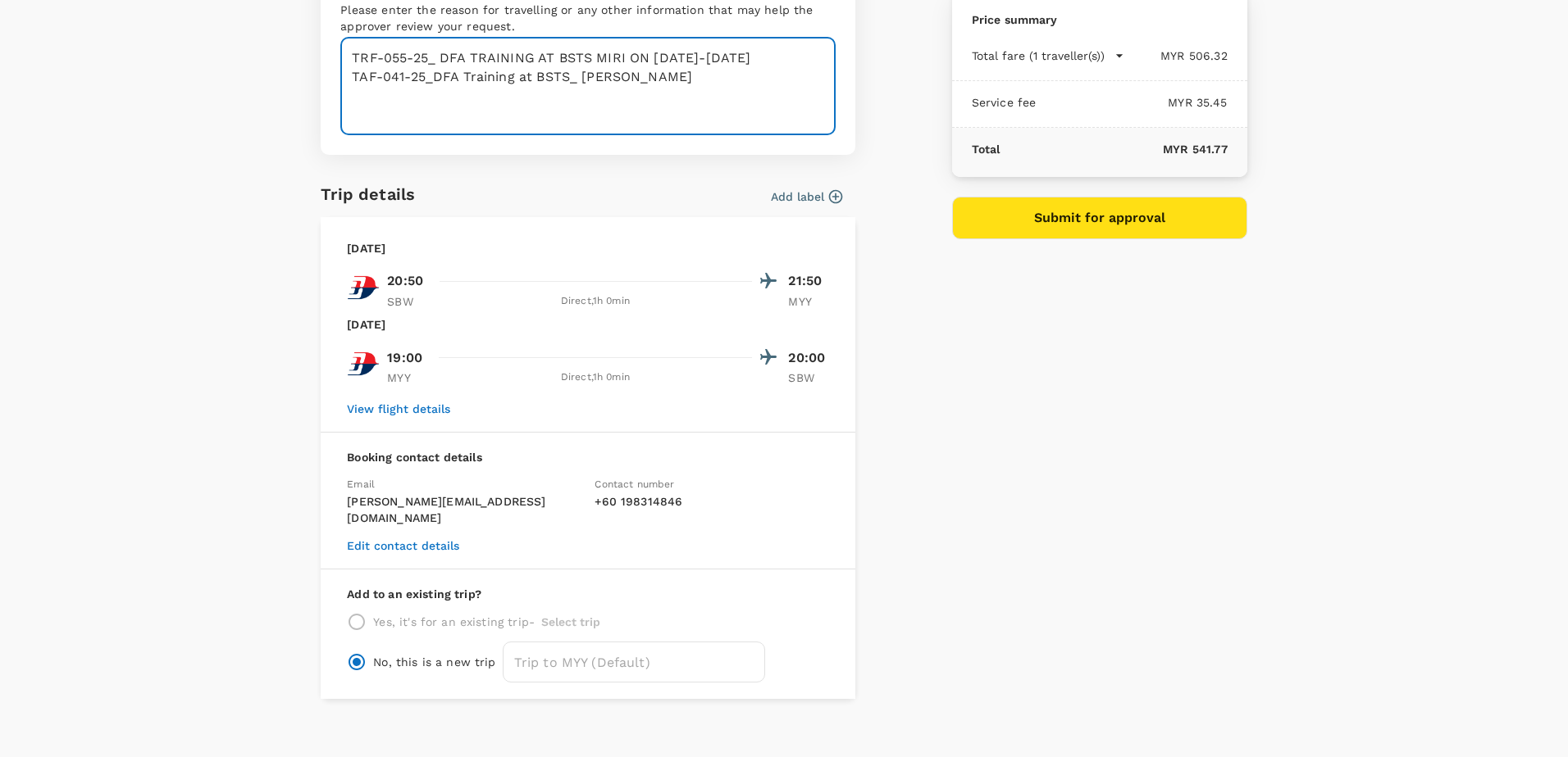
click at [1083, 225] on button "Submit for approval" at bounding box center [1099, 218] width 295 height 42
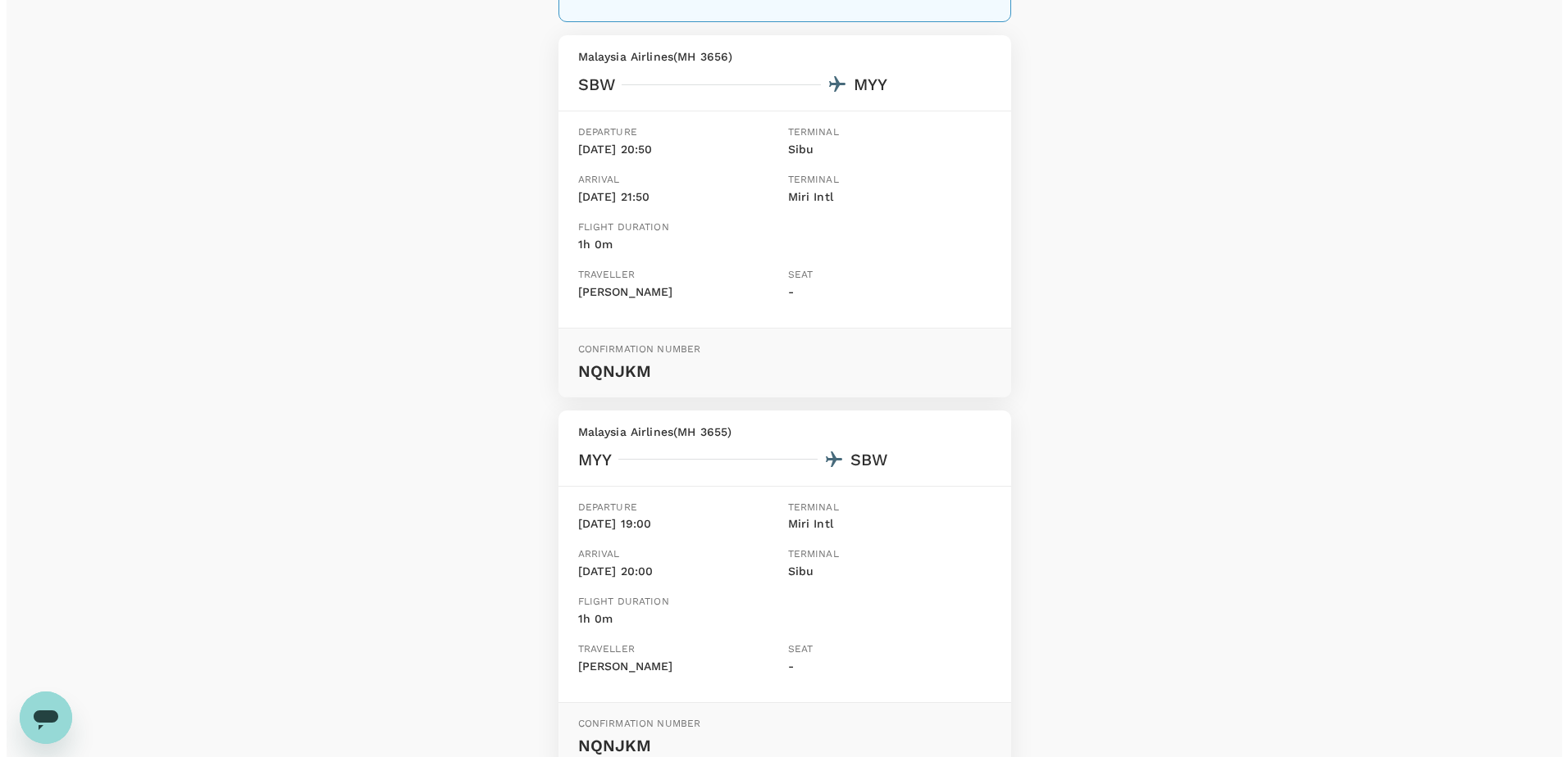
scroll to position [328, 0]
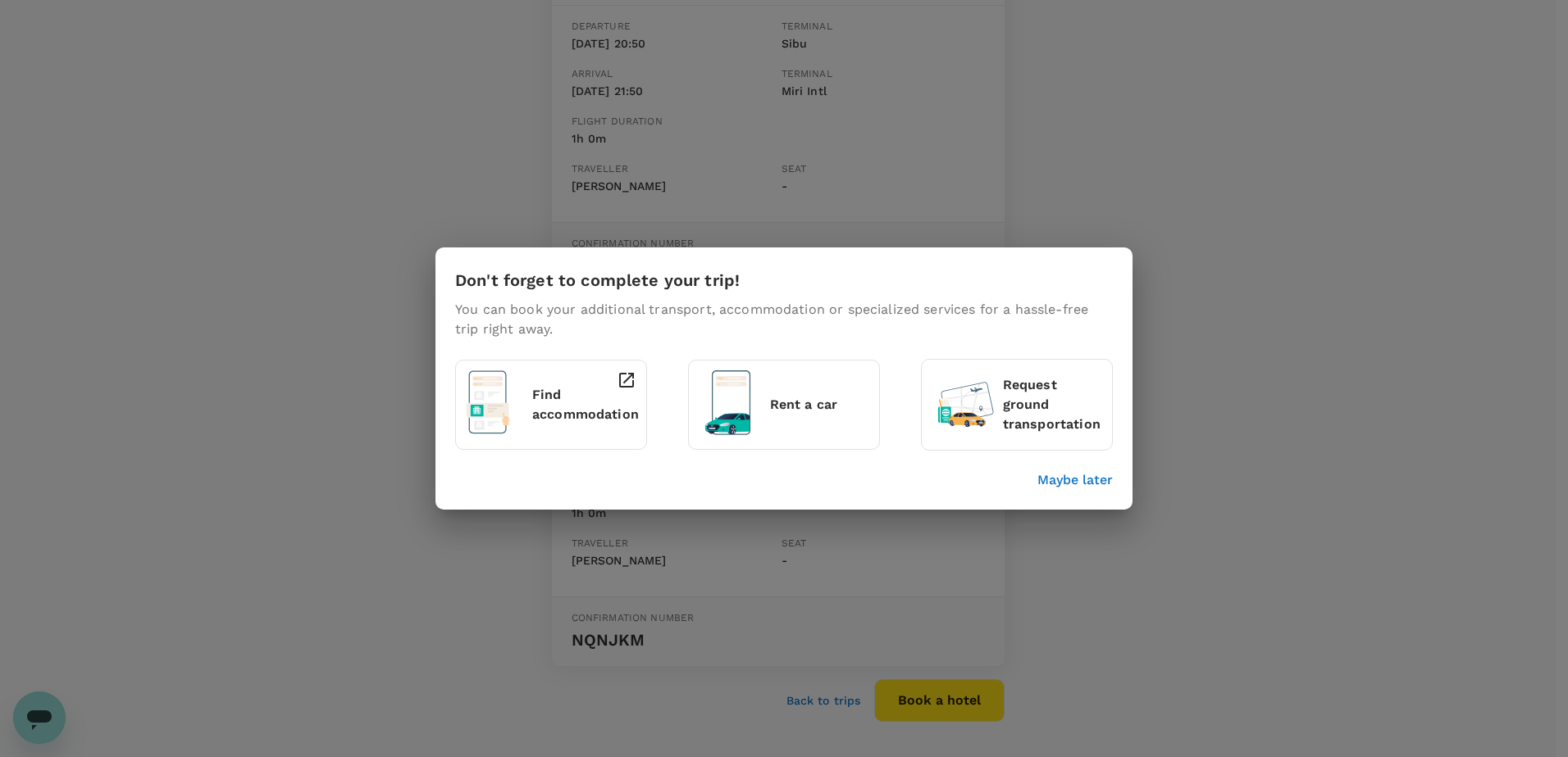
click at [561, 406] on p "Find accommodation" at bounding box center [586, 405] width 107 height 40
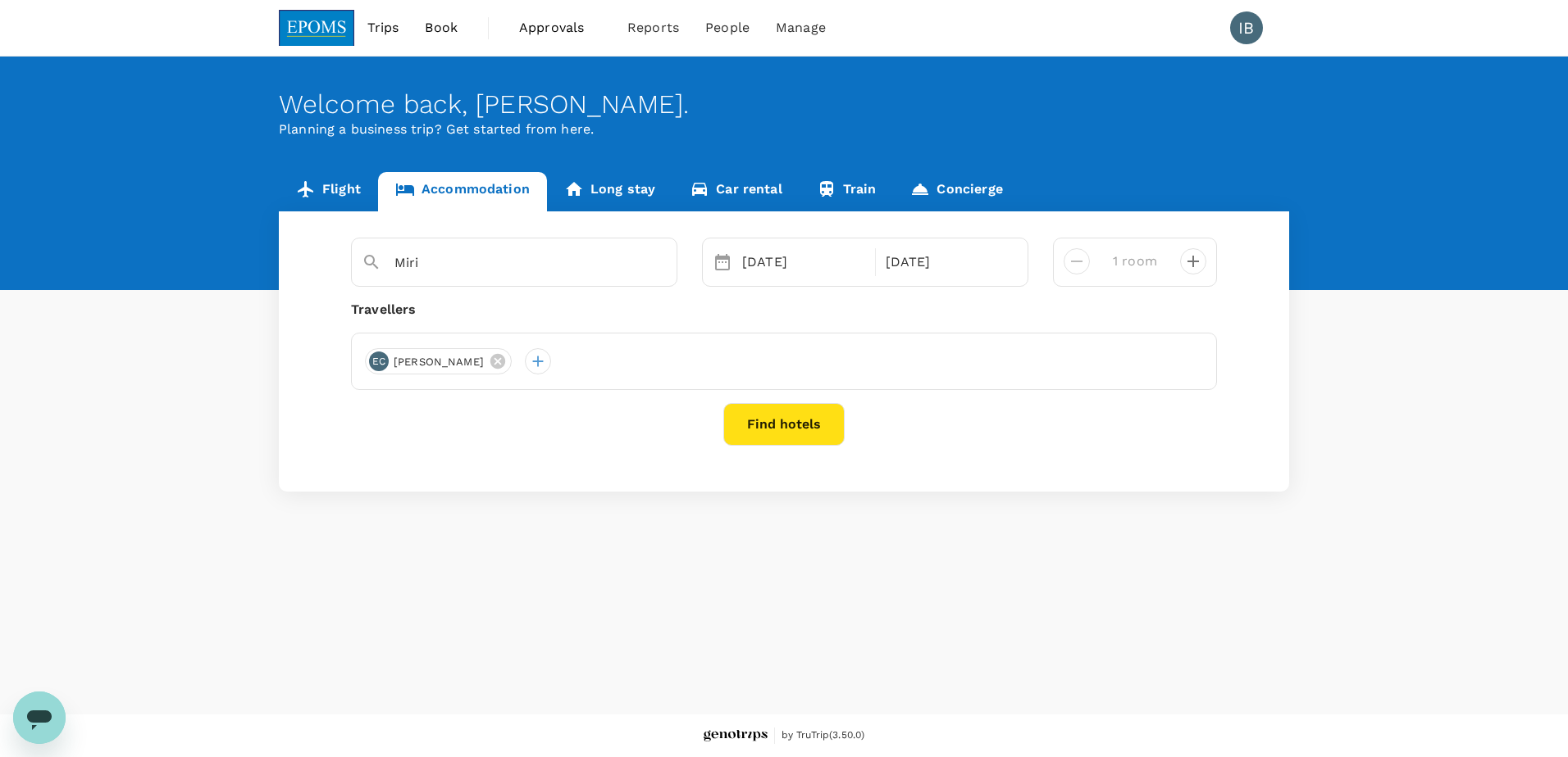
click at [777, 421] on button "Find hotels" at bounding box center [784, 424] width 121 height 42
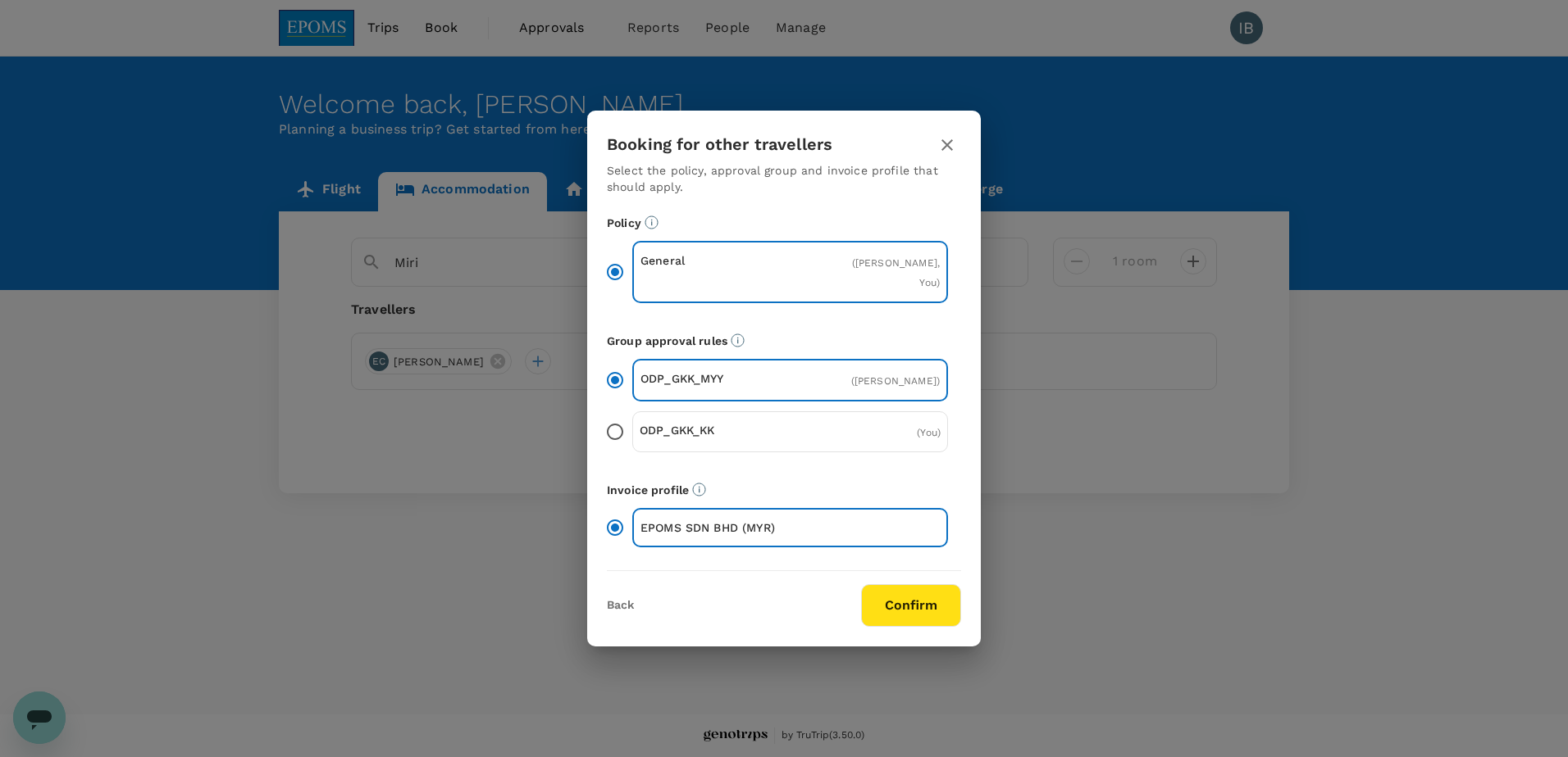
click at [924, 610] on button "Confirm" at bounding box center [910, 605] width 100 height 42
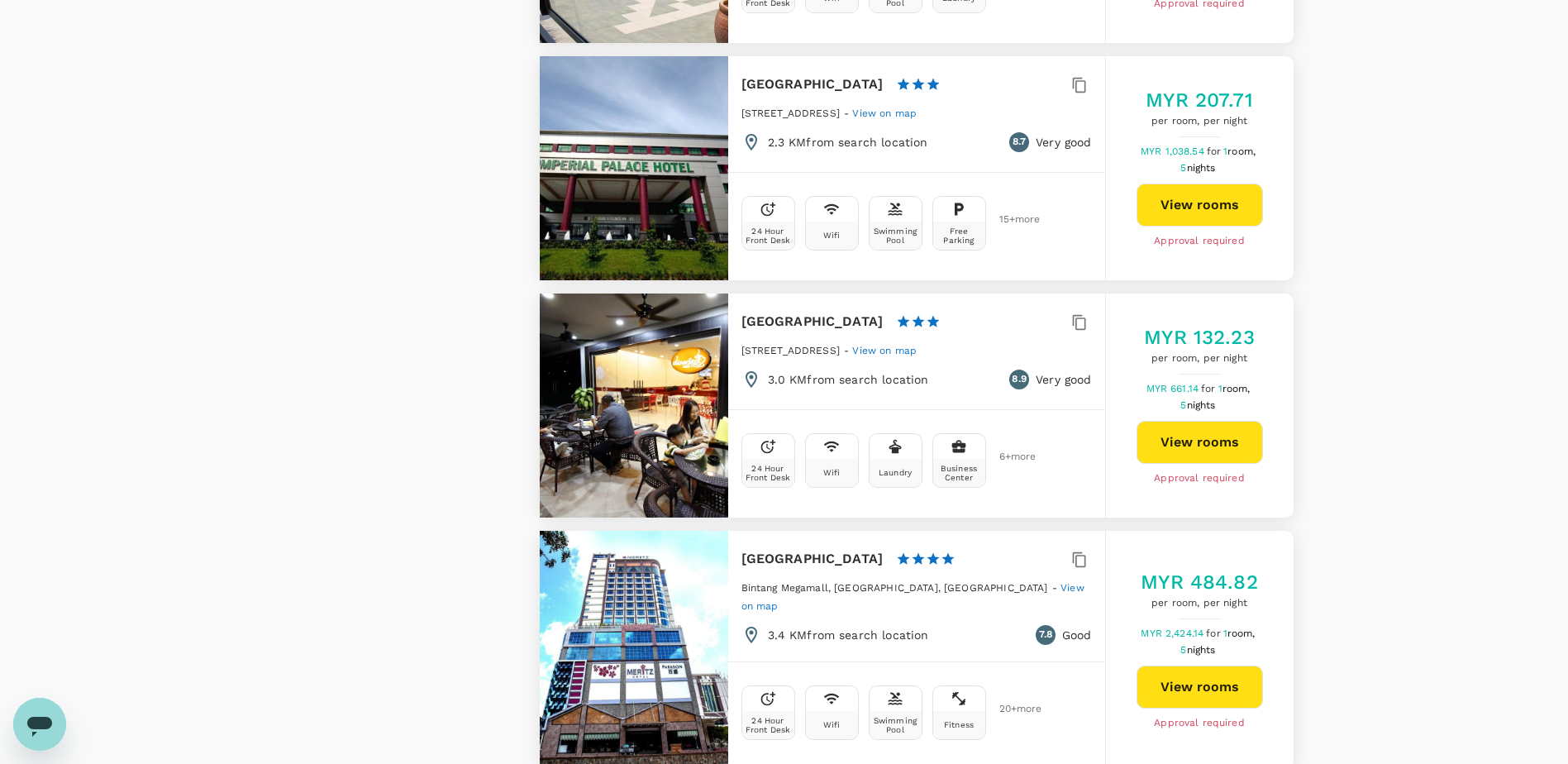
scroll to position [1437, 0]
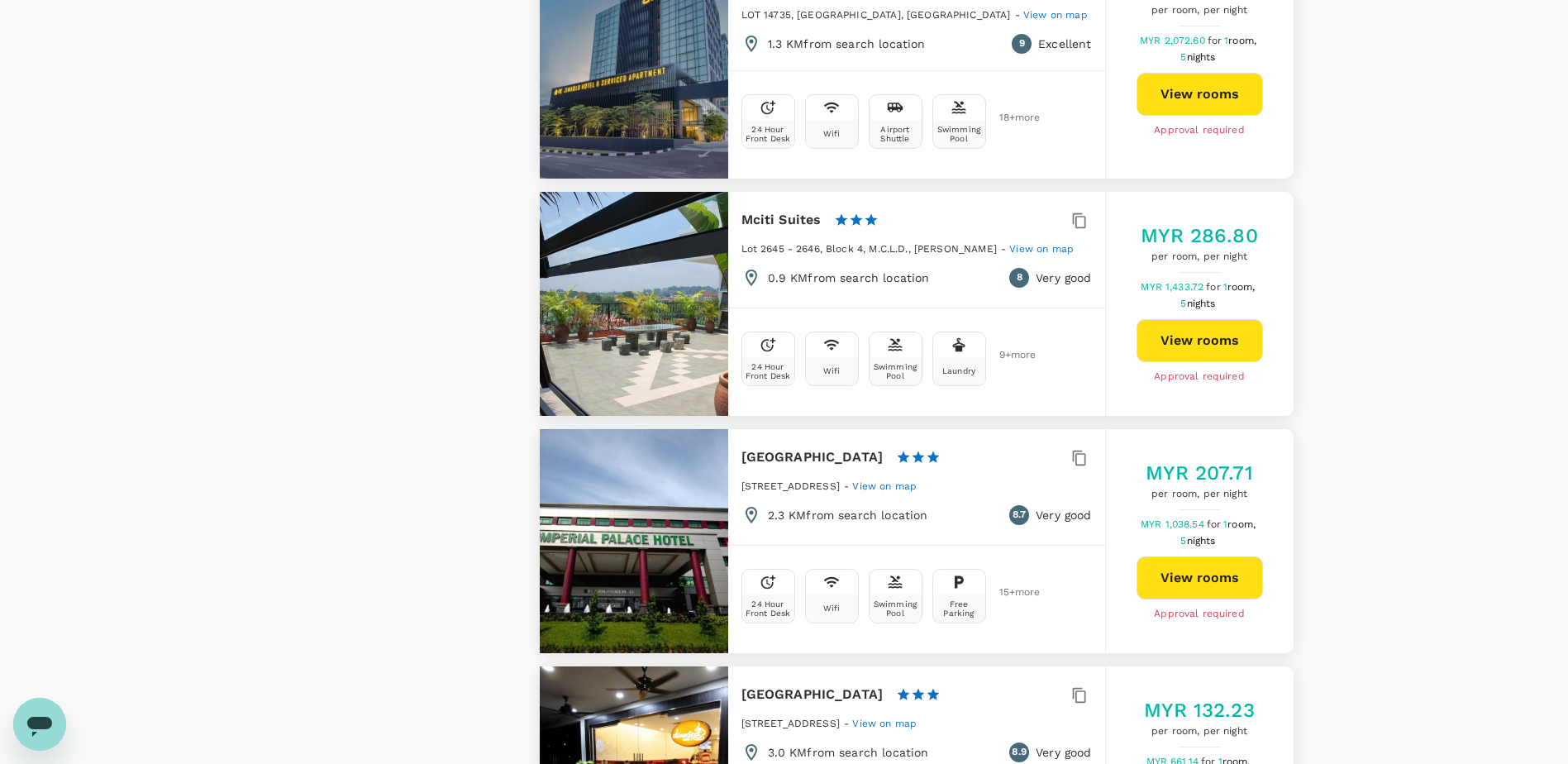
click at [1222, 583] on button "View rooms" at bounding box center [1200, 578] width 126 height 43
type input "492.91"
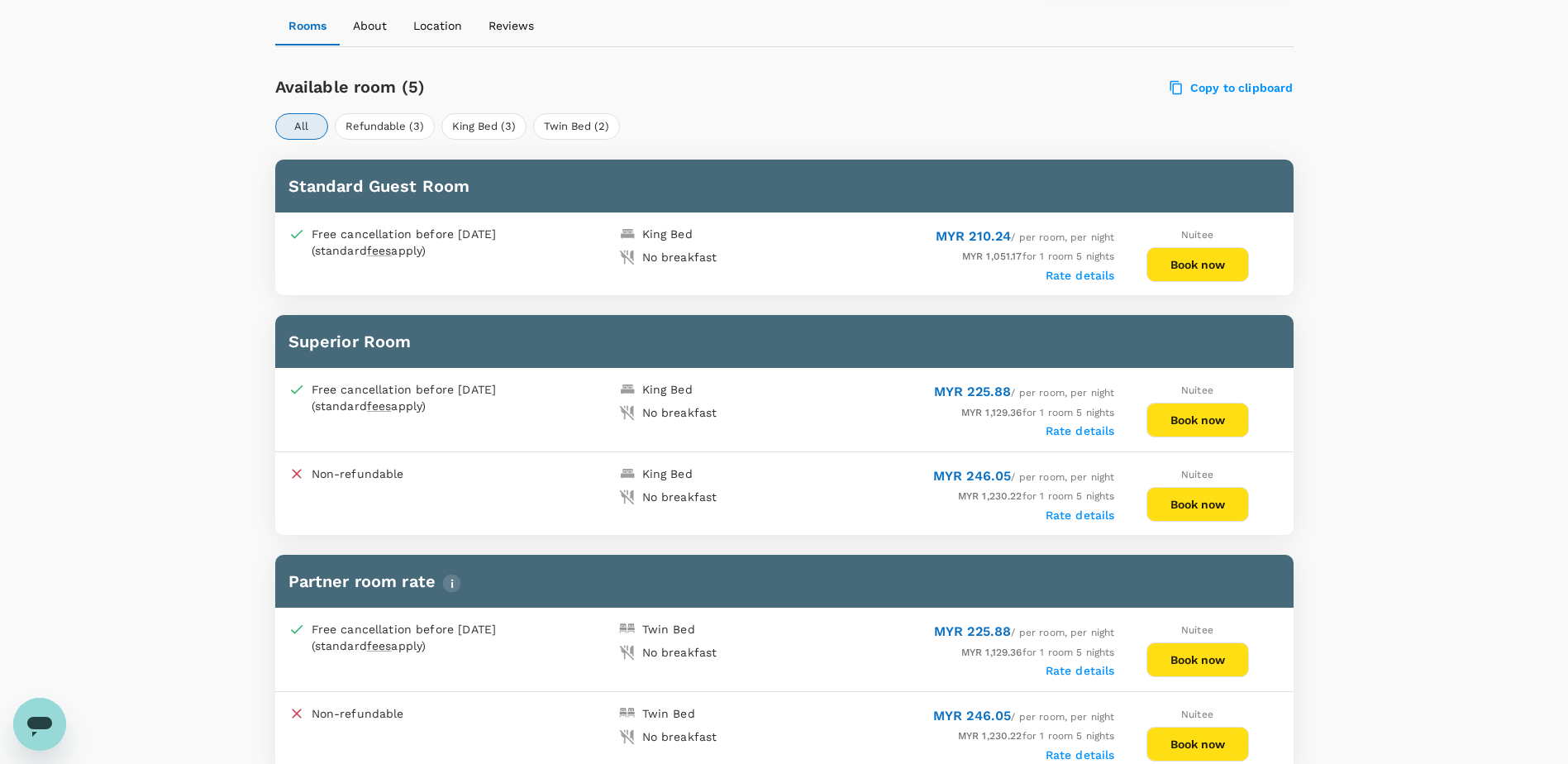
scroll to position [717, 0]
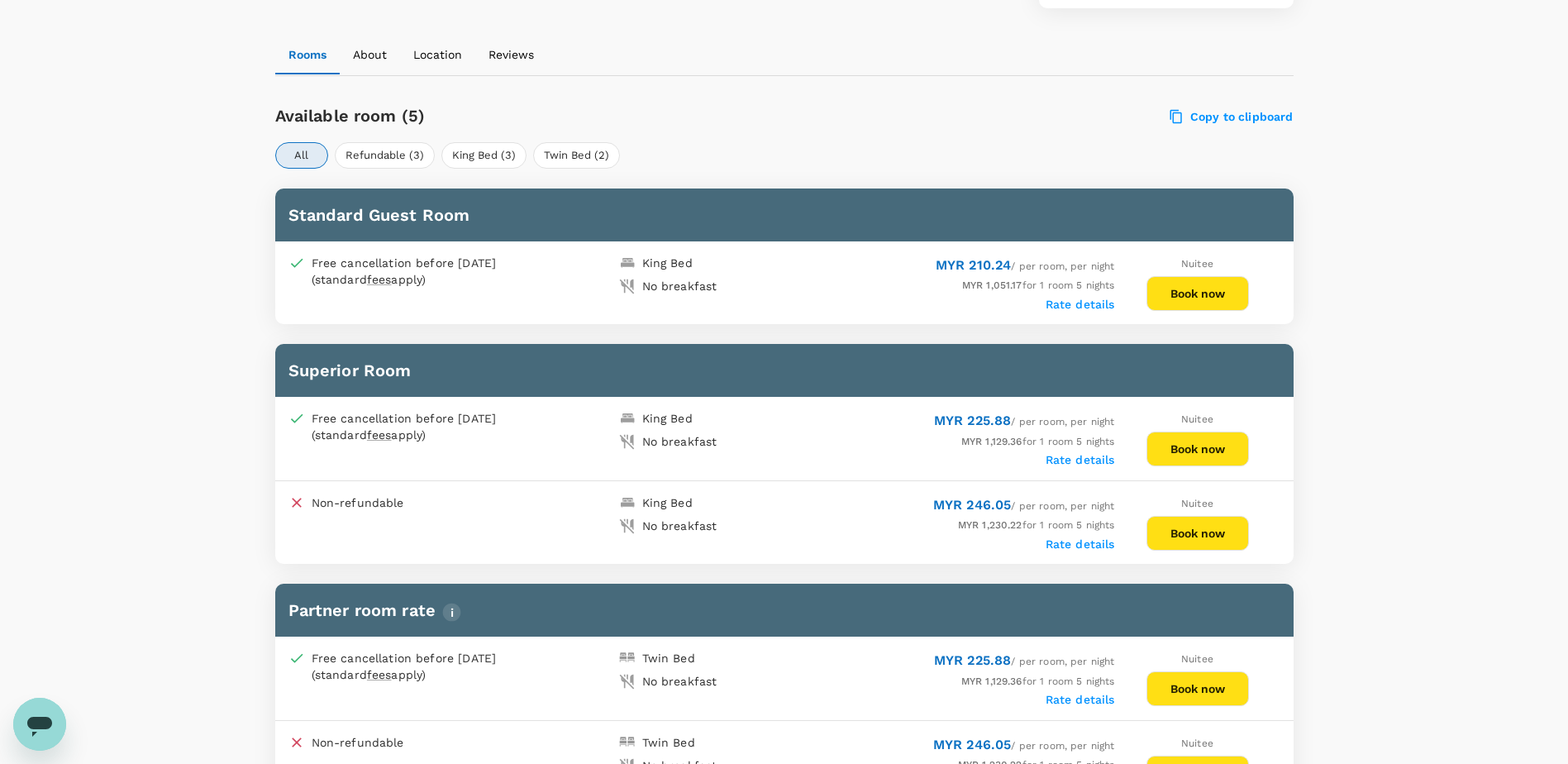
click at [1198, 299] on button "Book now" at bounding box center [1197, 294] width 102 height 34
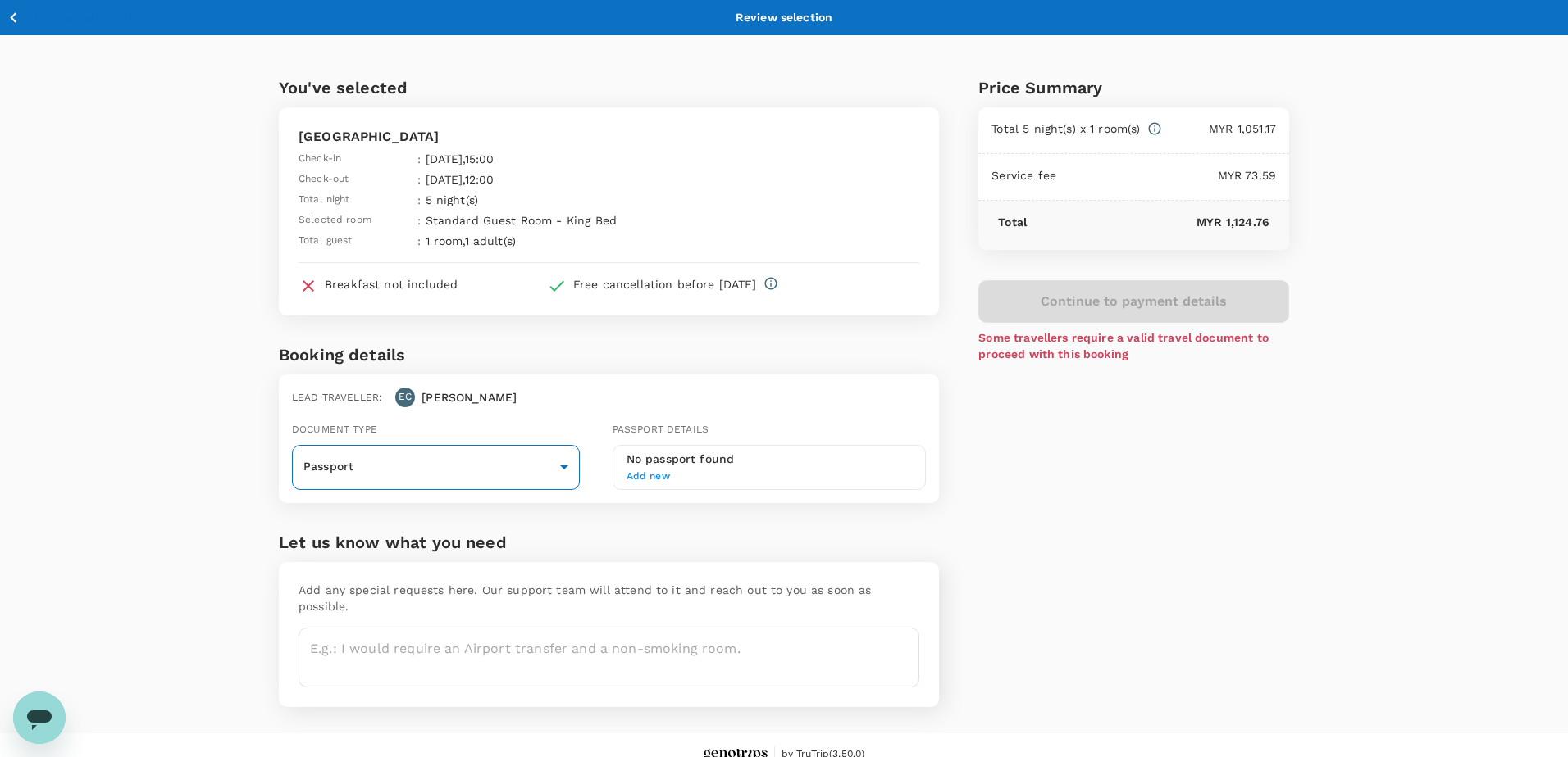
click at [558, 468] on body "Back to hotel details Review selection You've selected Imperial Palace Hotel Ch…" at bounding box center [784, 387] width 1568 height 776
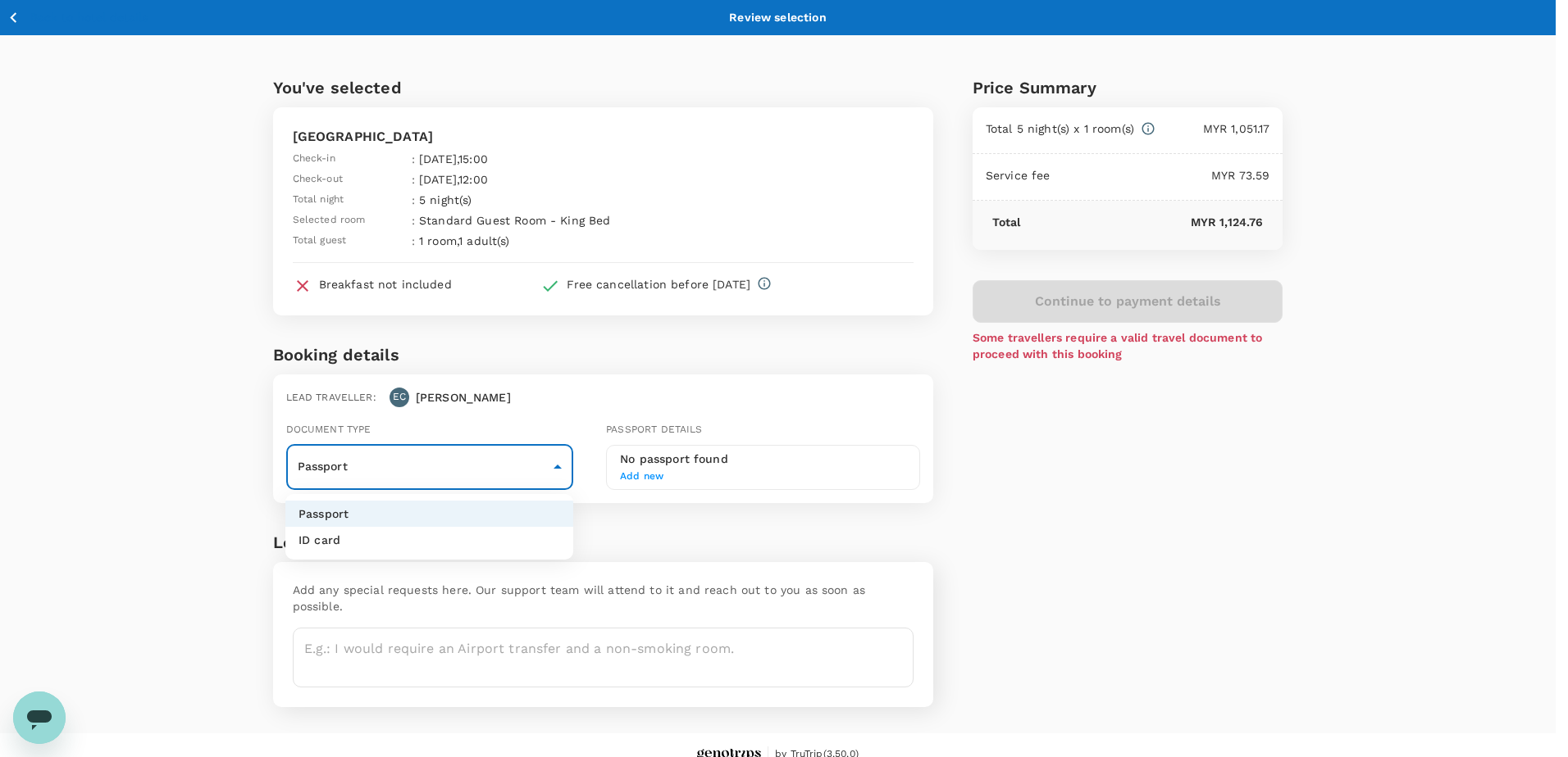
click at [344, 541] on li "ID card" at bounding box center [429, 539] width 288 height 26
type input "Id card"
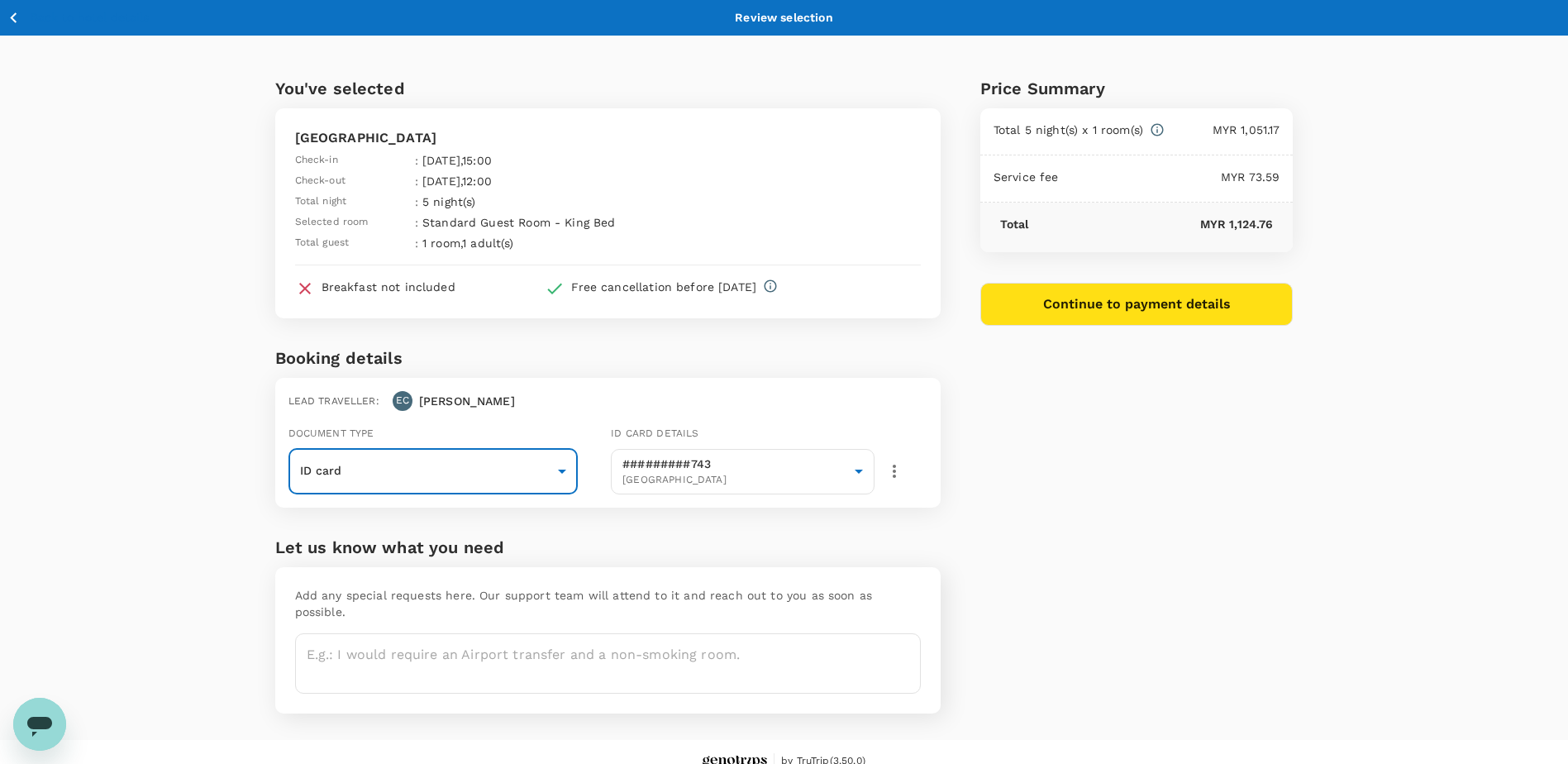
scroll to position [3, 0]
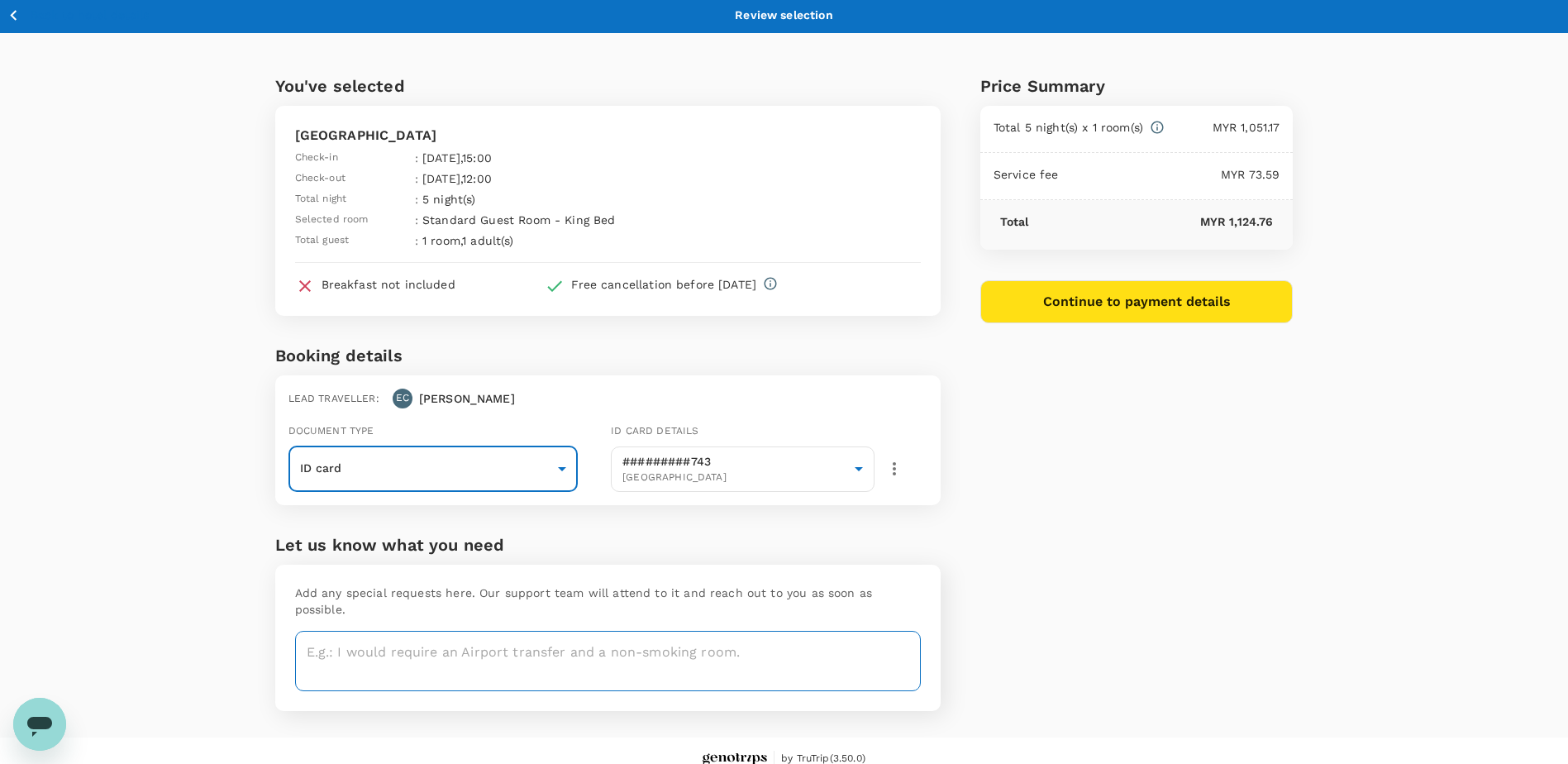
click at [382, 634] on textarea at bounding box center [608, 661] width 626 height 61
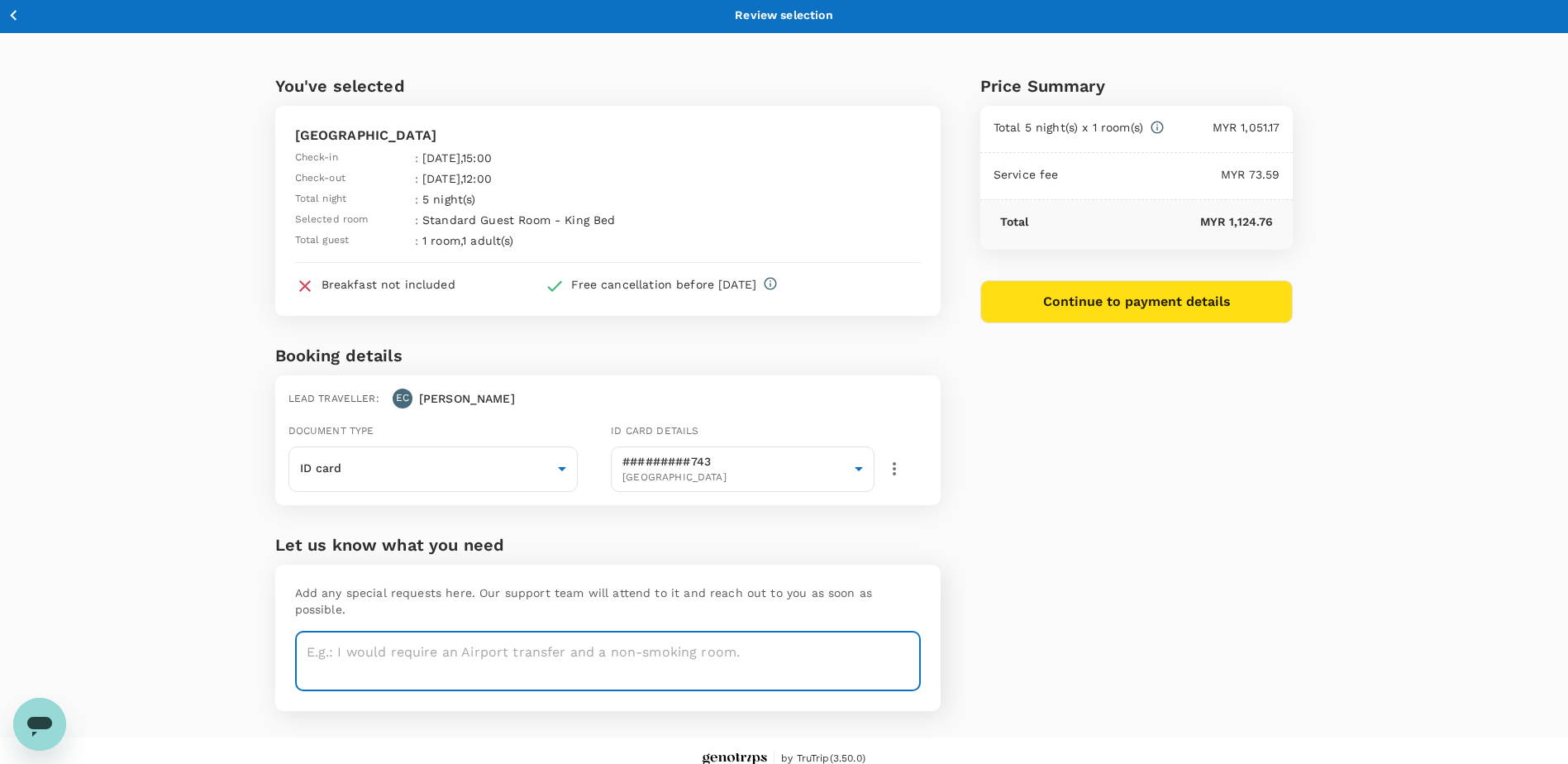
paste textarea "TRF-055-25_ DFA TRAINING AT BSTS MIRI ON 25-28 AUG TAF-041-25_DFA Training at B…"
click at [641, 654] on textarea "TRF-055-25_ DFA TRAINING AT BSTS MIRI ON 25-28 AUG TAF-041-25_DFA Training at B…" at bounding box center [608, 661] width 626 height 61
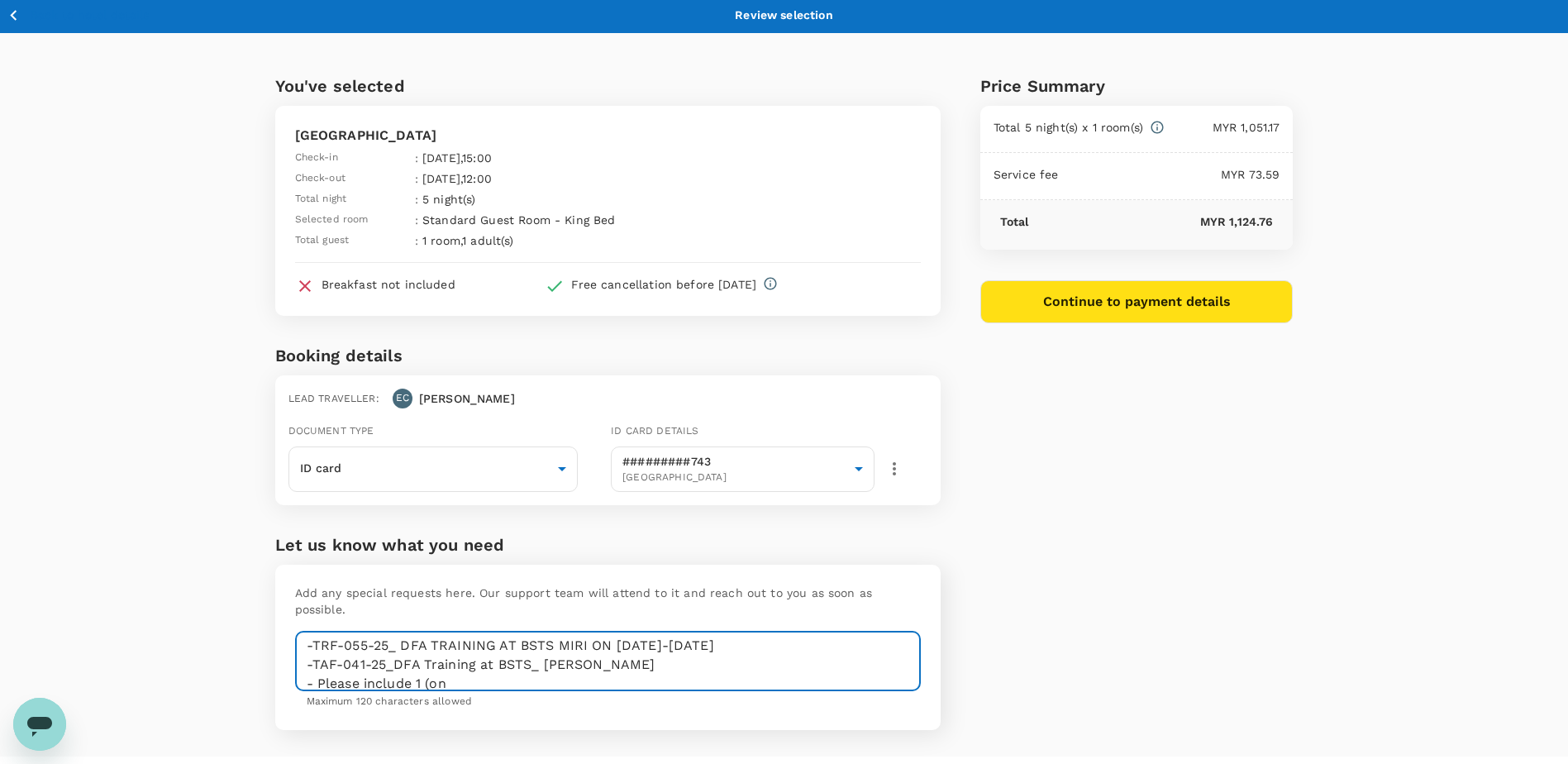
click at [480, 671] on textarea "-TRF-055-25_ DFA TRAINING AT BSTS MIRI ON 25-28 AUG -TAF-041-25_DFA Training at…" at bounding box center [608, 661] width 626 height 61
drag, startPoint x: 463, startPoint y: 658, endPoint x: 284, endPoint y: 624, distance: 182.2
click at [284, 624] on div "Add any special requests here. Our support team will attend to it and reach out…" at bounding box center [609, 648] width 666 height 165
click at [700, 666] on textarea "-TRF-055-25_ DFA TRAINING AT BSTS MIRI ON 25-28 AUG -TAF-041-25_DFA Training at…" at bounding box center [608, 661] width 626 height 61
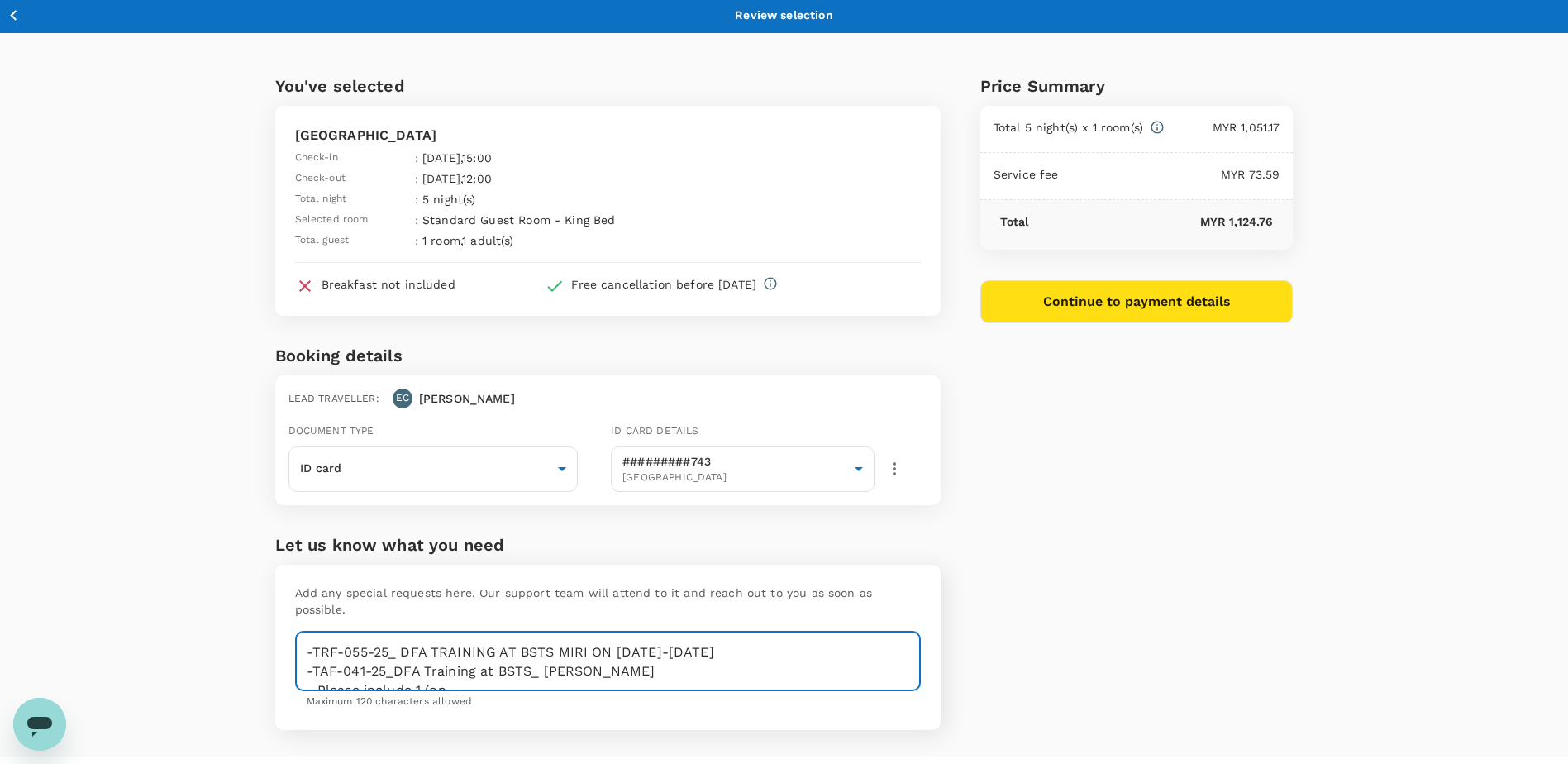
click at [788, 662] on textarea "-TRF-055-25_ DFA TRAINING AT BSTS MIRI ON 25-28 AUG -TAF-041-25_DFA Training at…" at bounding box center [608, 661] width 626 height 61
drag, startPoint x: 646, startPoint y: 659, endPoint x: 303, endPoint y: 634, distance: 343.9
click at [303, 632] on textarea "-TRF-055-25_ DFA TRAINING AT BSTS MIRI ON 25-28 AUG -TAF-041-25_DFA Training at…" at bounding box center [608, 661] width 626 height 61
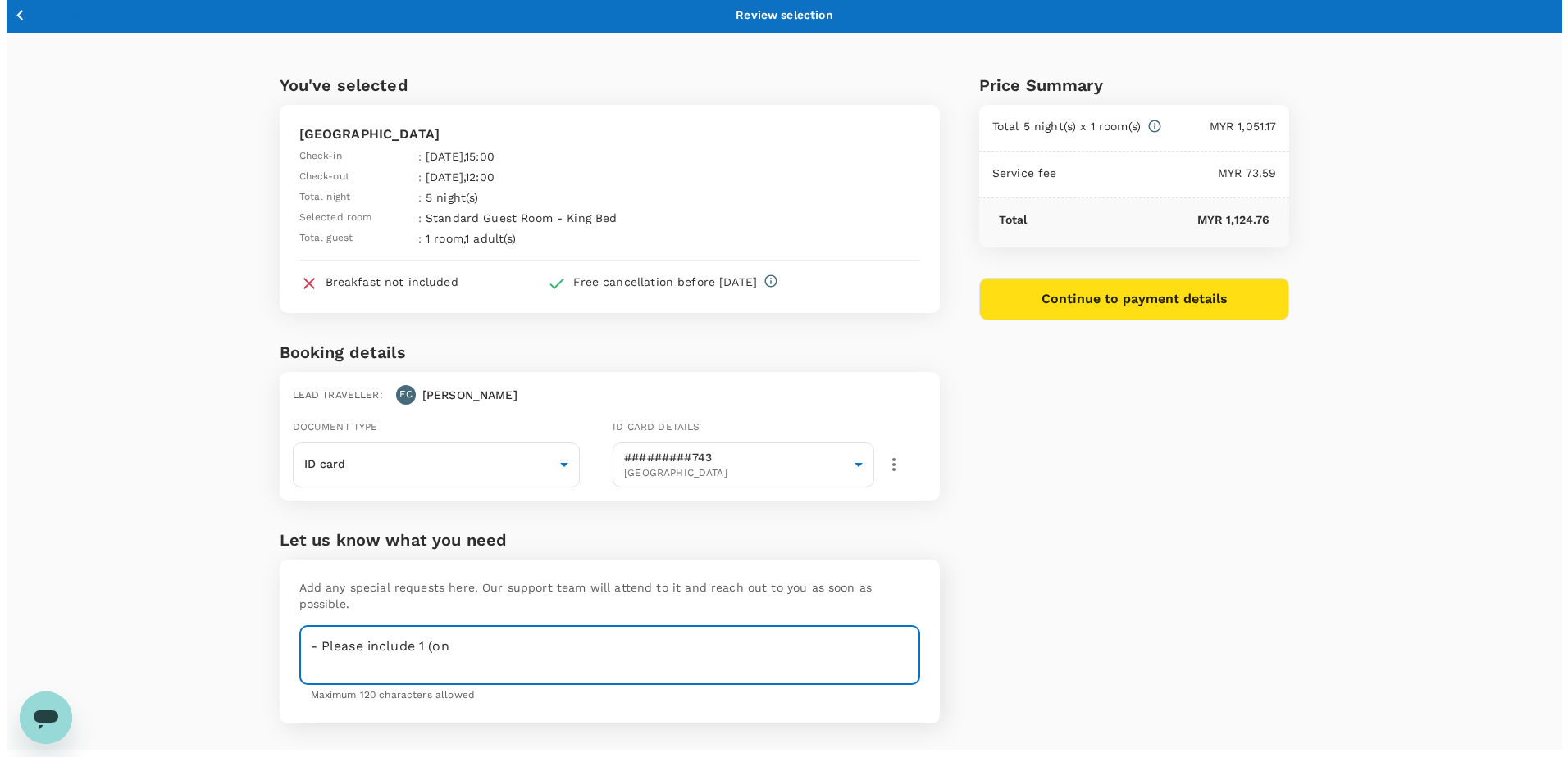
scroll to position [0, 0]
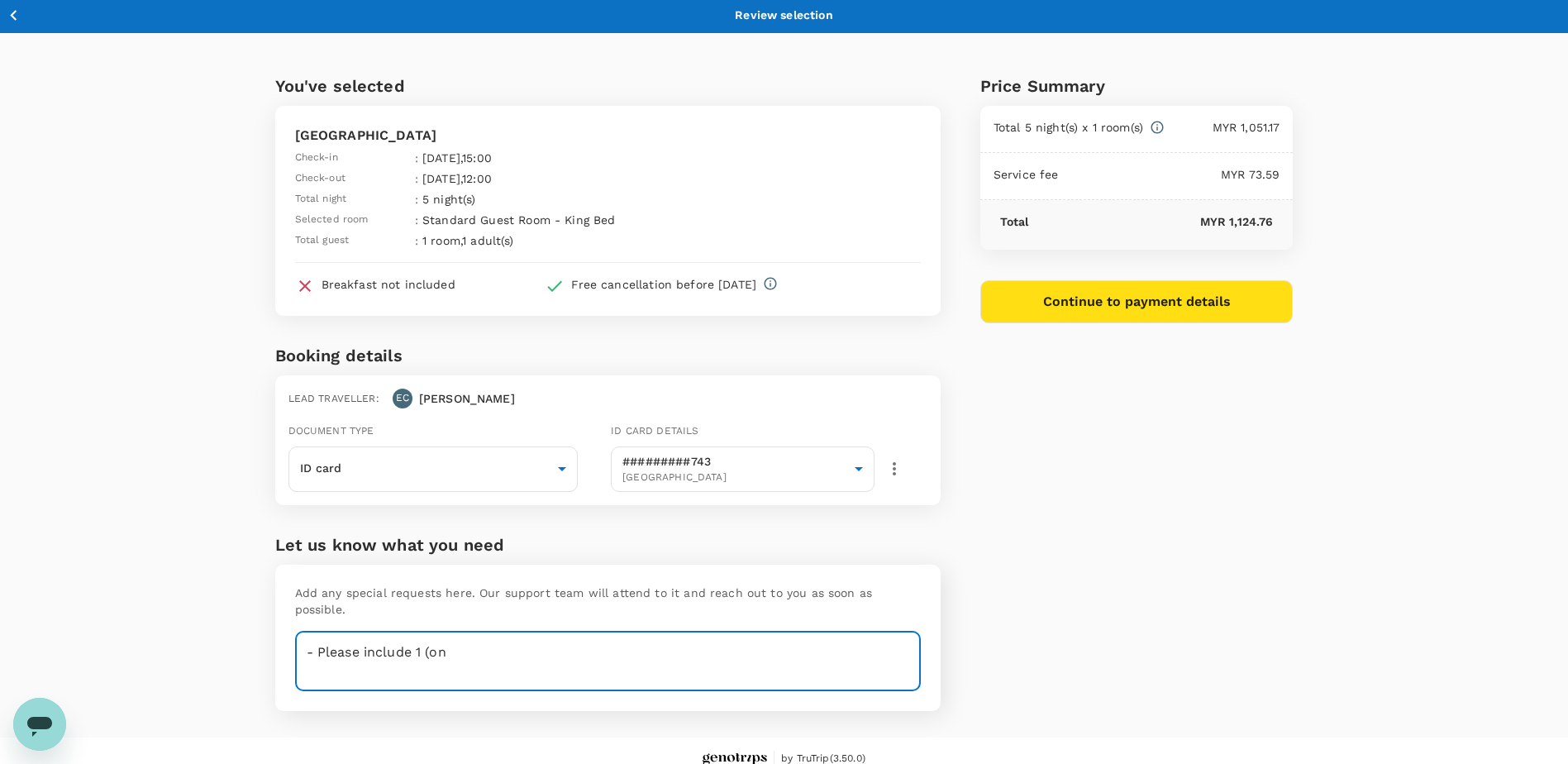
click at [453, 637] on textarea "- Please include 1 (on" at bounding box center [608, 661] width 626 height 61
type textarea "- Please include 1 (one) complimentary bfast"
click at [1123, 309] on button "Continue to payment details" at bounding box center [1137, 301] width 314 height 43
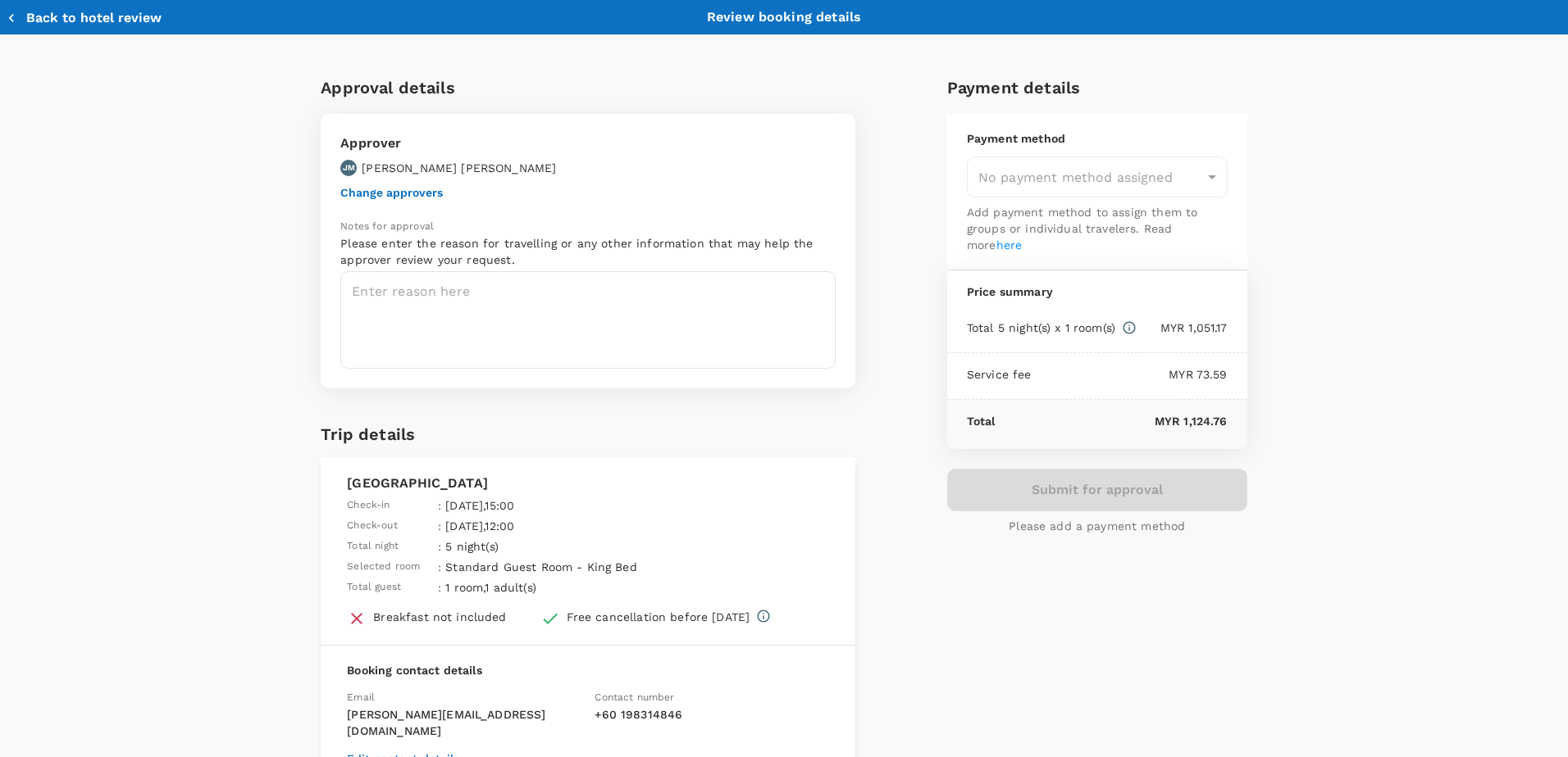
type input "9ea61a02-274a-4f65-9d5b-ca51ac7b2cfc"
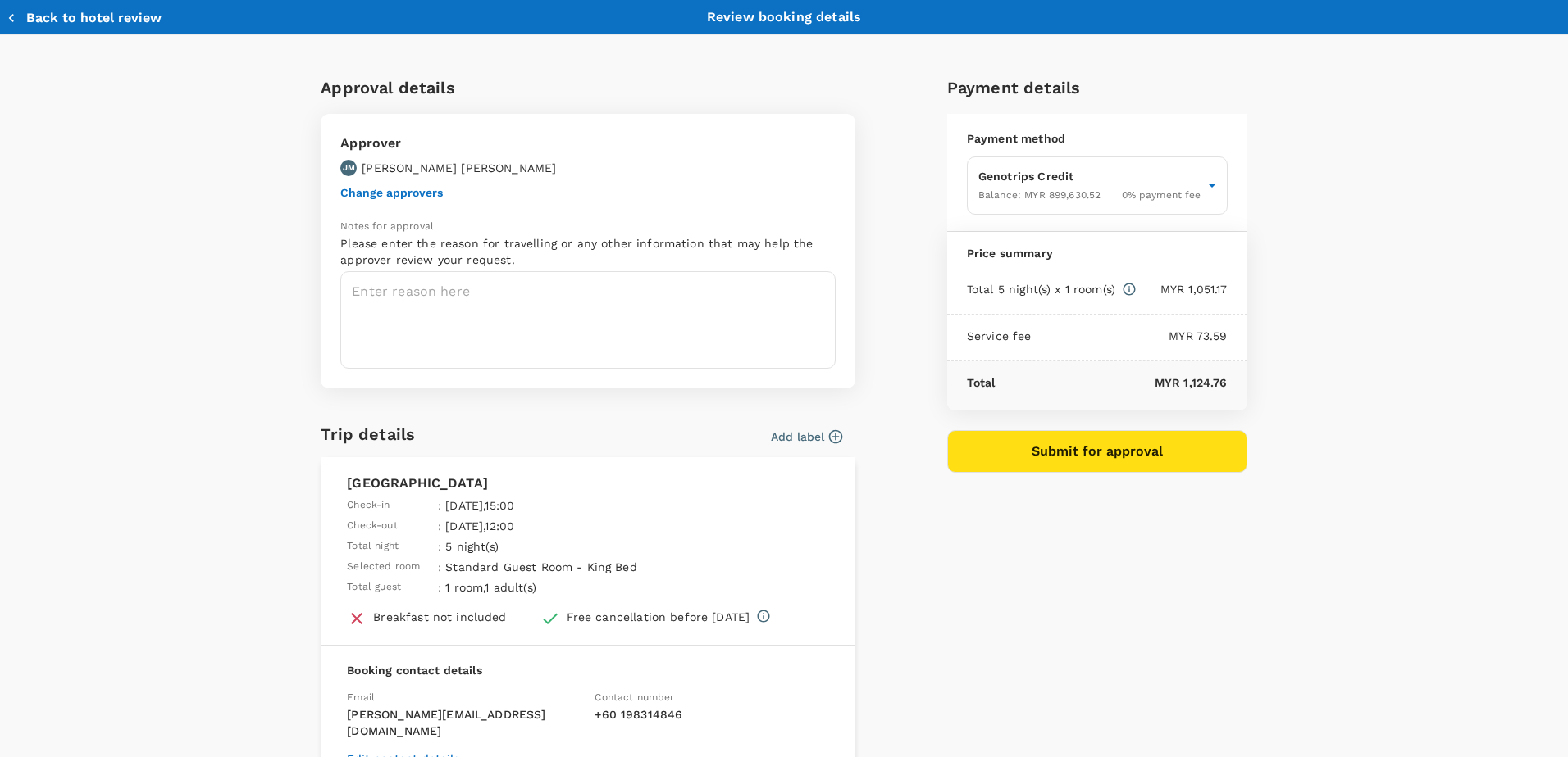
click at [417, 296] on textarea at bounding box center [587, 320] width 496 height 97
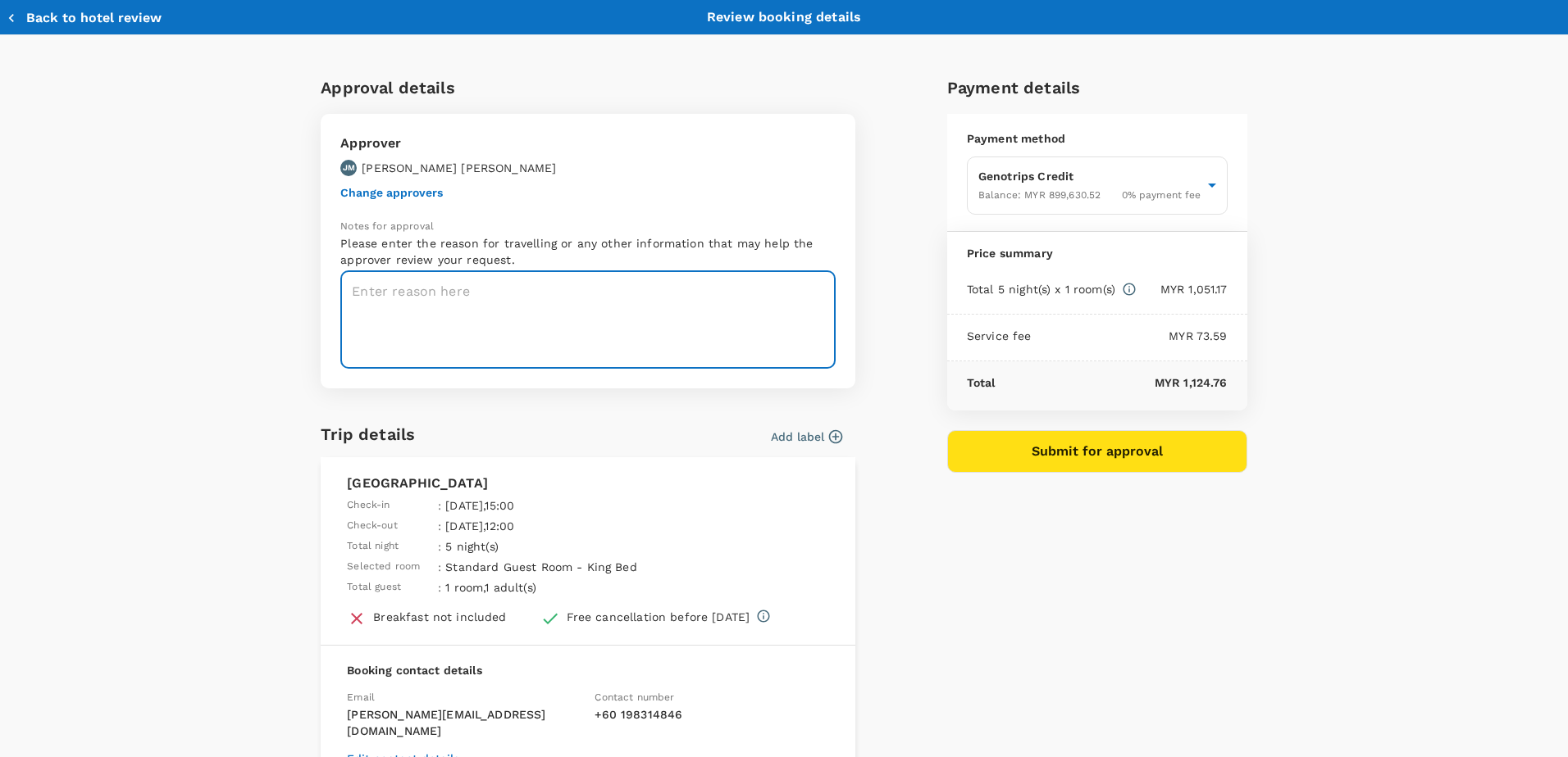
paste textarea "-TRF-055-25_ DFA TRAINING AT BSTS MIRI ON 25-28 AUG -TAF-041-25_DFA Training at…"
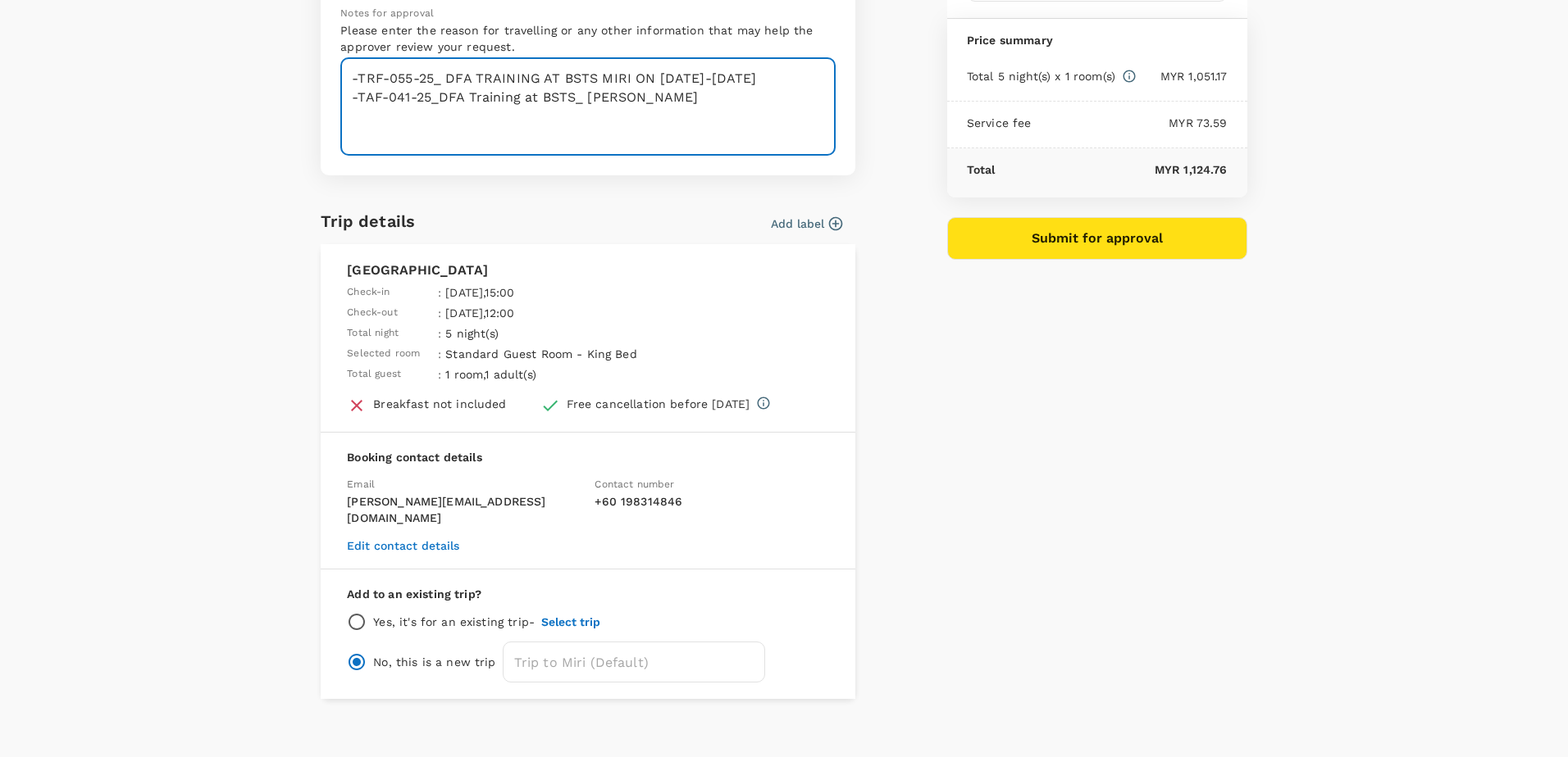
type textarea "-TRF-055-25_ DFA TRAINING AT BSTS MIRI ON 25-28 AUG -TAF-041-25_DFA Training at…"
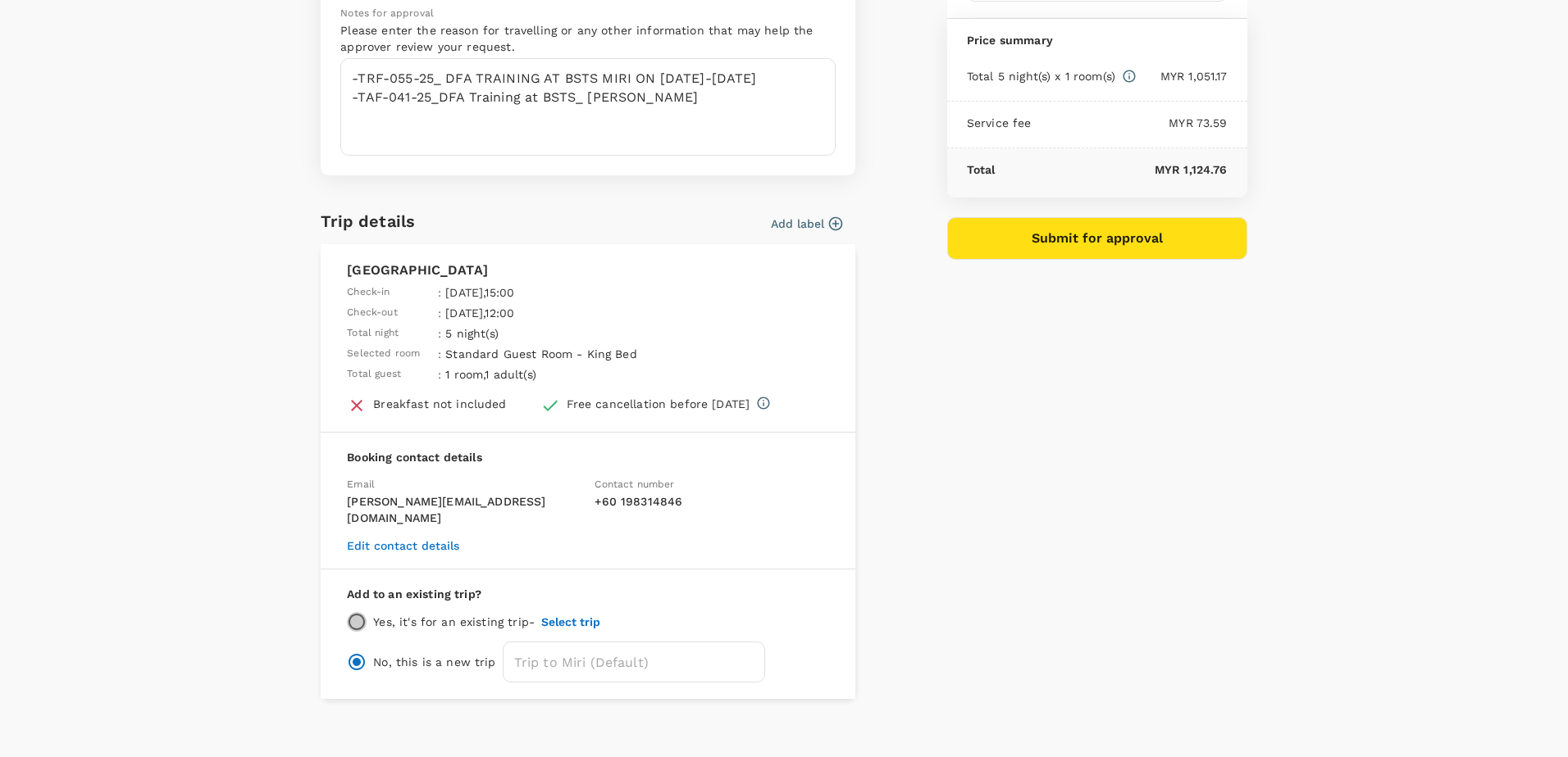
click at [351, 612] on input "radio" at bounding box center [357, 622] width 20 height 20
radio input "true"
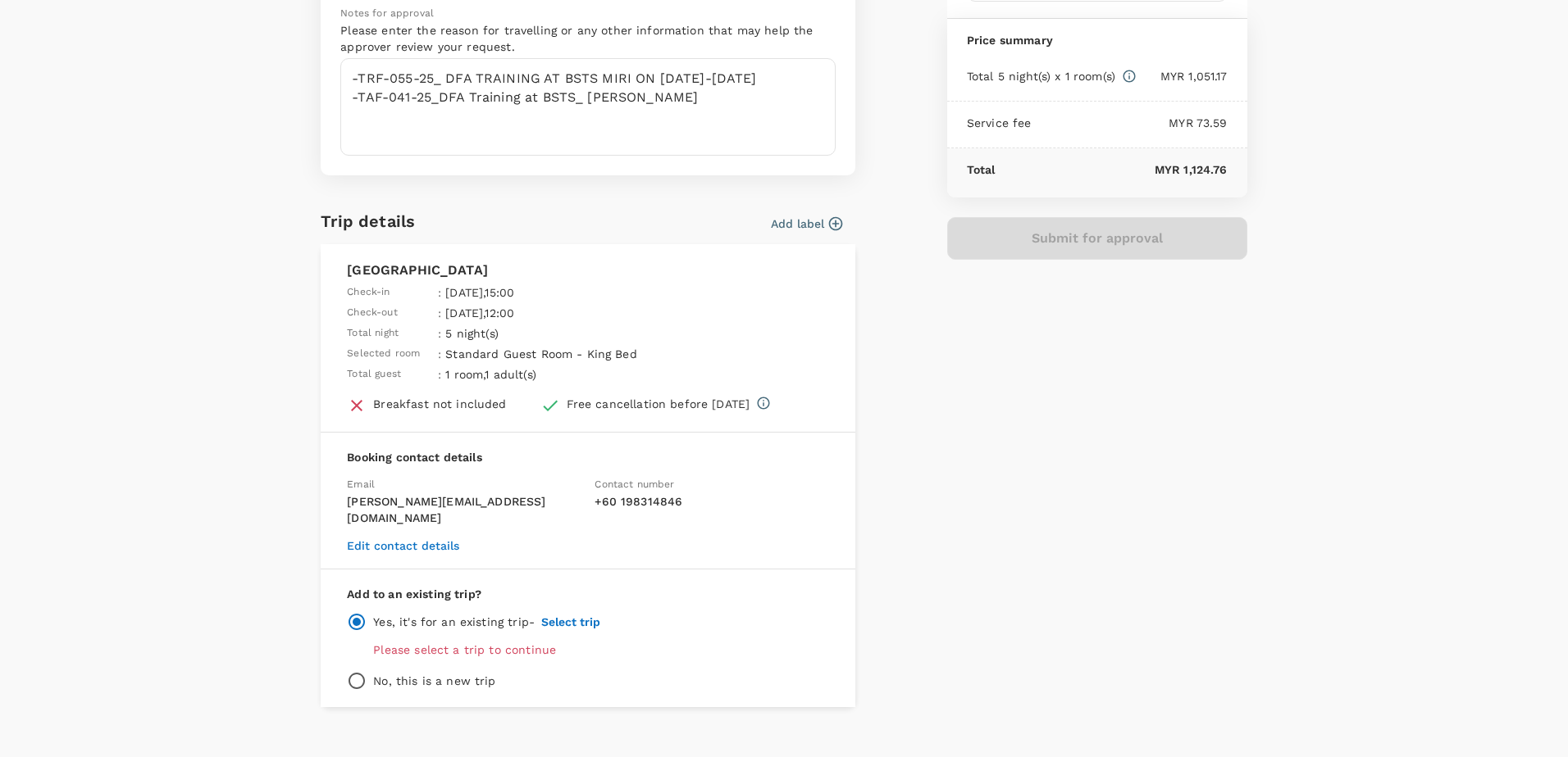
click at [479, 642] on p "Please select a trip to continue" at bounding box center [601, 650] width 456 height 16
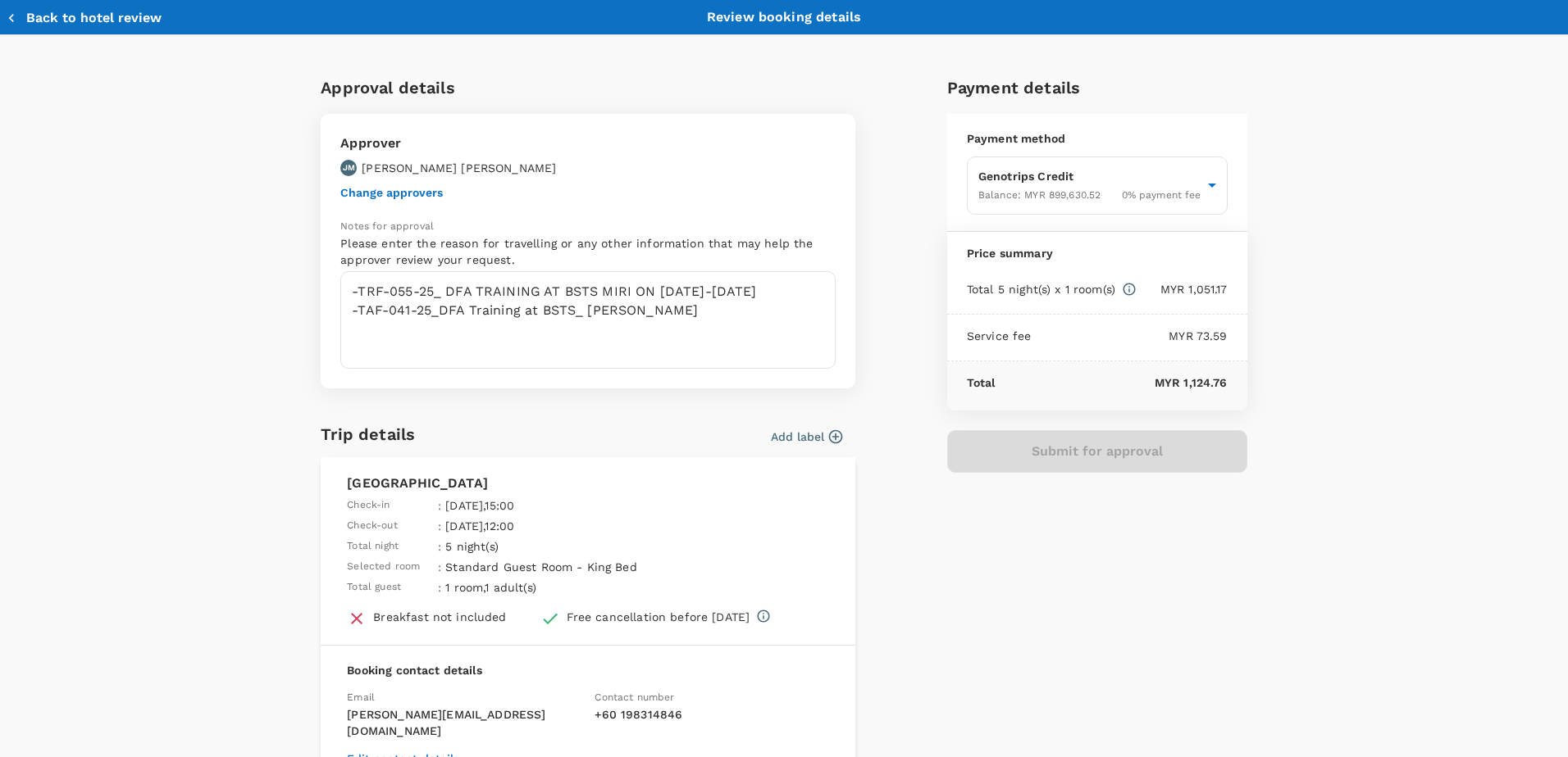
scroll to position [221, 0]
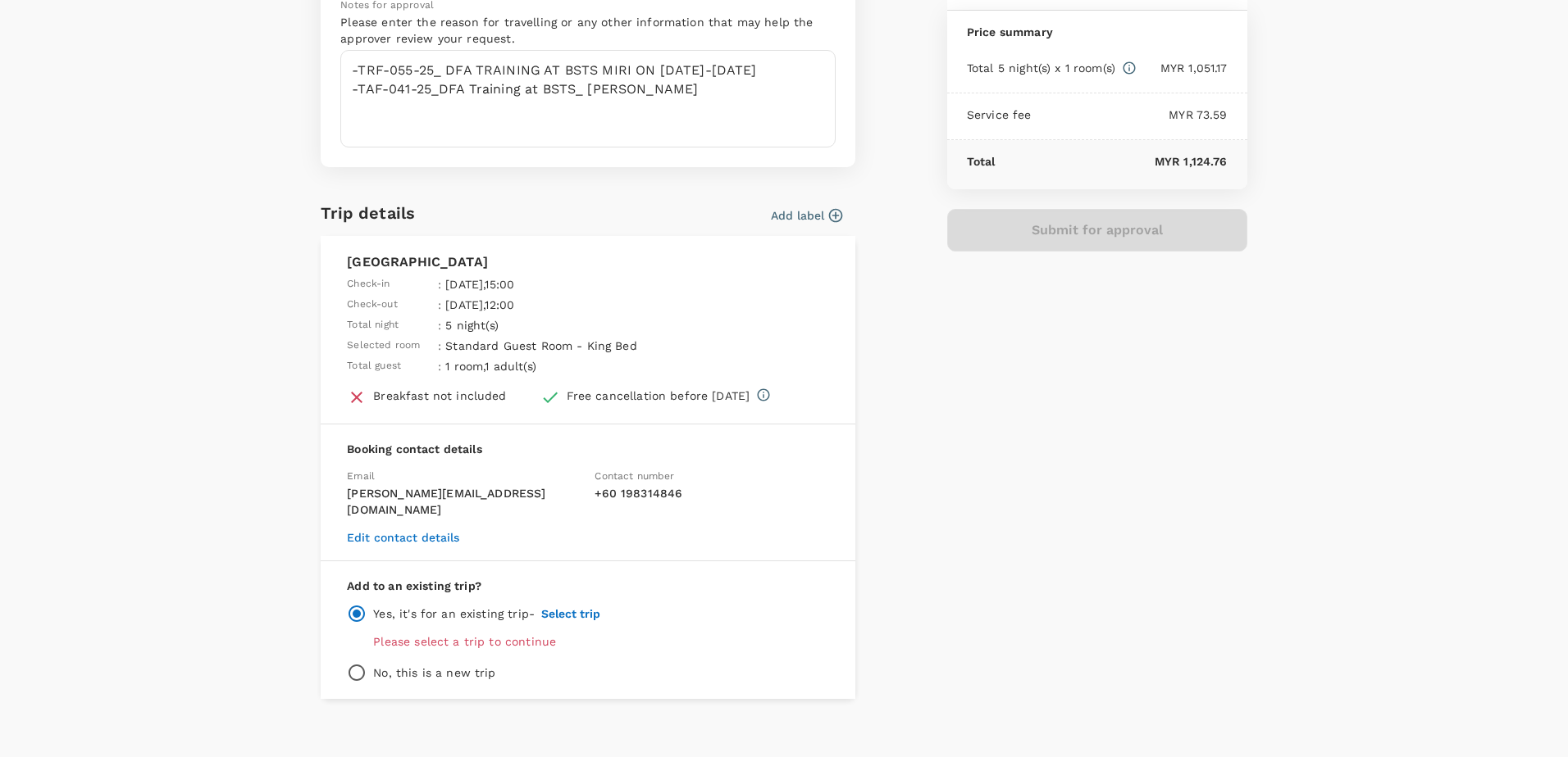
click at [1119, 241] on div "Submit for approval" at bounding box center [1098, 229] width 300 height 42
click at [349, 663] on input "radio" at bounding box center [357, 673] width 20 height 20
radio input "true"
radio input "false"
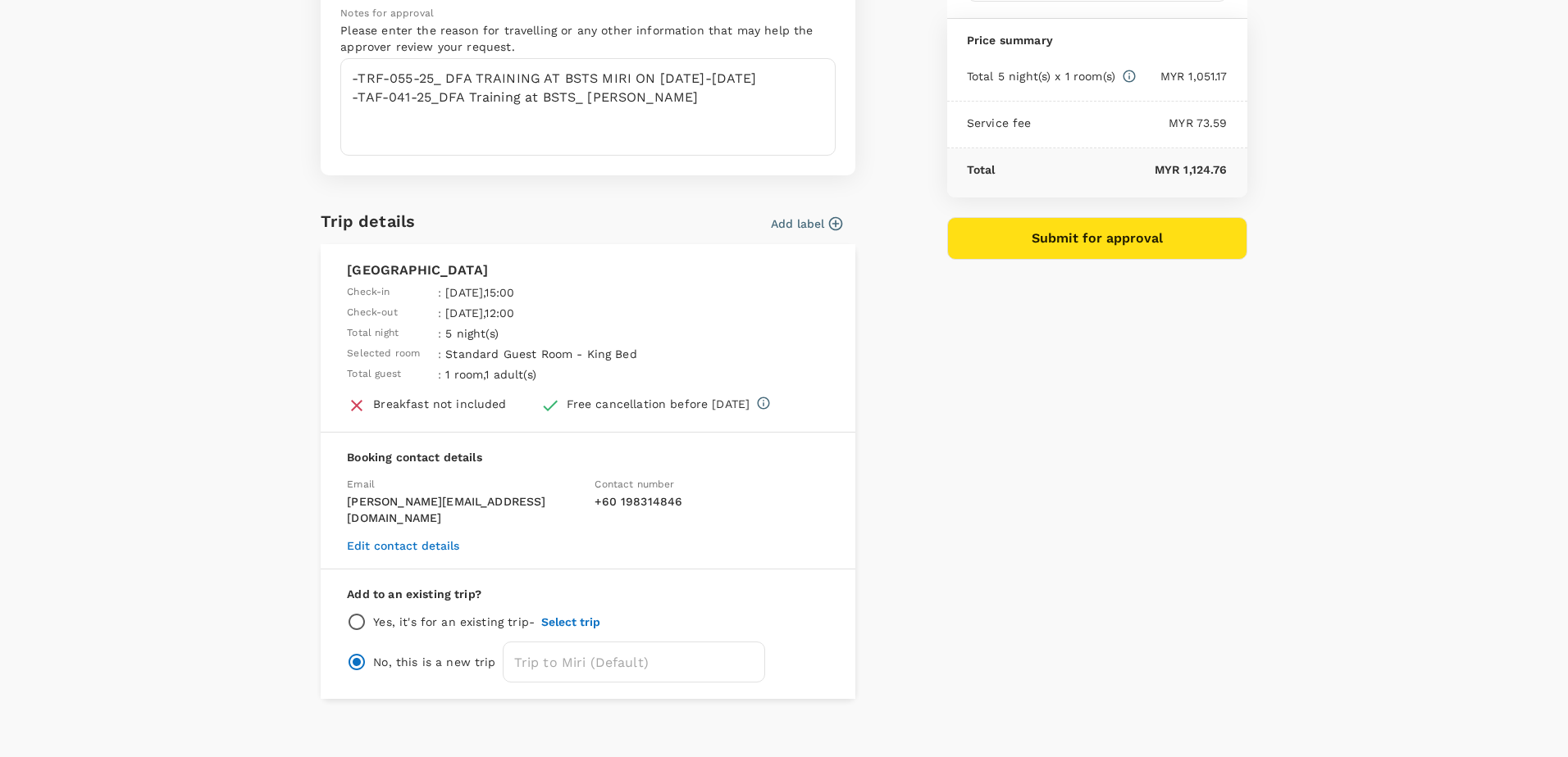
scroll to position [0, 0]
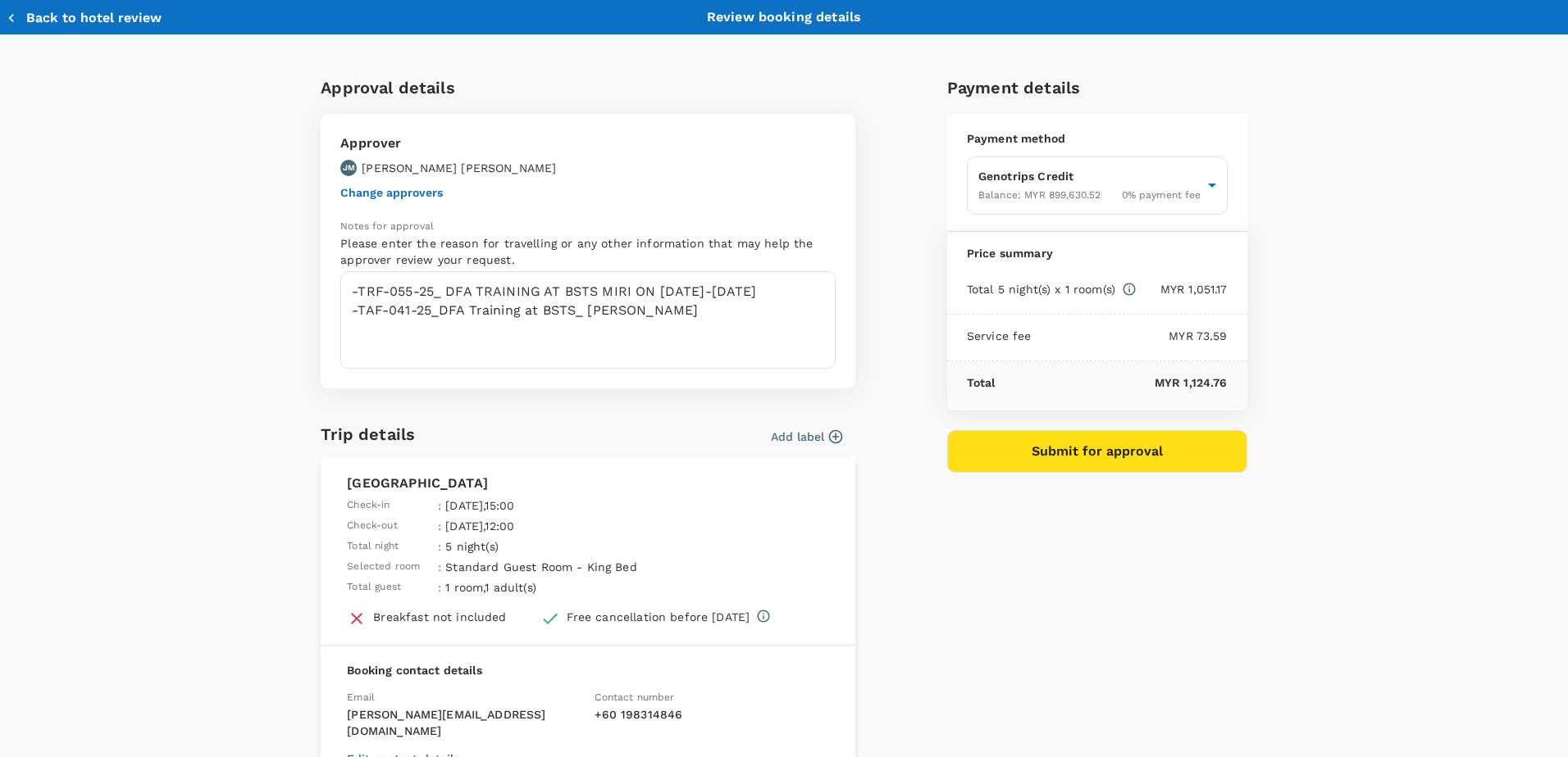
click at [1138, 450] on button "Submit for approval" at bounding box center [1098, 451] width 300 height 42
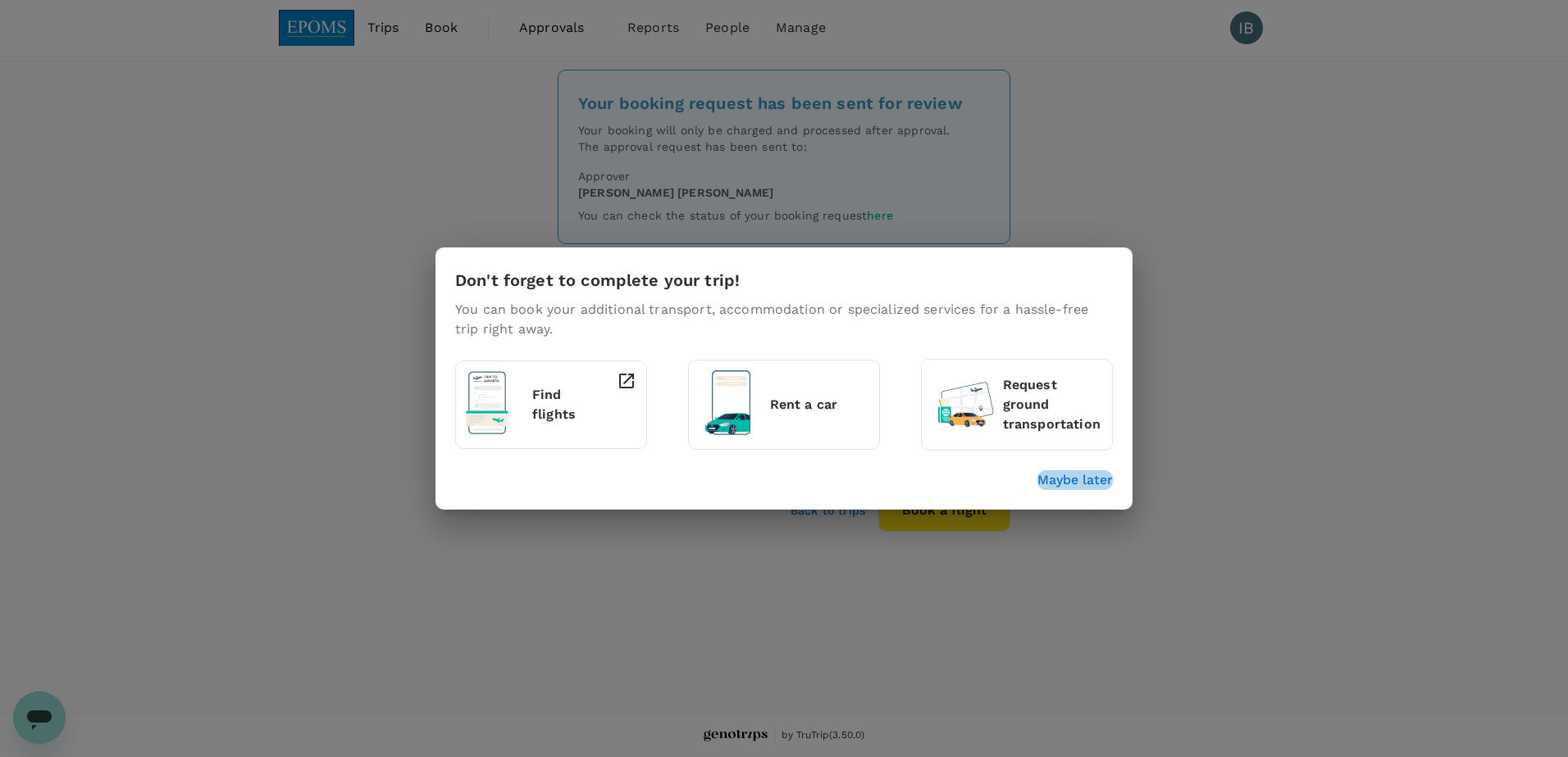
click at [1070, 483] on p "Maybe later" at bounding box center [1075, 480] width 76 height 20
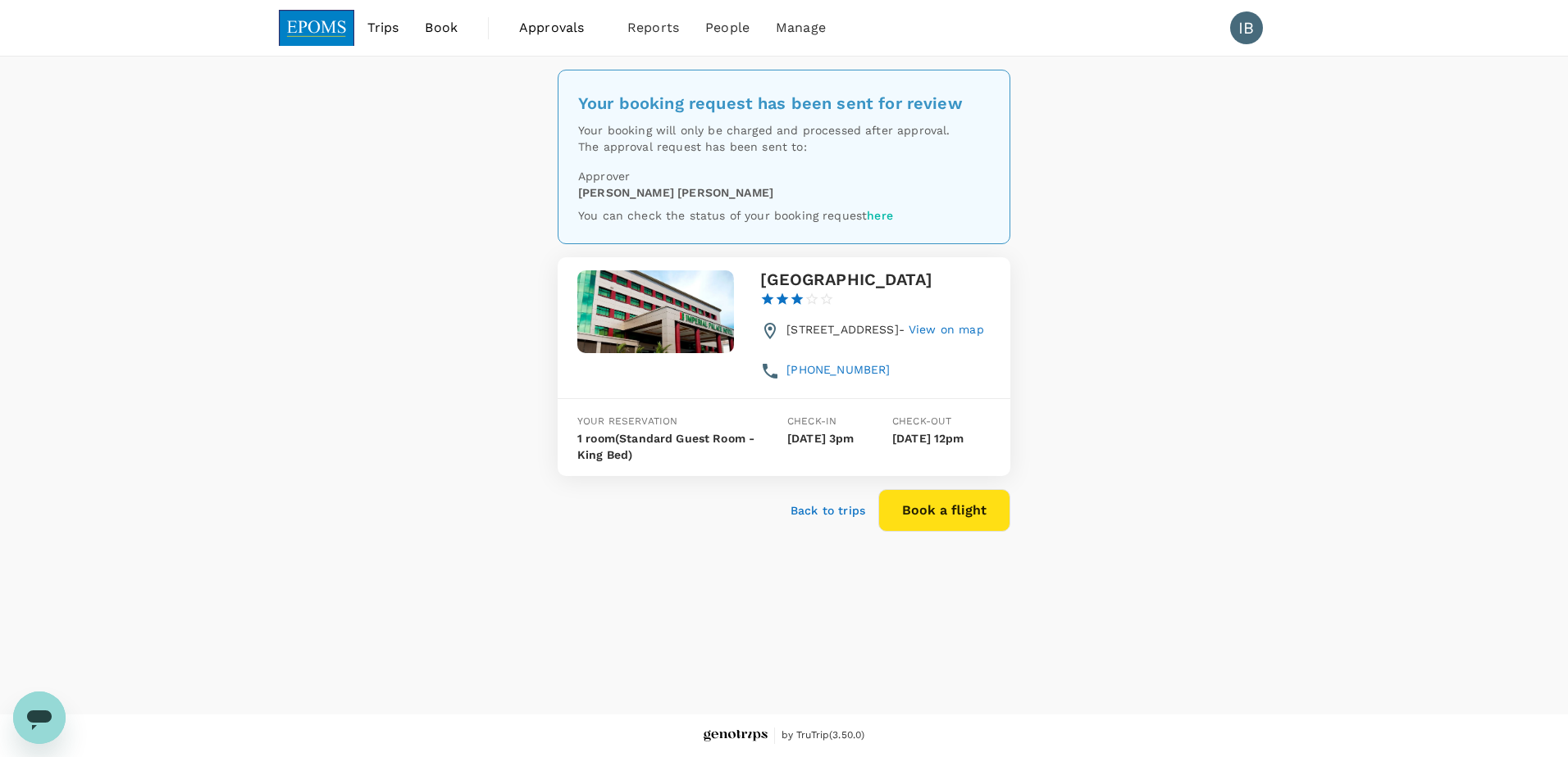
click at [315, 31] on img at bounding box center [317, 28] width 76 height 36
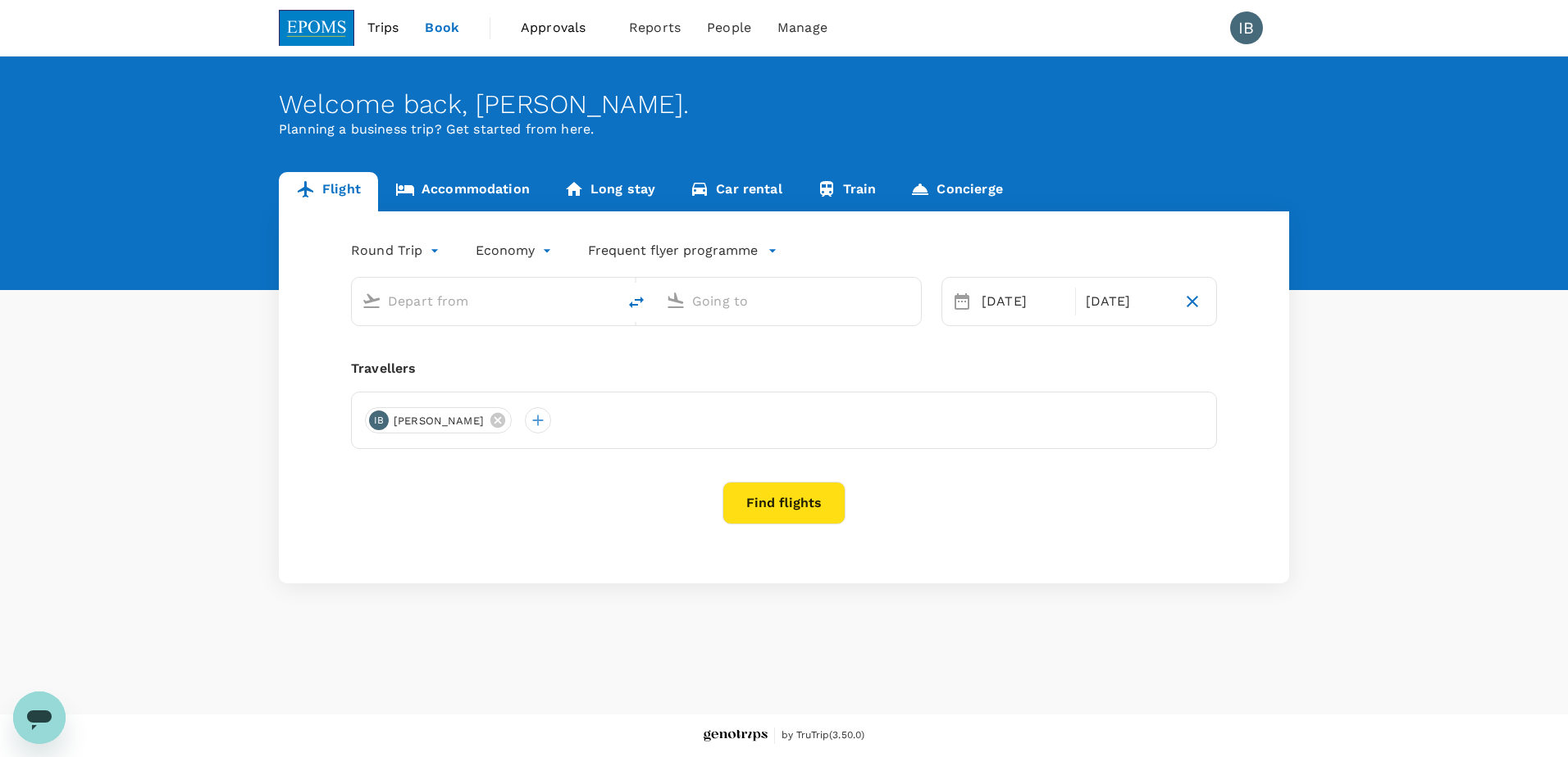
type input "Sibu, Malaysia (any)"
type input "Miri Intl (MYY)"
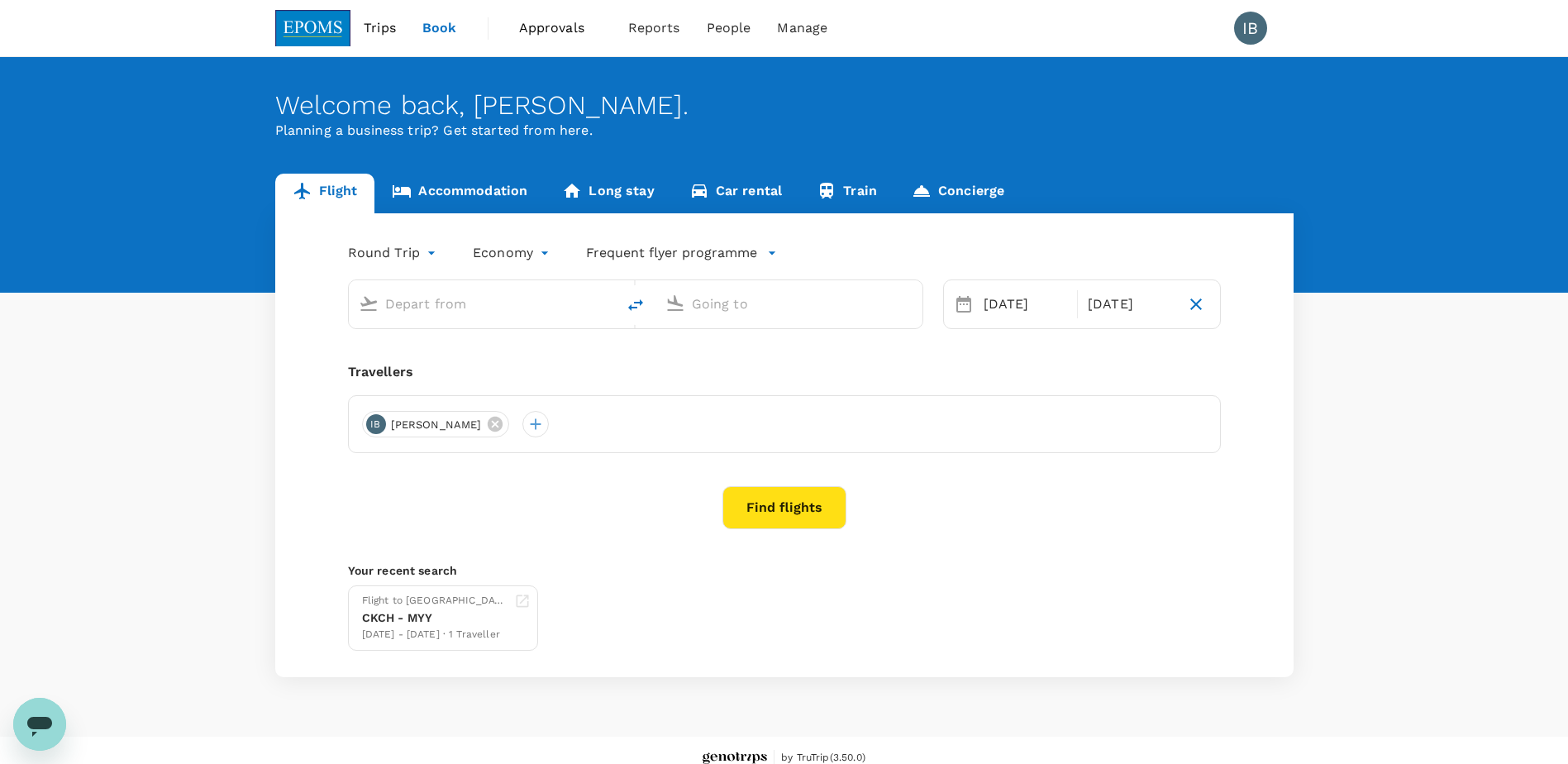
type input "Sibu, Malaysia (any)"
type input "Miri Intl (MYY)"
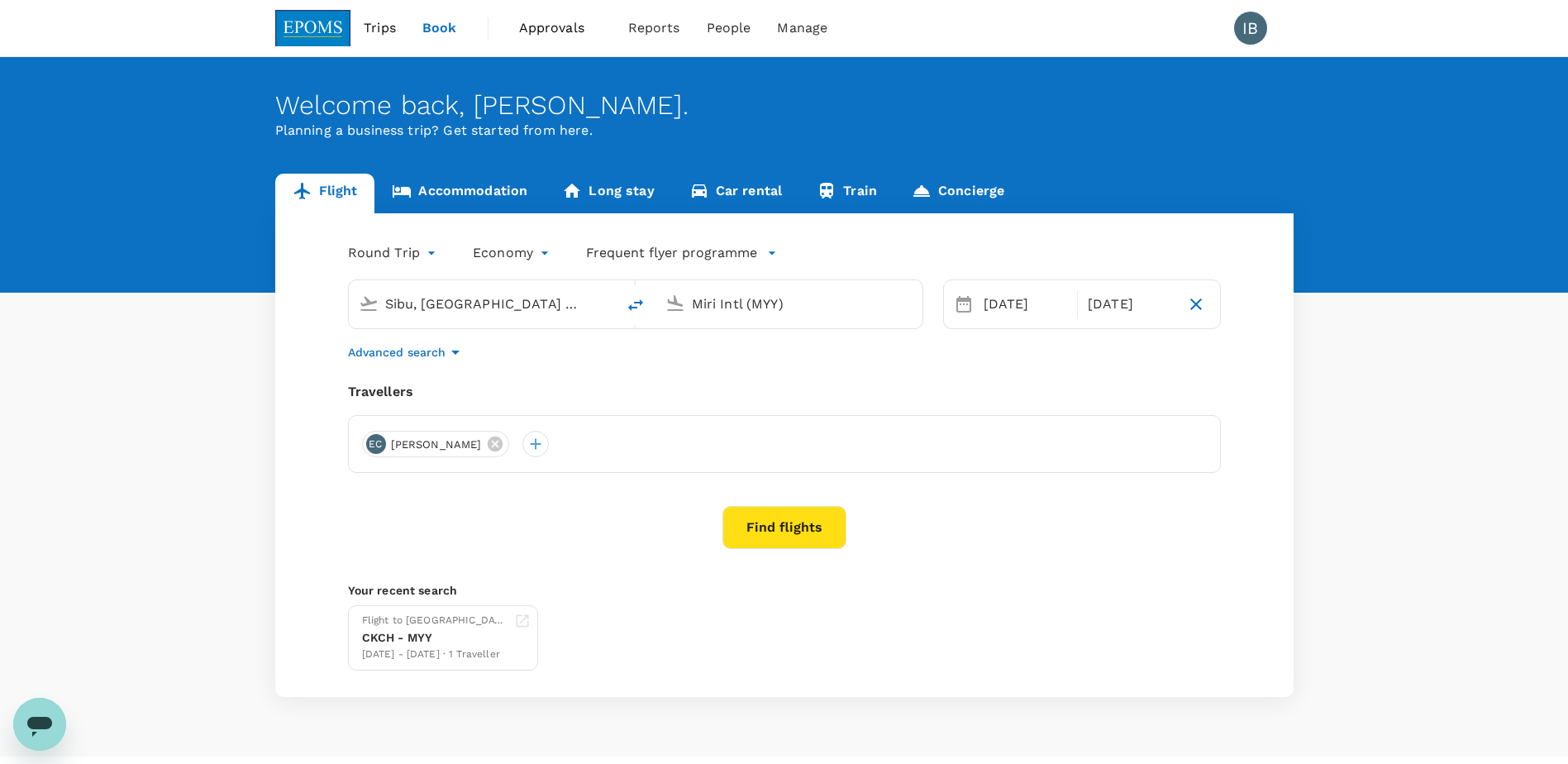
click at [390, 26] on span "Trips" at bounding box center [380, 28] width 33 height 20
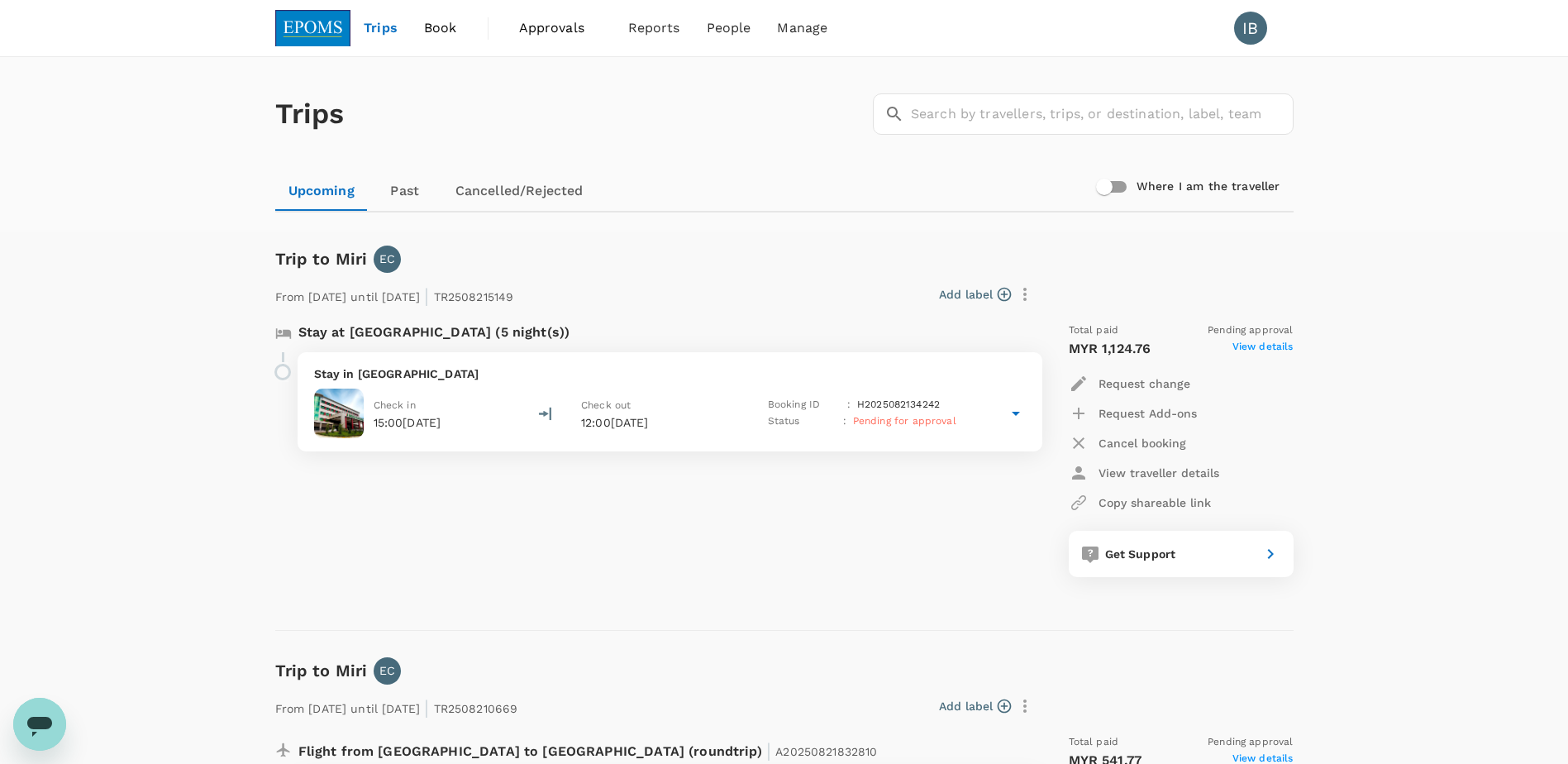
click at [543, 29] on span "Approvals" at bounding box center [560, 28] width 83 height 20
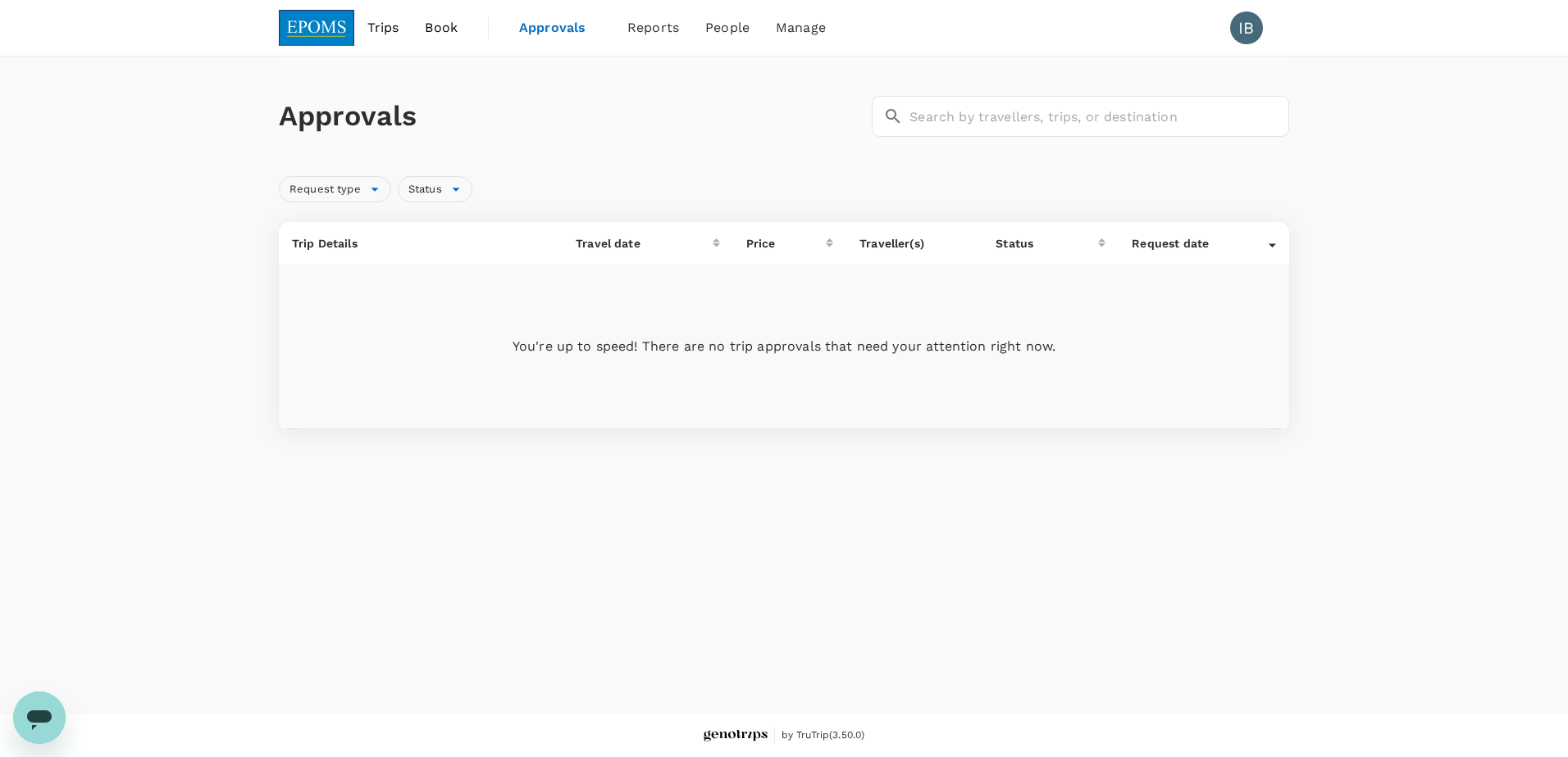
click at [395, 31] on span "Trips" at bounding box center [383, 28] width 32 height 20
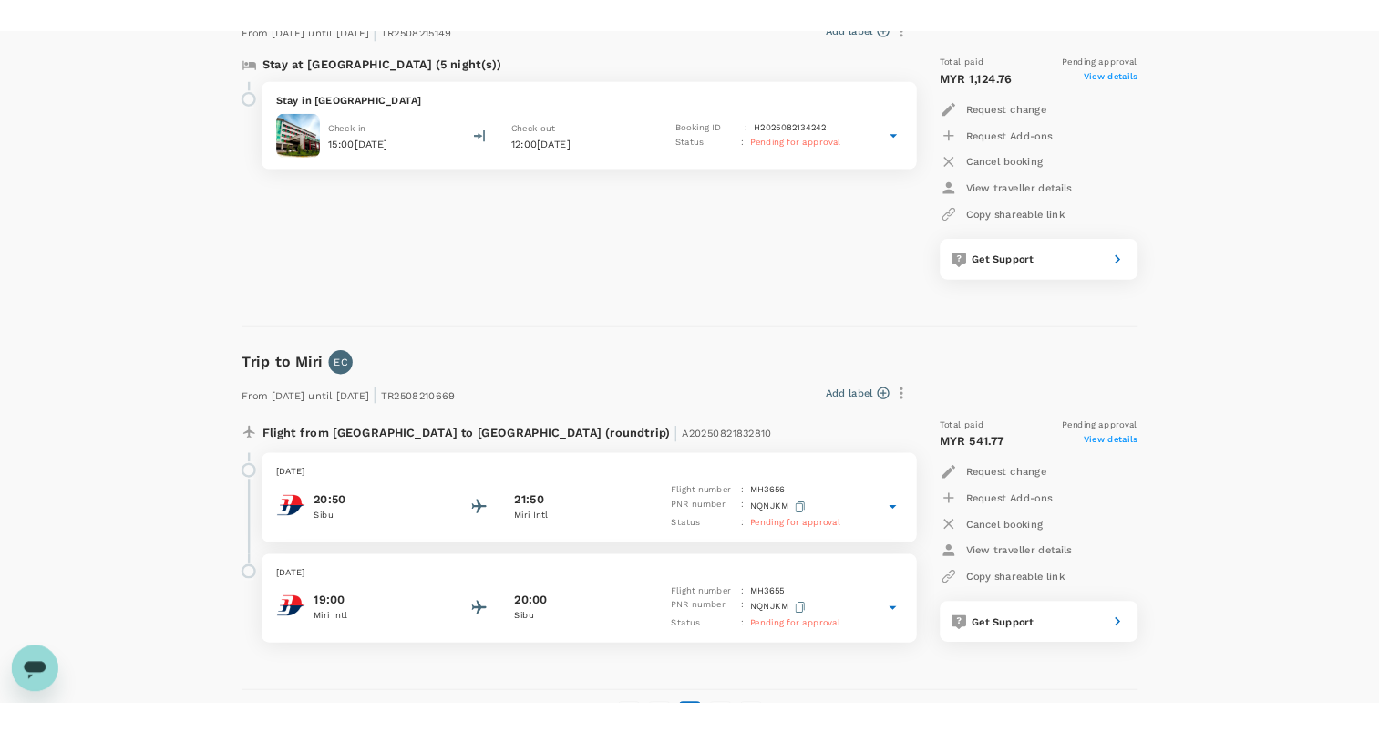
scroll to position [365, 0]
